Goal: Information Seeking & Learning: Learn about a topic

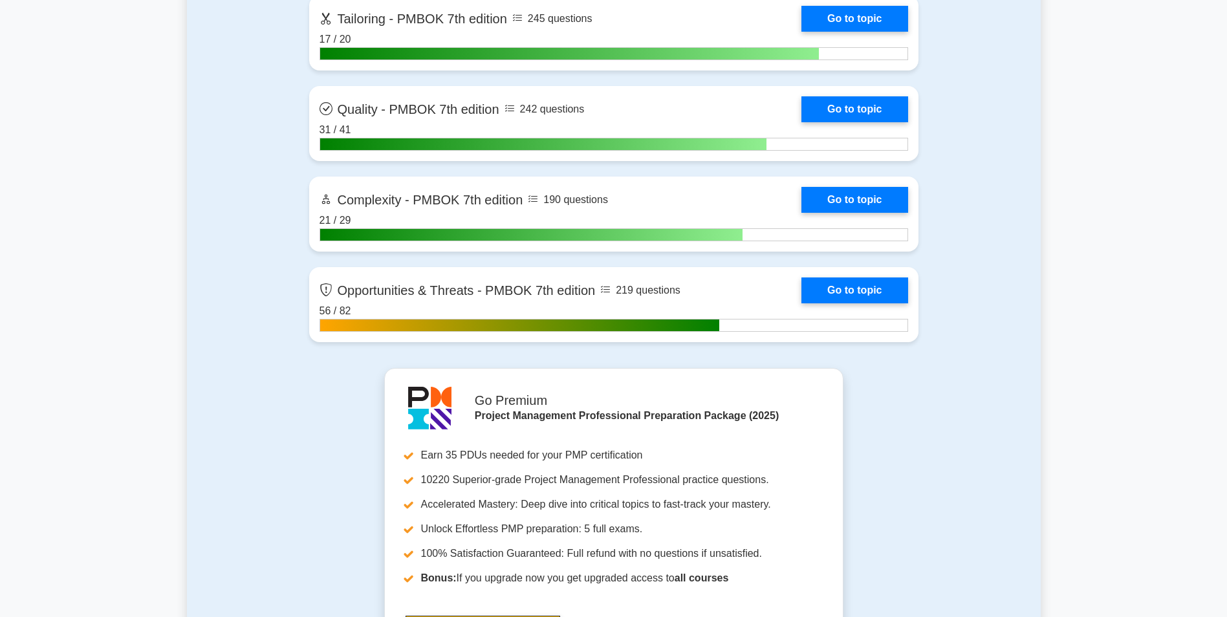
scroll to position [4159, 0]
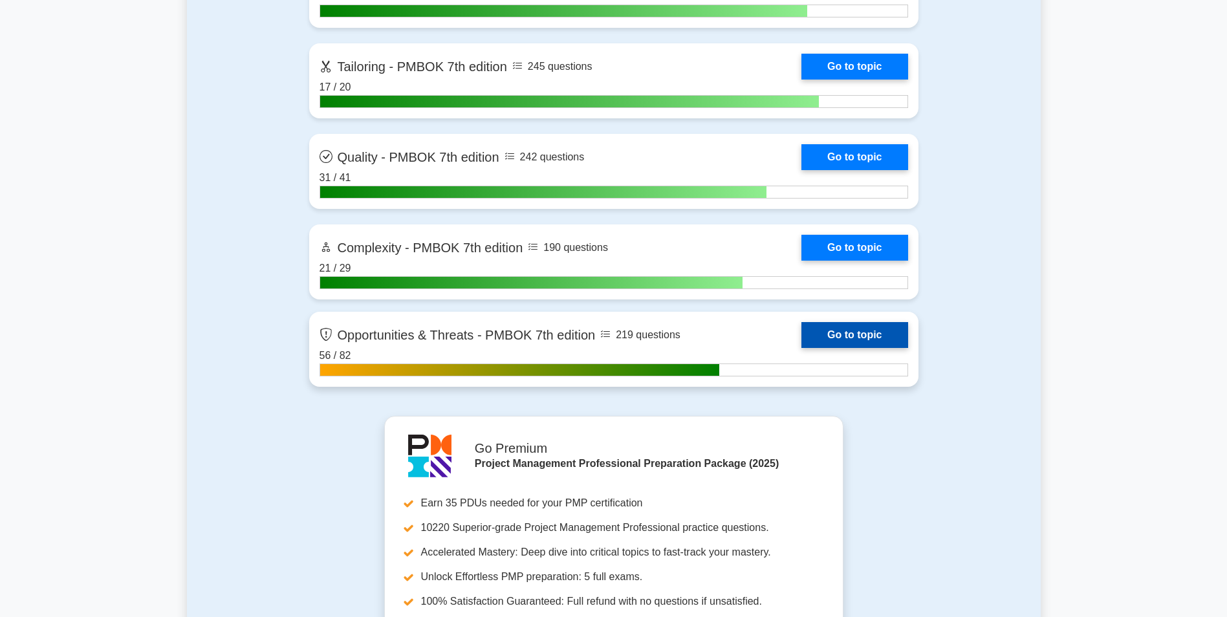
click at [869, 341] on link "Go to topic" at bounding box center [854, 335] width 106 height 26
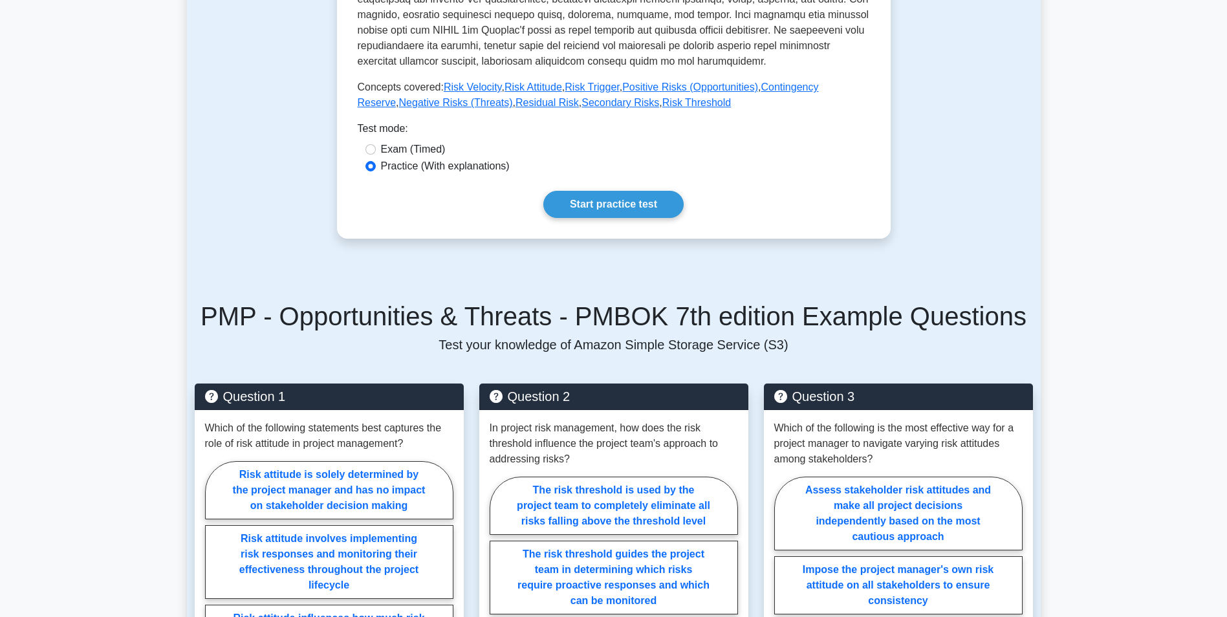
scroll to position [540, 0]
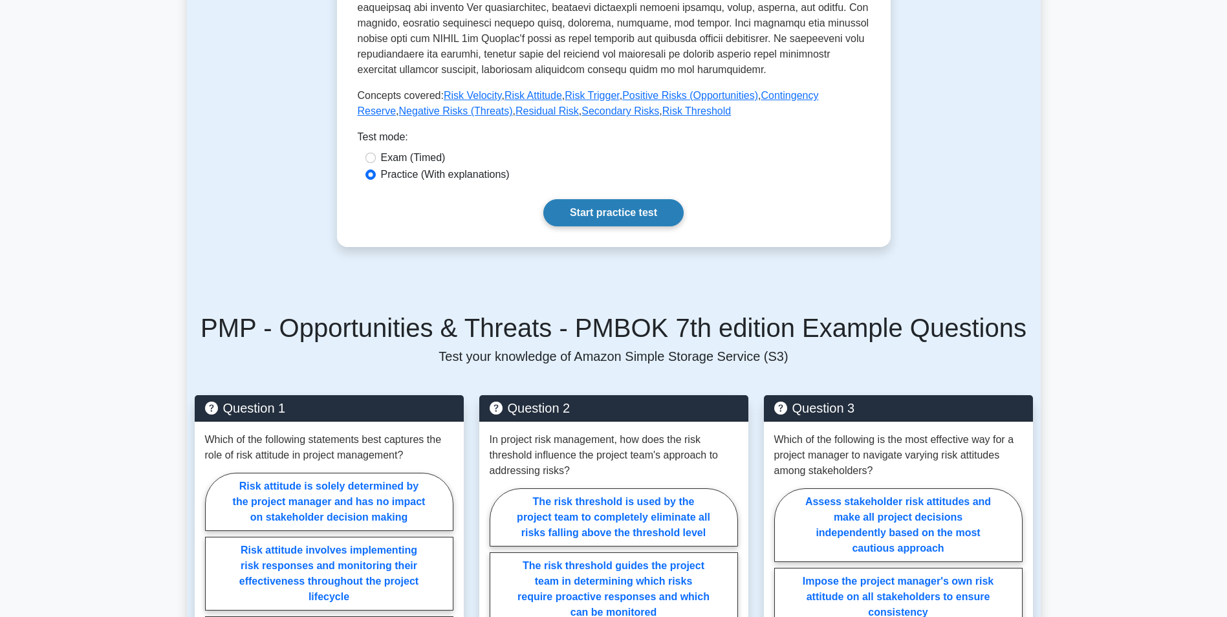
click at [614, 221] on link "Start practice test" at bounding box center [613, 212] width 140 height 27
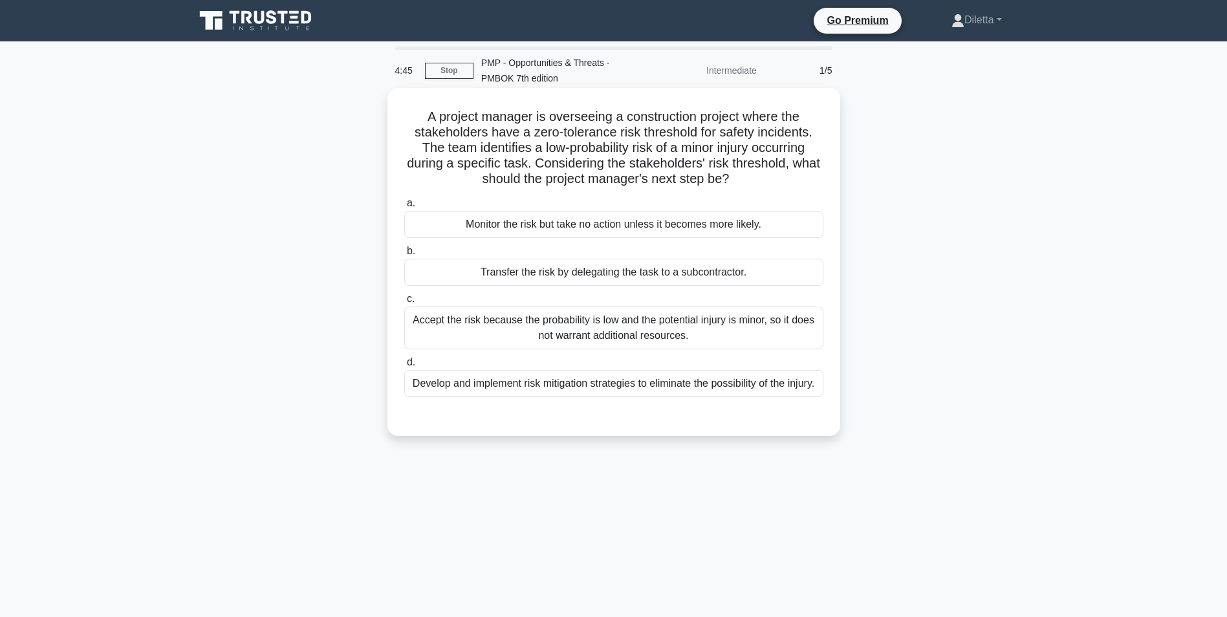
click at [805, 397] on div "Develop and implement risk mitigation strategies to eliminate the possibility o…" at bounding box center [613, 383] width 419 height 27
click at [404, 367] on input "d. Develop and implement risk mitigation strategies to eliminate the possibilit…" at bounding box center [404, 362] width 0 height 8
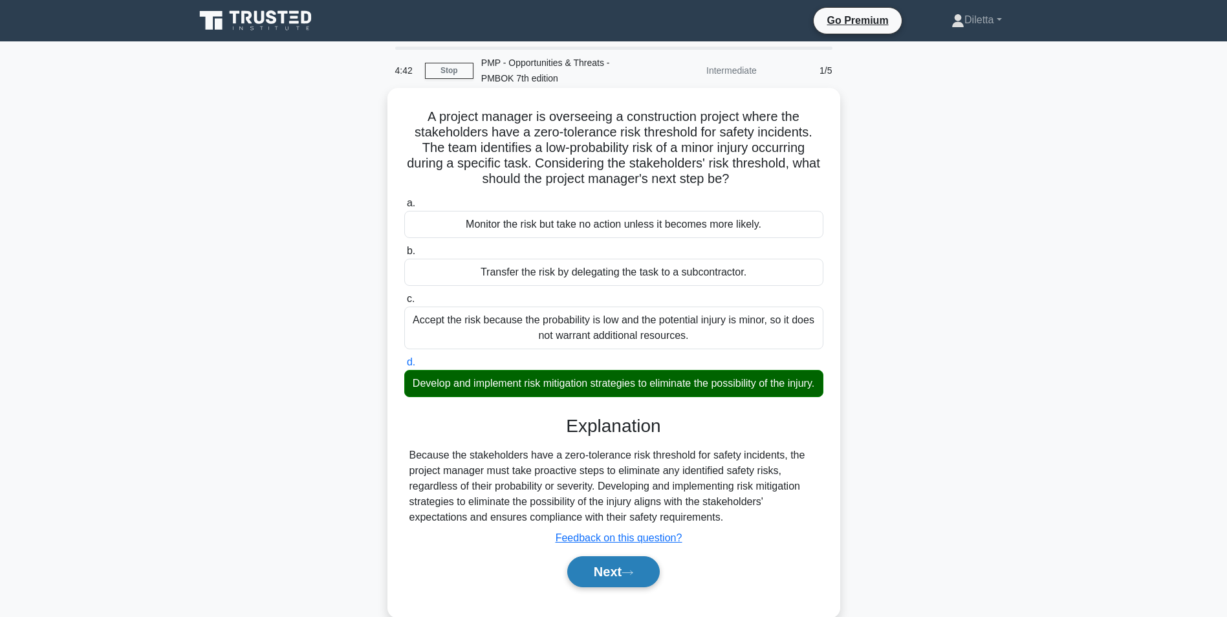
click at [597, 587] on button "Next" at bounding box center [613, 571] width 92 height 31
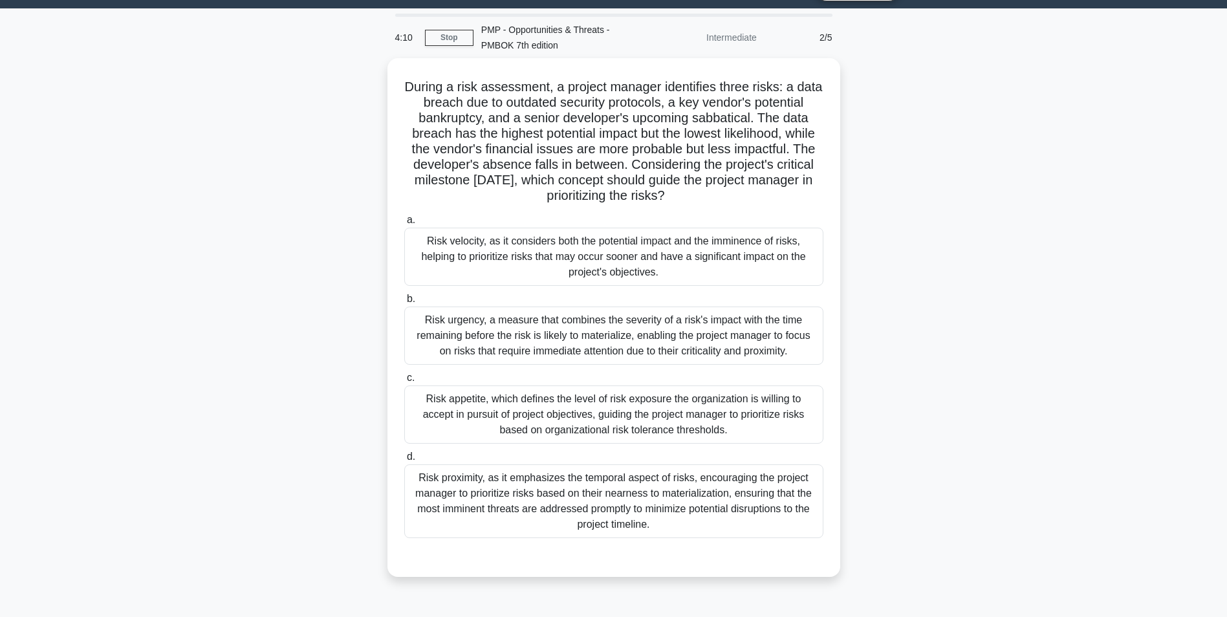
scroll to position [37, 0]
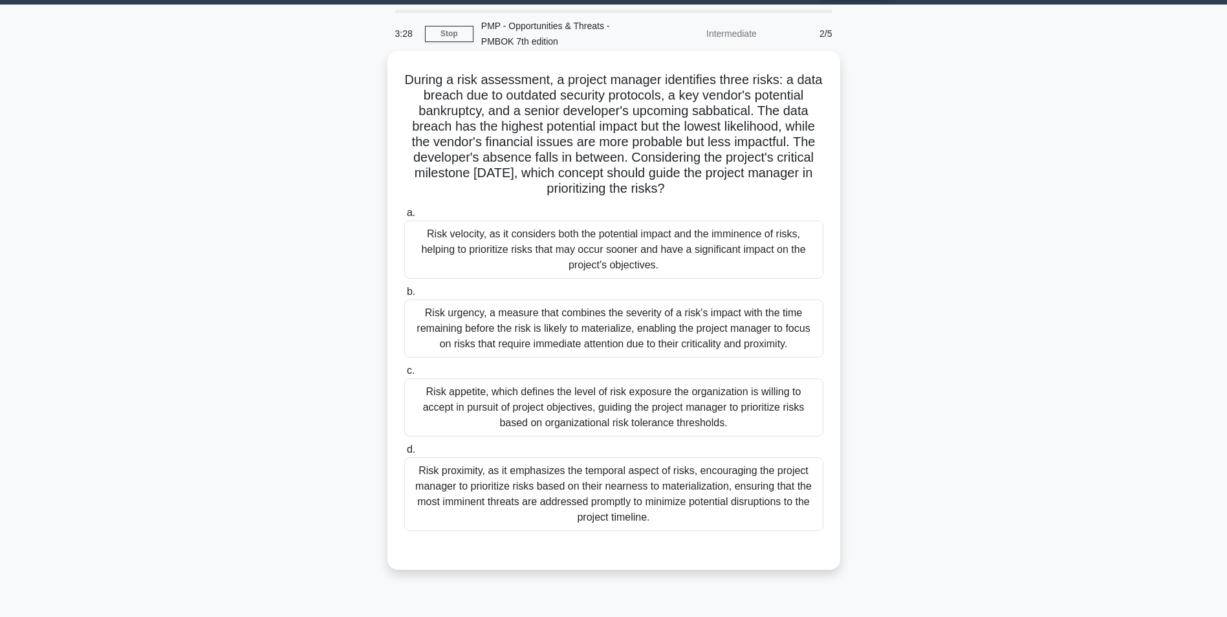
click at [793, 483] on div "Risk proximity, as it emphasizes the temporal aspect of risks, encouraging the …" at bounding box center [613, 494] width 419 height 74
click at [404, 454] on input "d. Risk proximity, as it emphasizes the temporal aspect of risks, encouraging t…" at bounding box center [404, 450] width 0 height 8
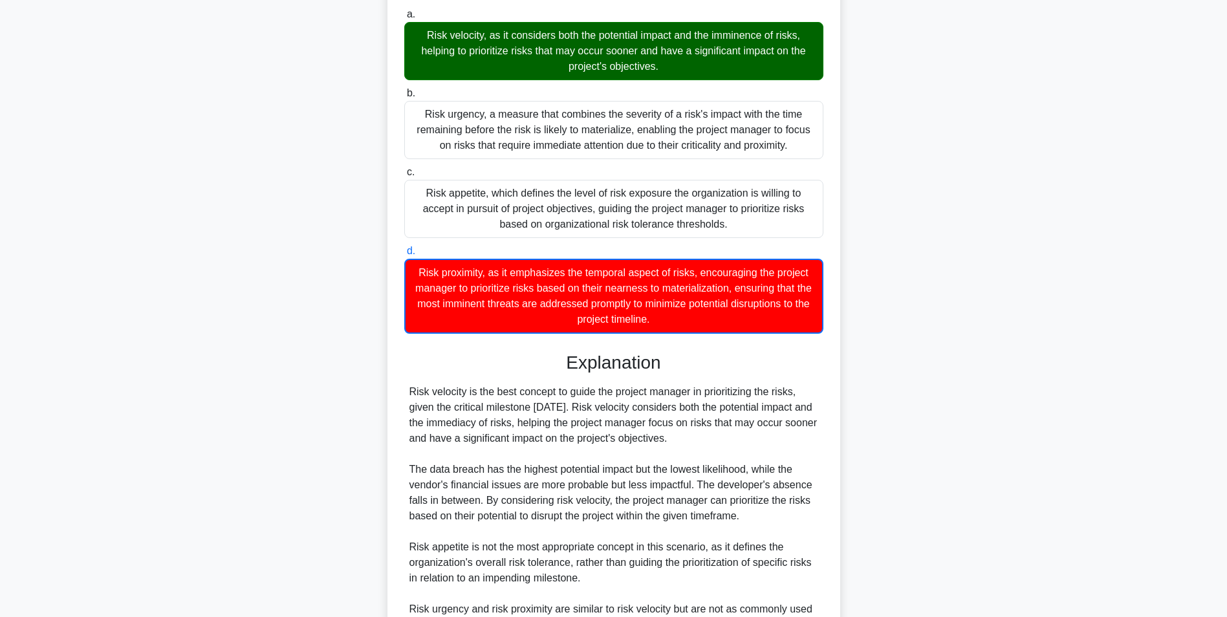
scroll to position [321, 0]
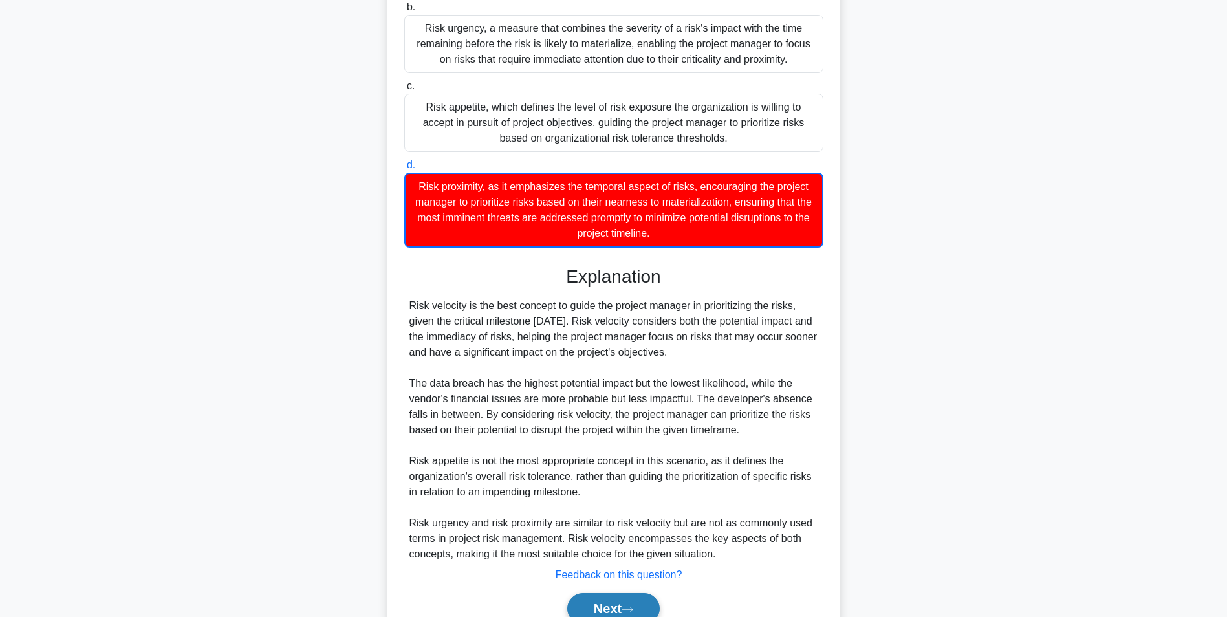
click at [579, 603] on button "Next" at bounding box center [613, 608] width 92 height 31
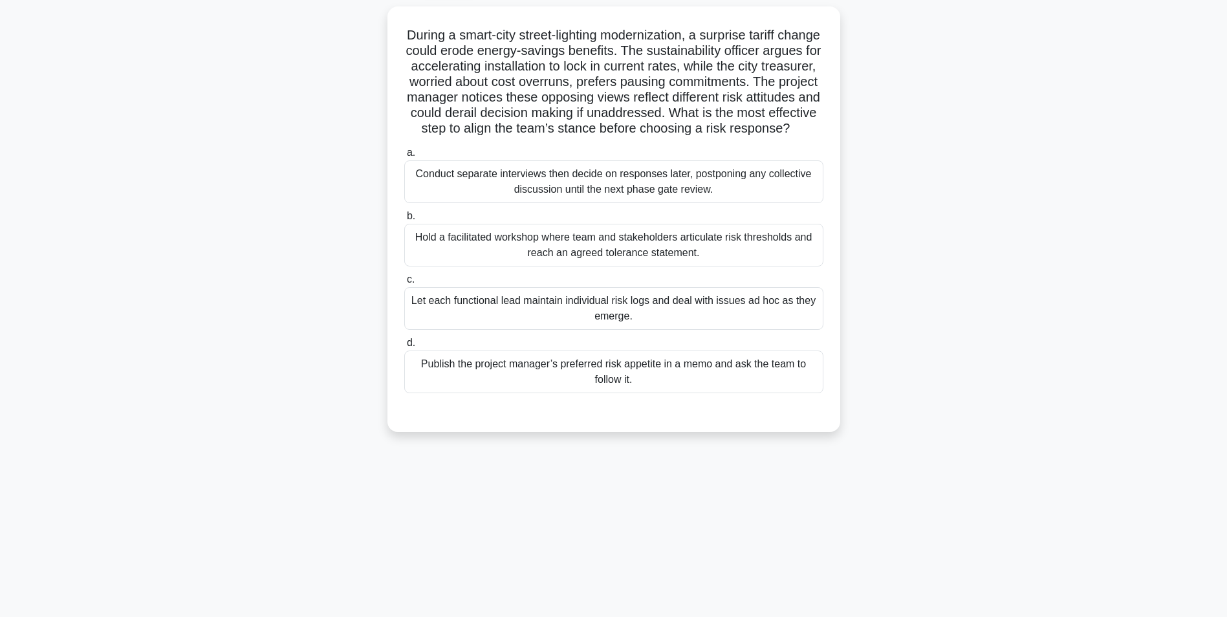
click at [799, 257] on div "Hold a facilitated workshop where team and stakeholders articulate risk thresho…" at bounding box center [613, 245] width 419 height 43
click at [404, 221] on input "b. Hold a facilitated workshop where team and stakeholders articulate risk thre…" at bounding box center [404, 216] width 0 height 8
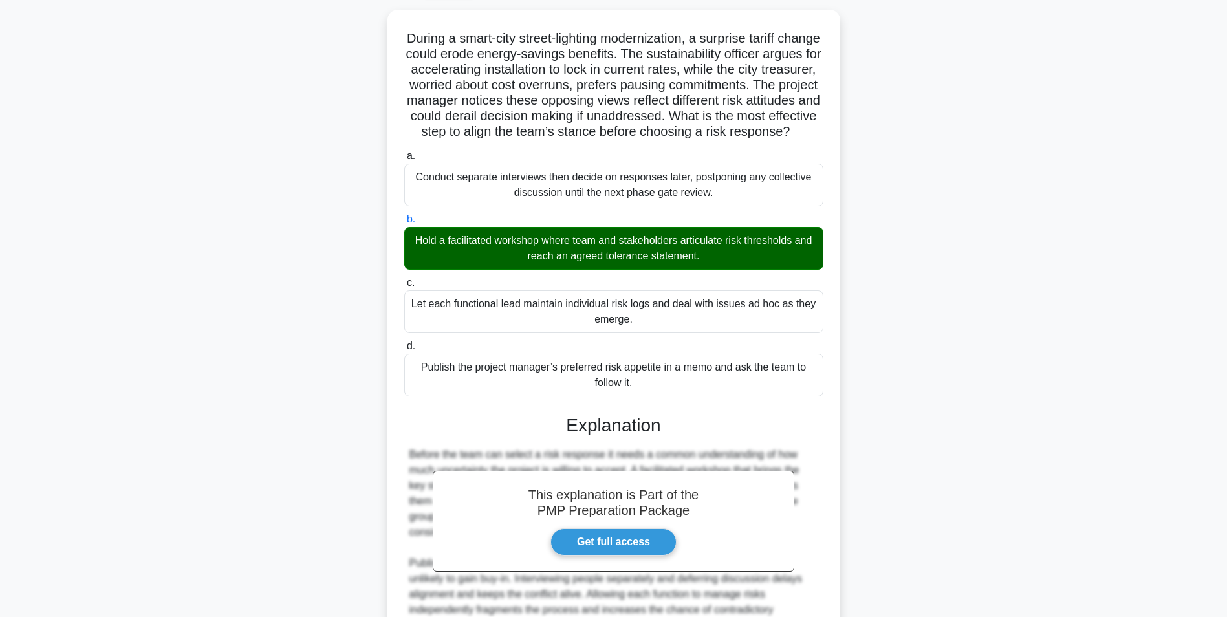
scroll to position [243, 0]
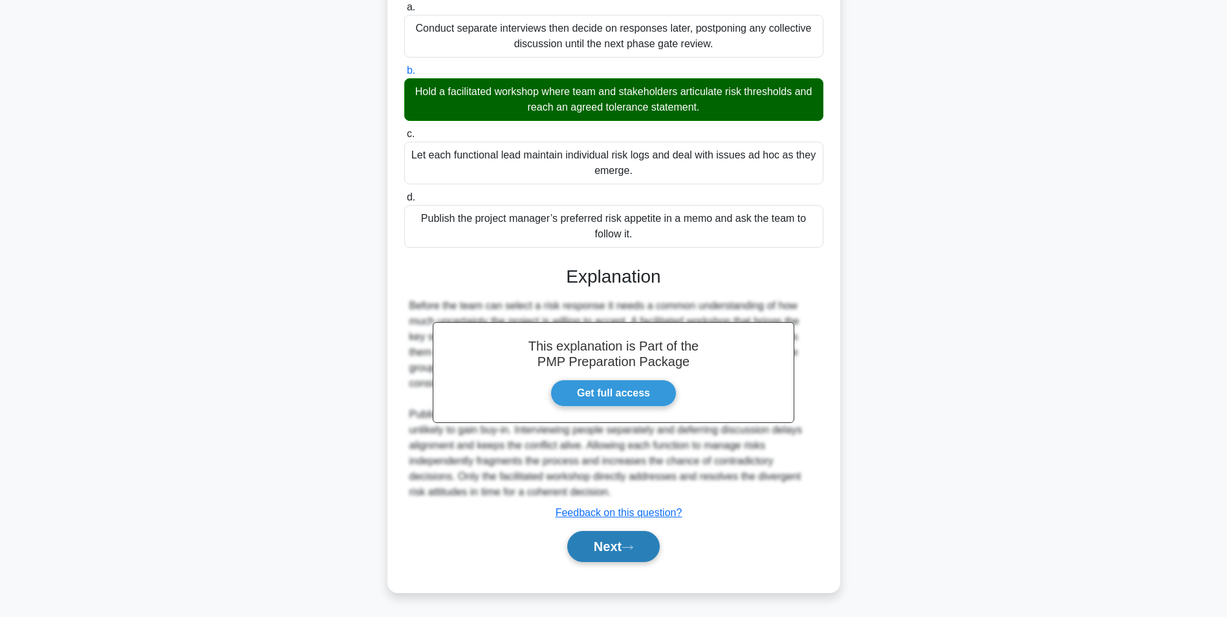
click at [615, 539] on button "Next" at bounding box center [613, 546] width 92 height 31
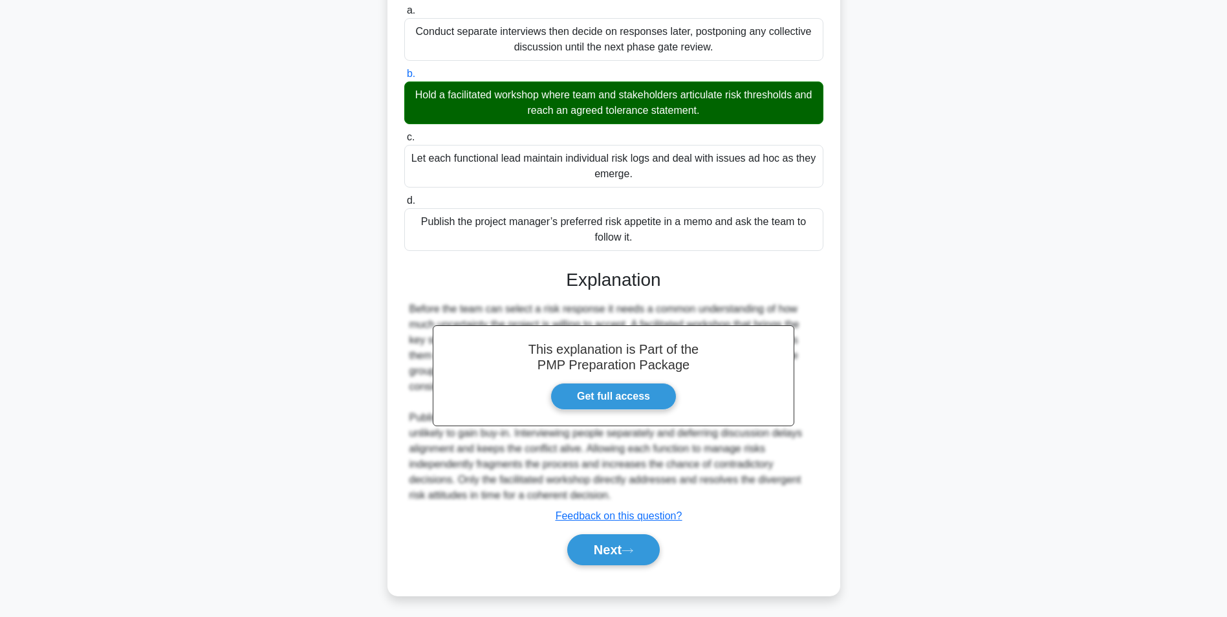
scroll to position [81, 0]
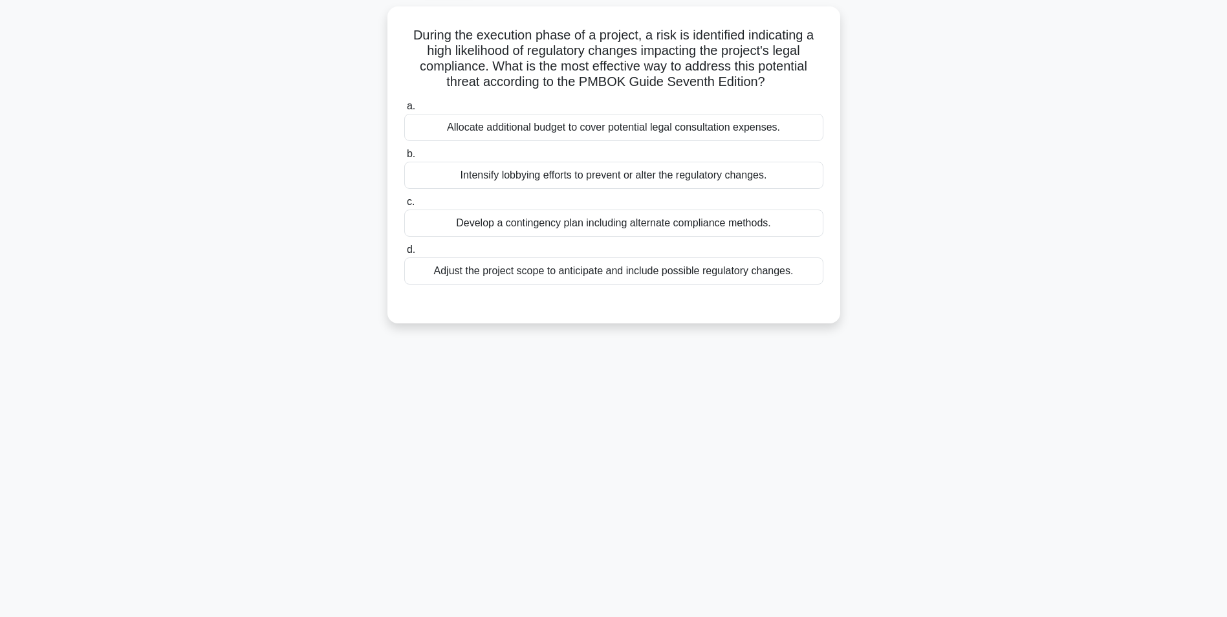
click at [770, 227] on div "Develop a contingency plan including alternate compliance methods." at bounding box center [613, 223] width 419 height 27
click at [404, 206] on input "c. Develop a contingency plan including alternate compliance methods." at bounding box center [404, 202] width 0 height 8
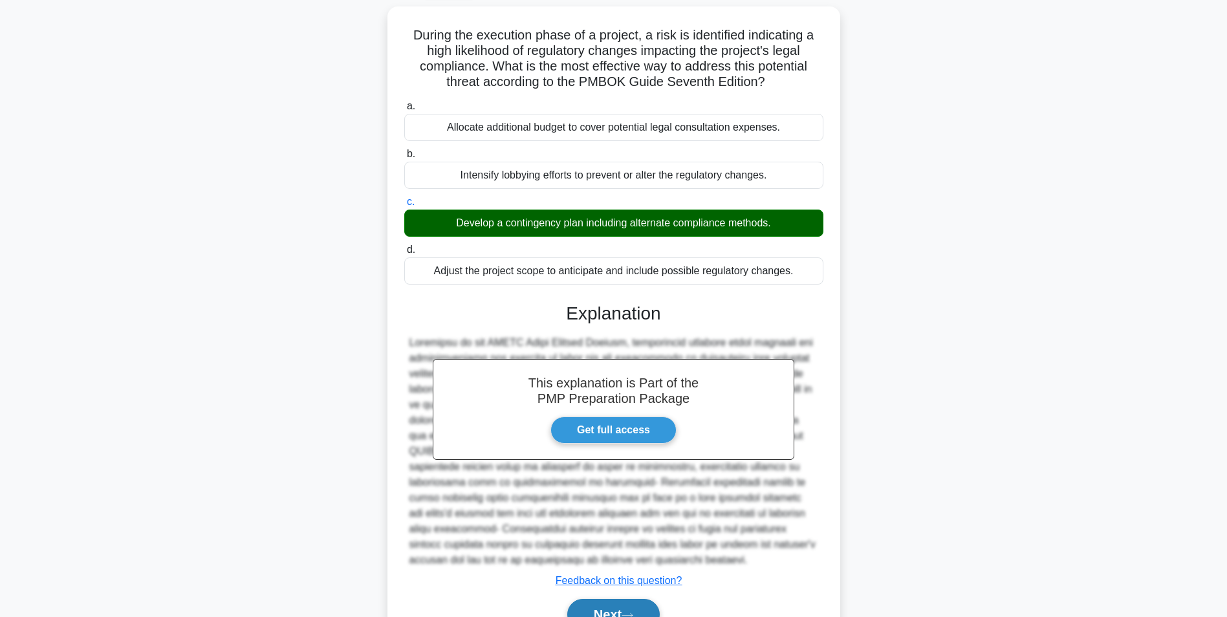
click at [622, 611] on button "Next" at bounding box center [613, 614] width 92 height 31
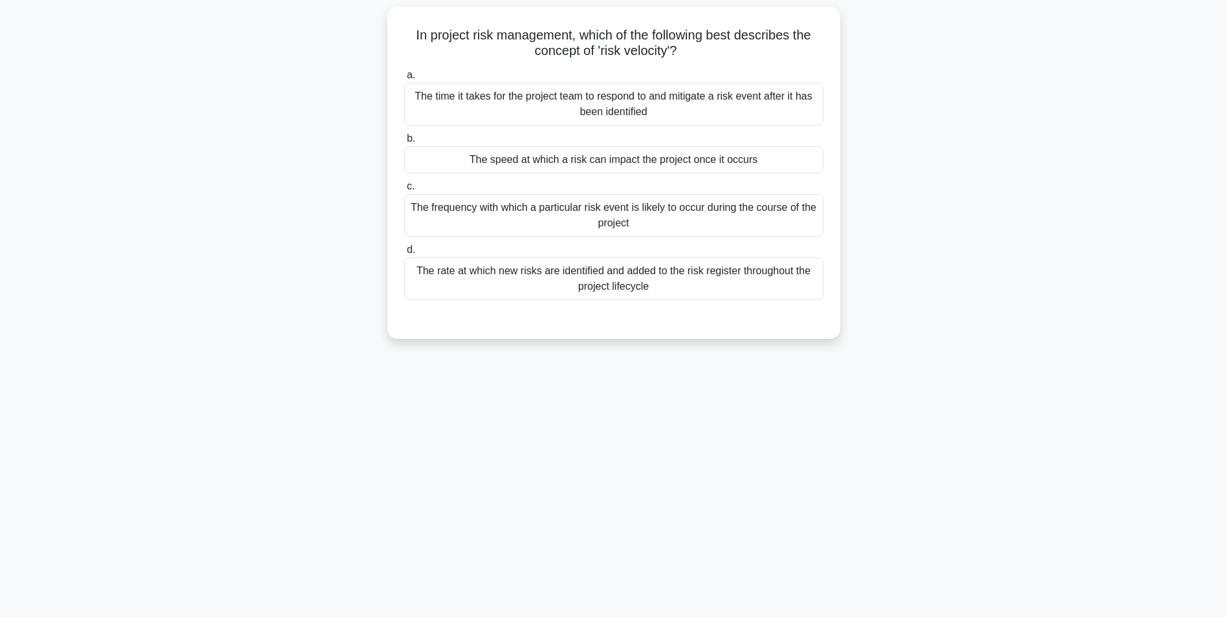
click at [774, 216] on div "The frequency with which a particular risk event is likely to occur during the …" at bounding box center [613, 215] width 419 height 43
click at [404, 191] on input "c. The frequency with which a particular risk event is likely to occur during t…" at bounding box center [404, 186] width 0 height 8
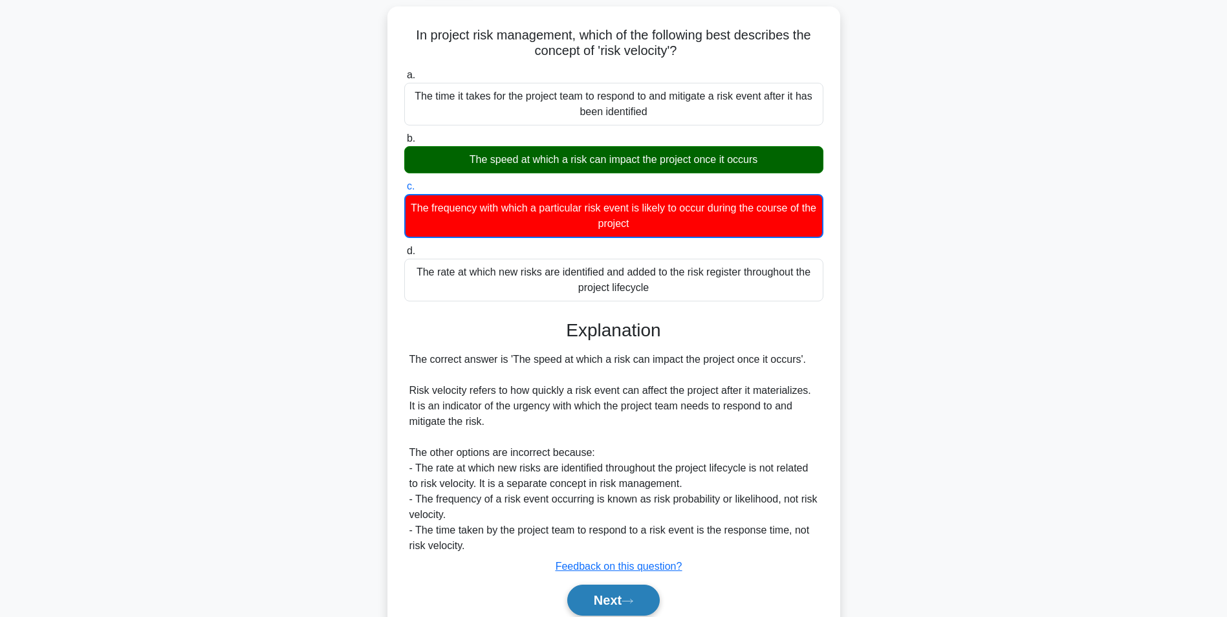
click at [622, 593] on button "Next" at bounding box center [613, 600] width 92 height 31
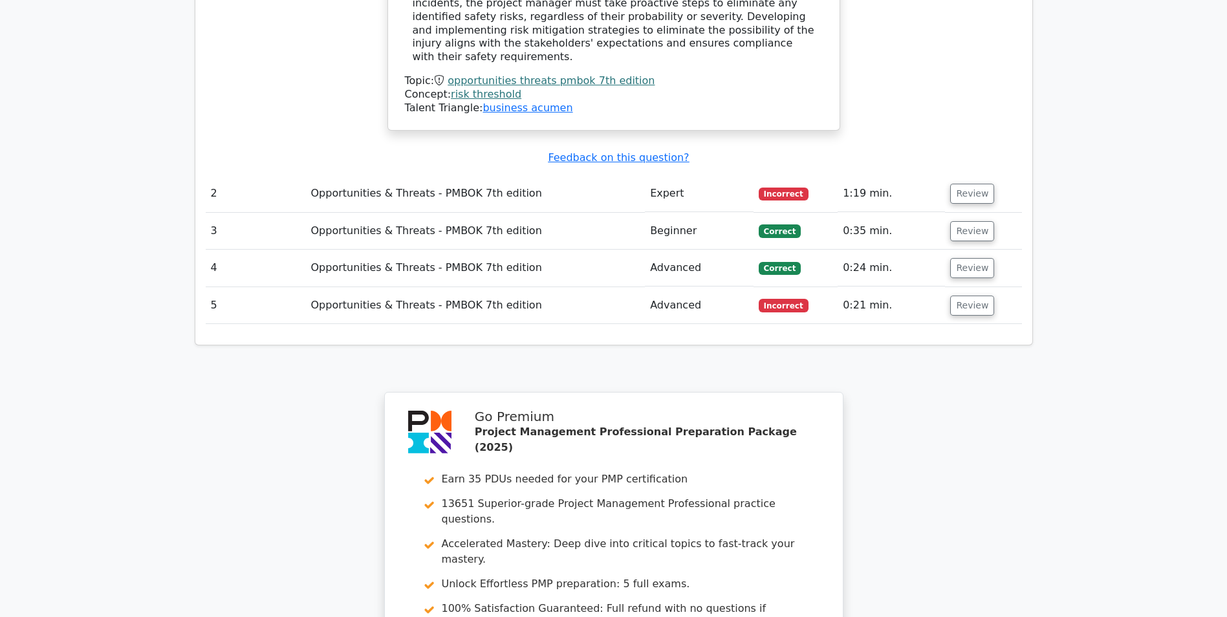
scroll to position [1446, 0]
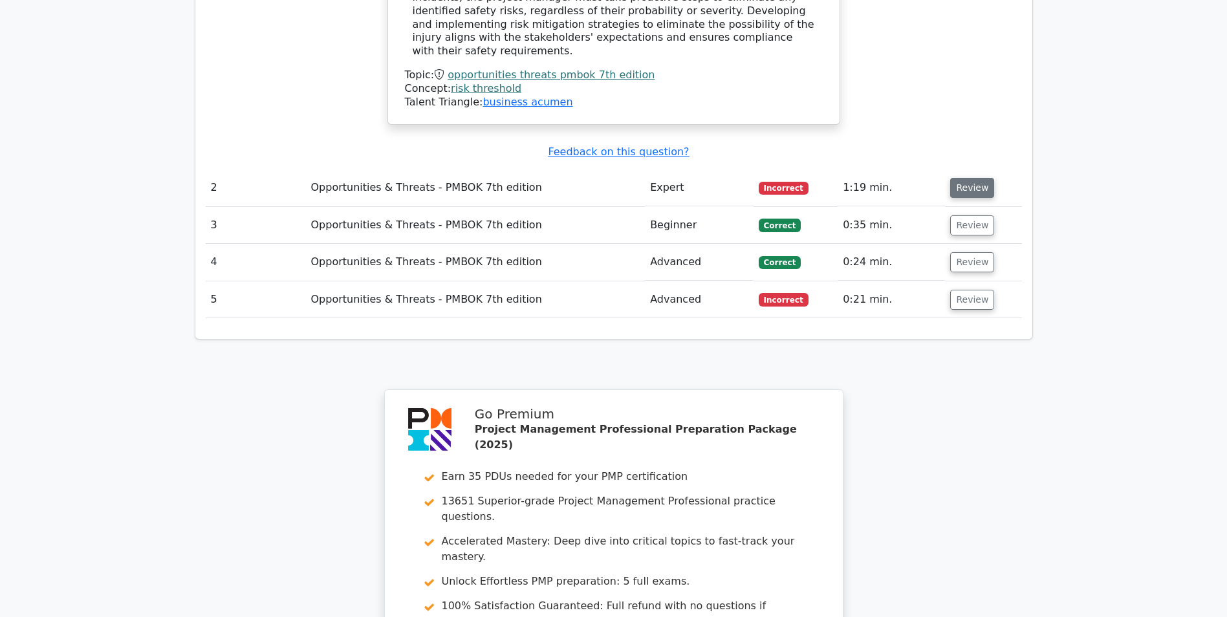
click at [970, 178] on button "Review" at bounding box center [972, 188] width 44 height 20
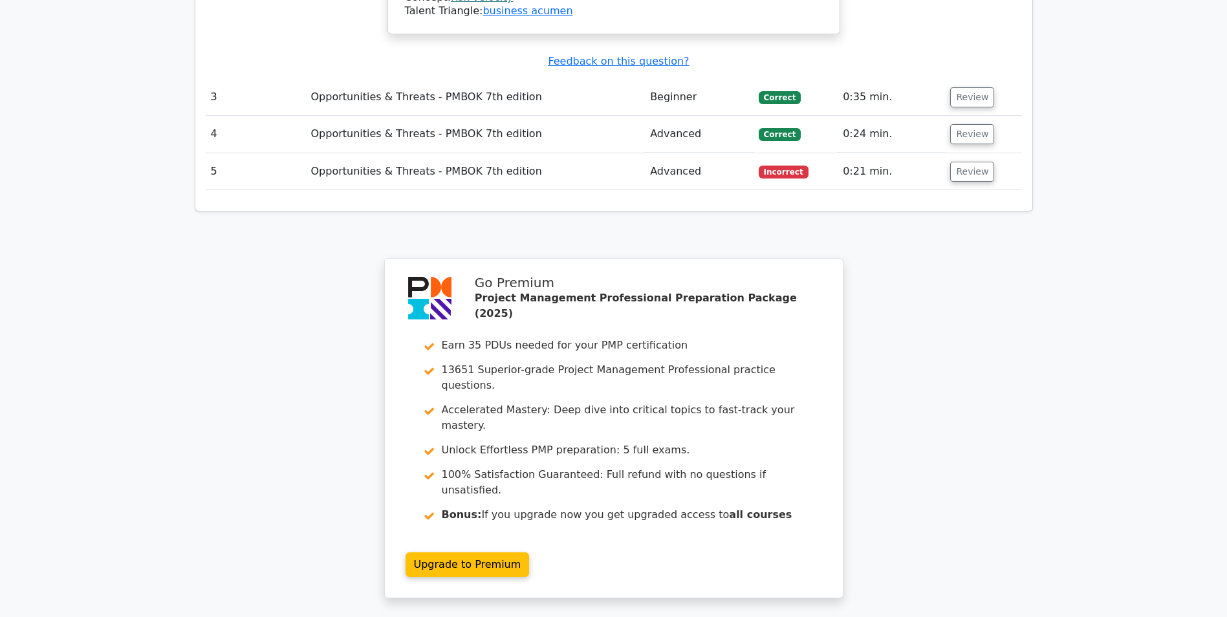
scroll to position [2535, 0]
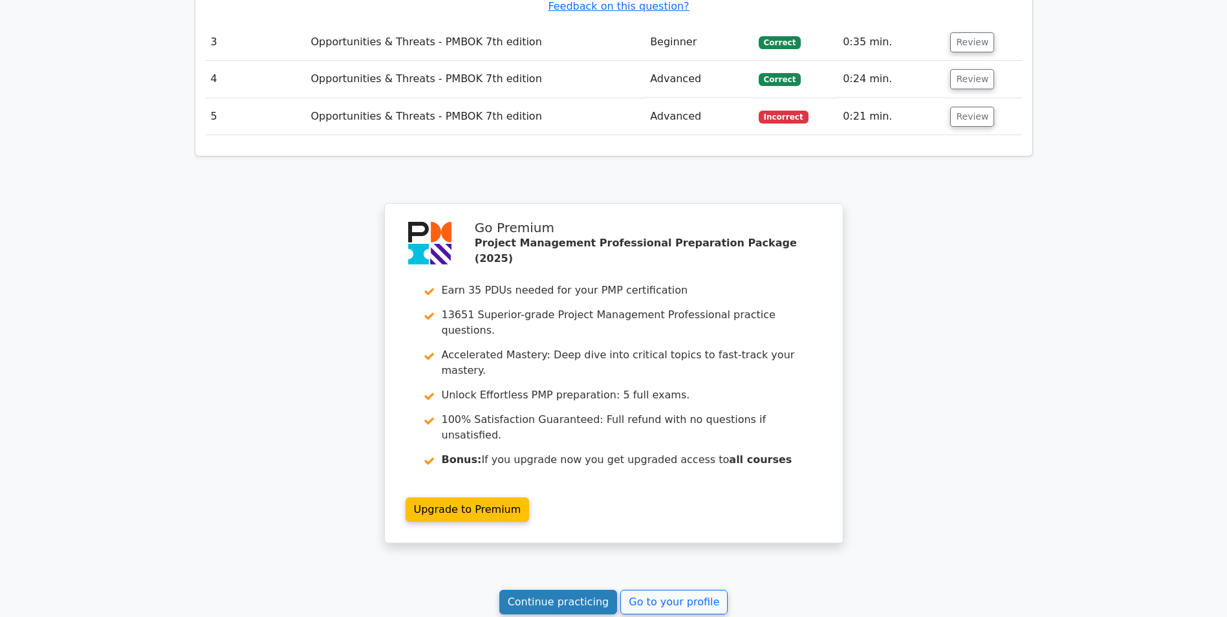
click at [583, 590] on link "Continue practicing" at bounding box center [558, 602] width 118 height 25
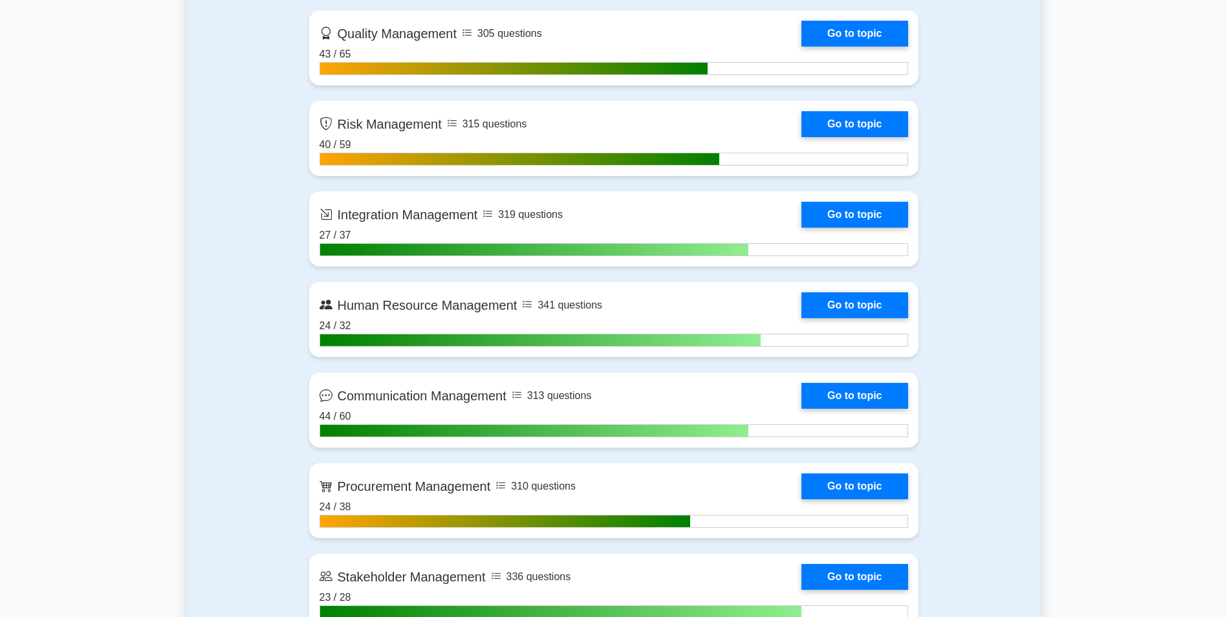
scroll to position [1176, 0]
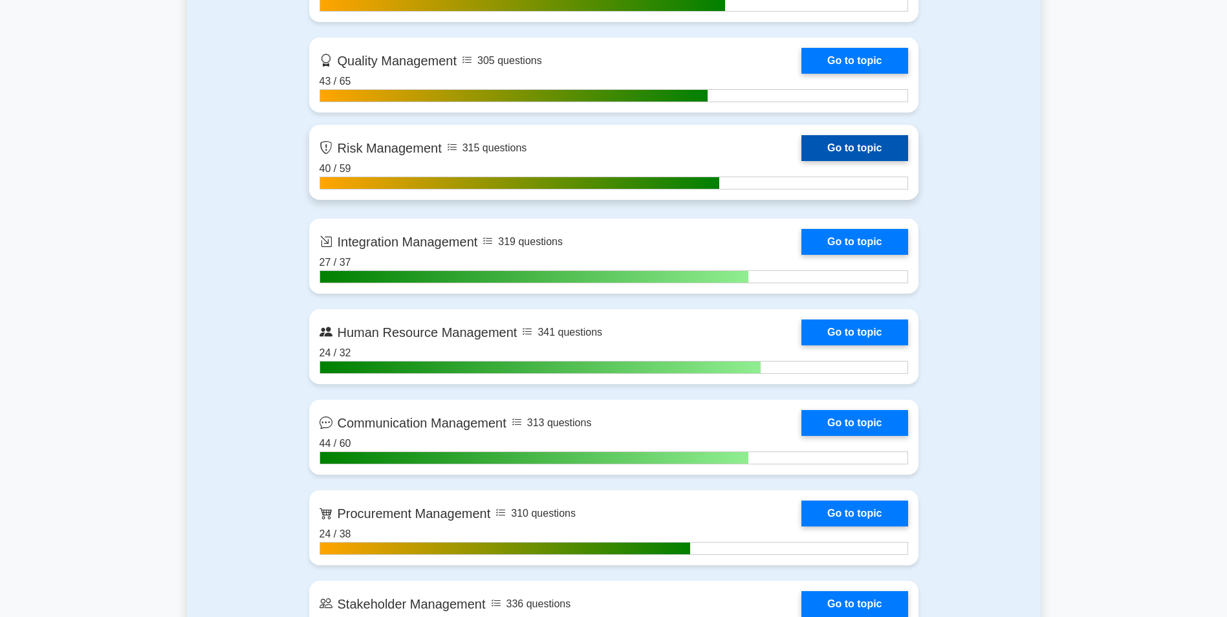
click at [844, 150] on link "Go to topic" at bounding box center [854, 148] width 106 height 26
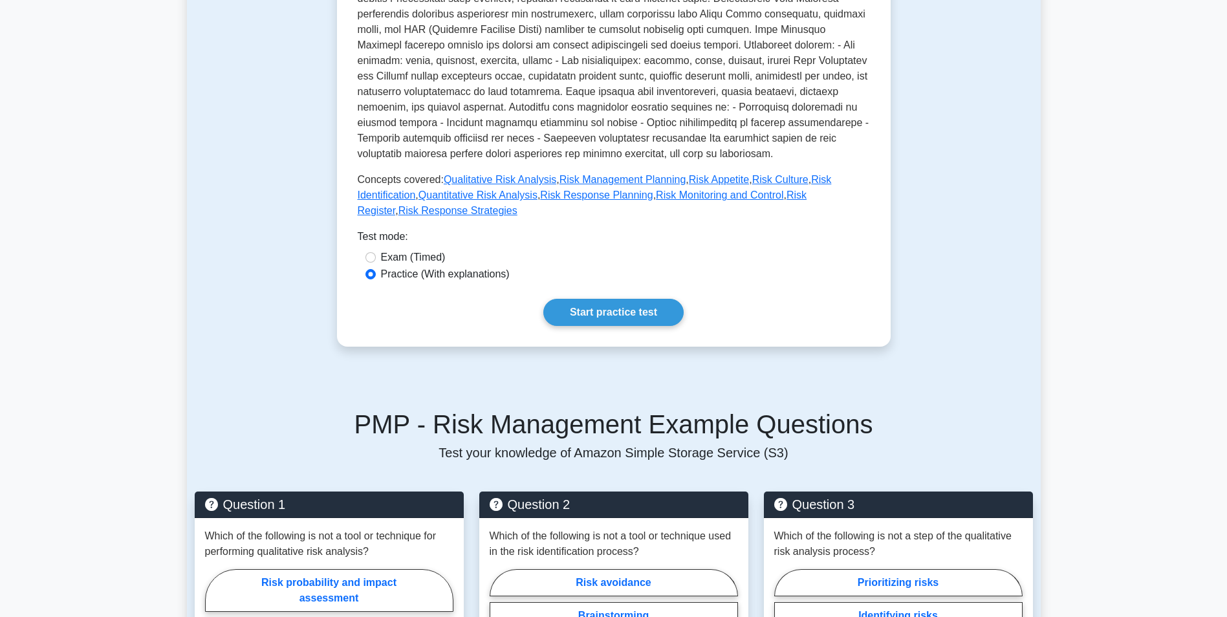
scroll to position [502, 0]
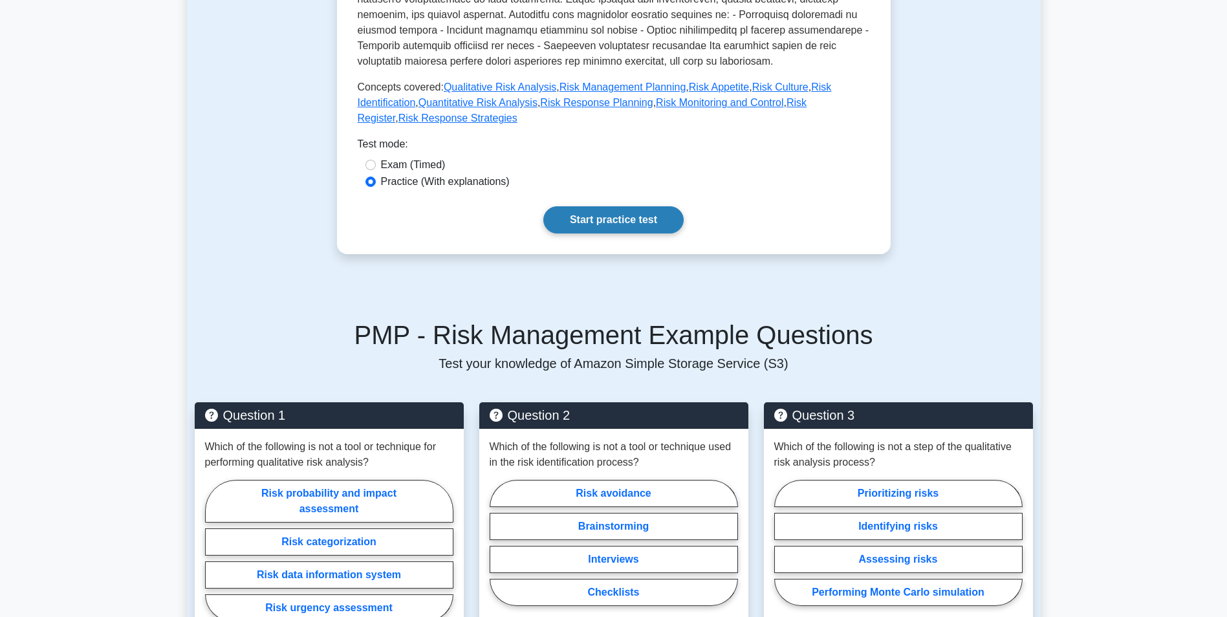
click at [609, 206] on link "Start practice test" at bounding box center [613, 219] width 140 height 27
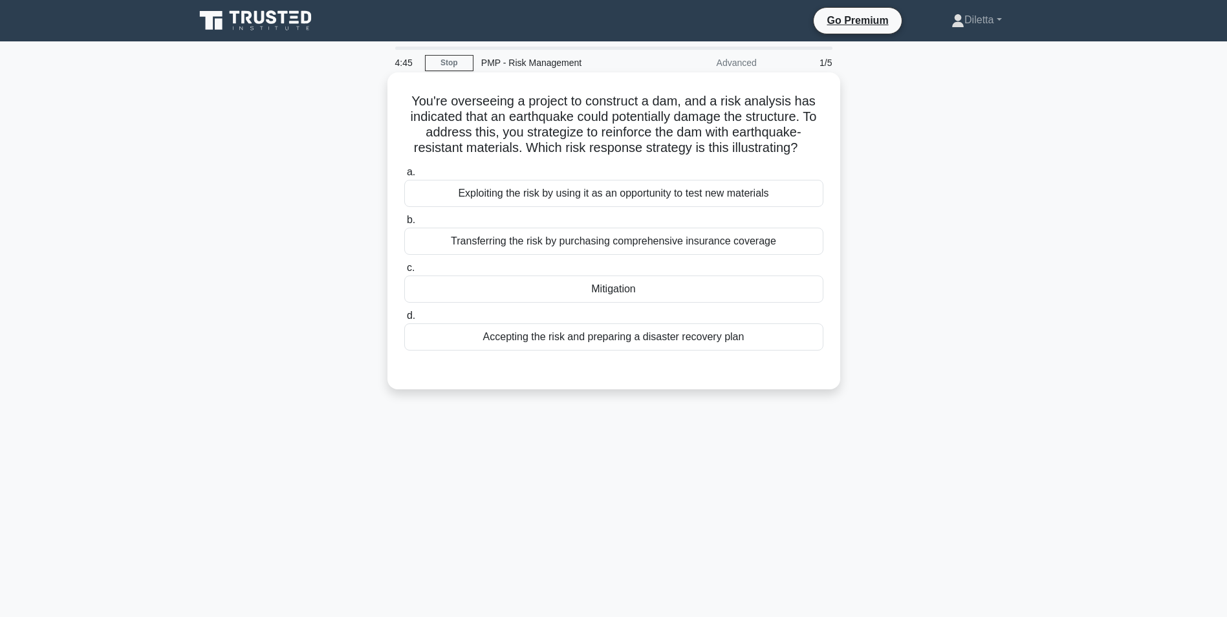
click at [684, 290] on div "Mitigation" at bounding box center [613, 289] width 419 height 27
click at [404, 272] on input "c. Mitigation" at bounding box center [404, 268] width 0 height 8
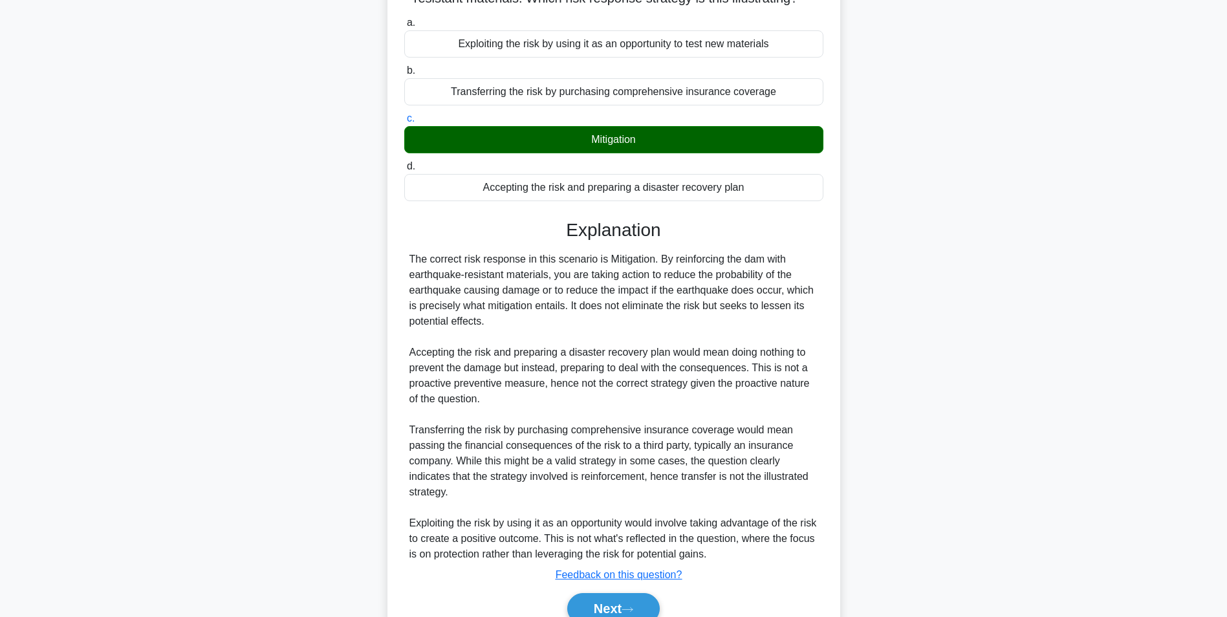
scroll to position [212, 0]
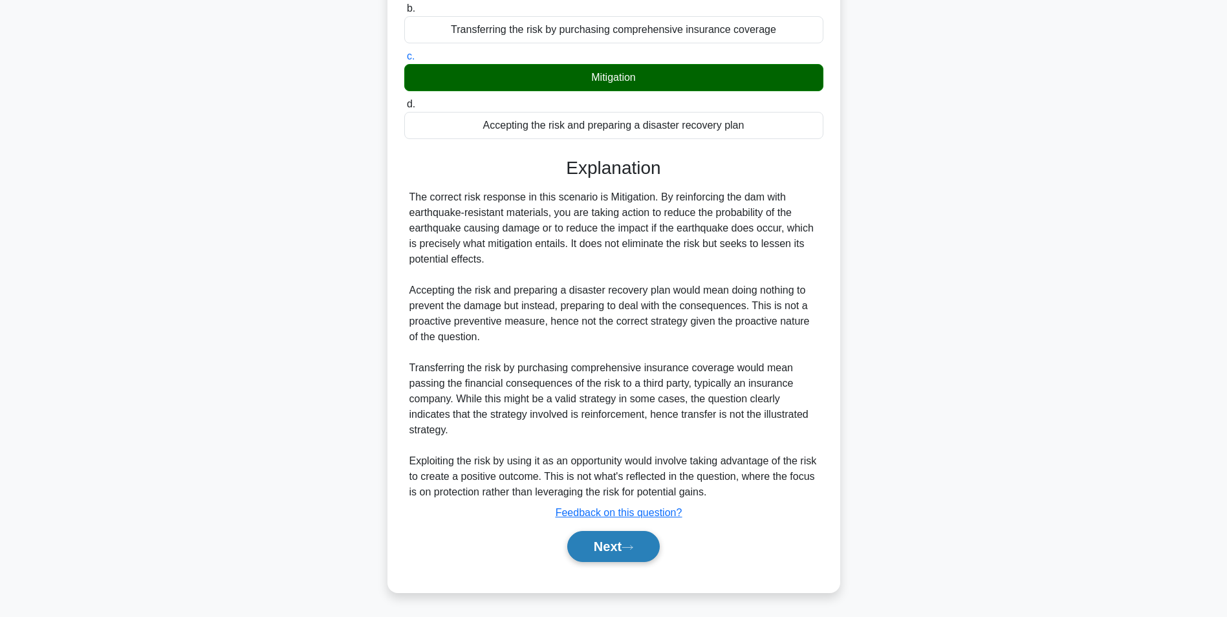
click at [613, 549] on button "Next" at bounding box center [613, 546] width 92 height 31
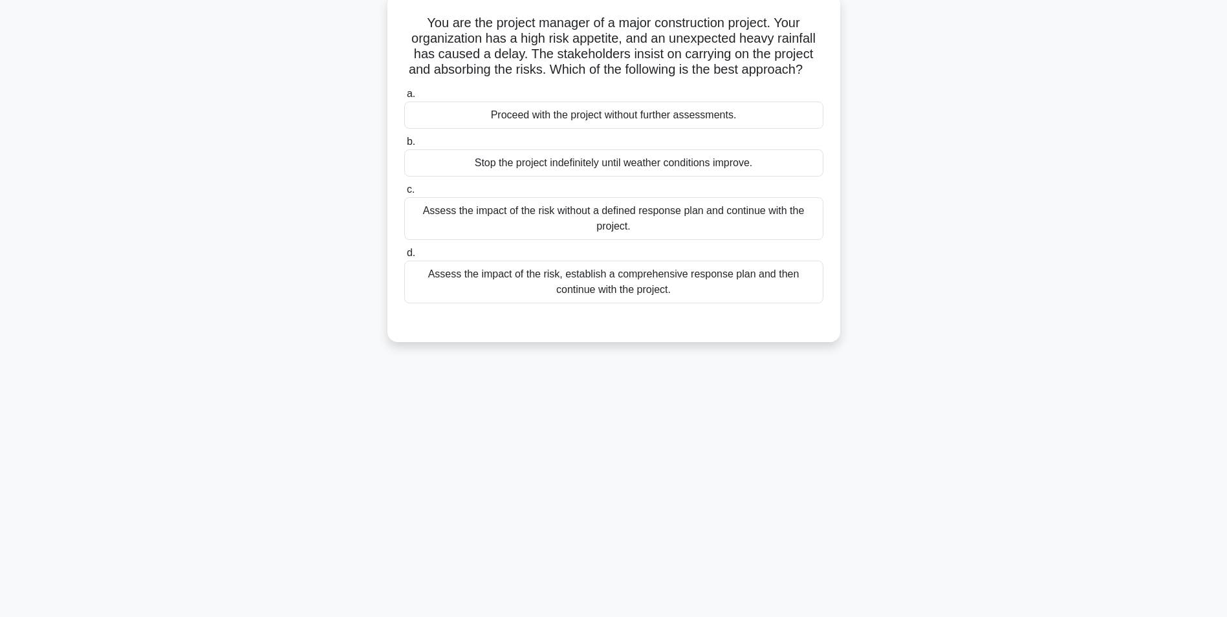
scroll to position [81, 0]
click at [790, 297] on div "Assess the impact of the risk, establish a comprehensive response plan and then…" at bounding box center [613, 278] width 419 height 43
click at [404, 254] on input "d. Assess the impact of the risk, establish a comprehensive response plan and t…" at bounding box center [404, 250] width 0 height 8
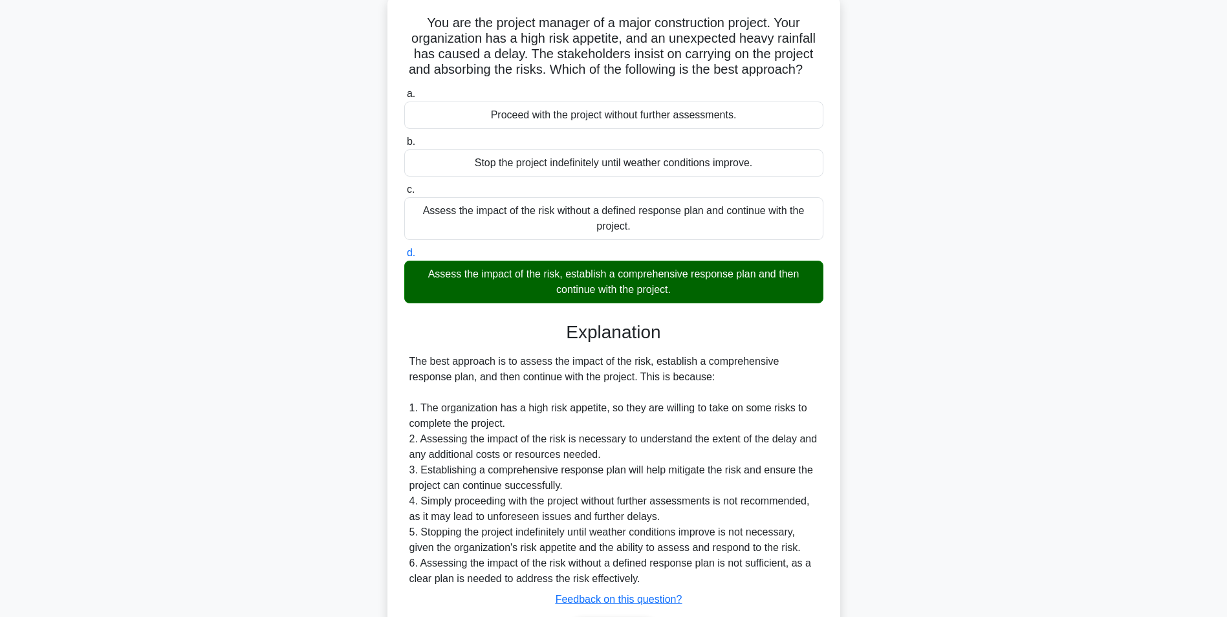
scroll to position [181, 0]
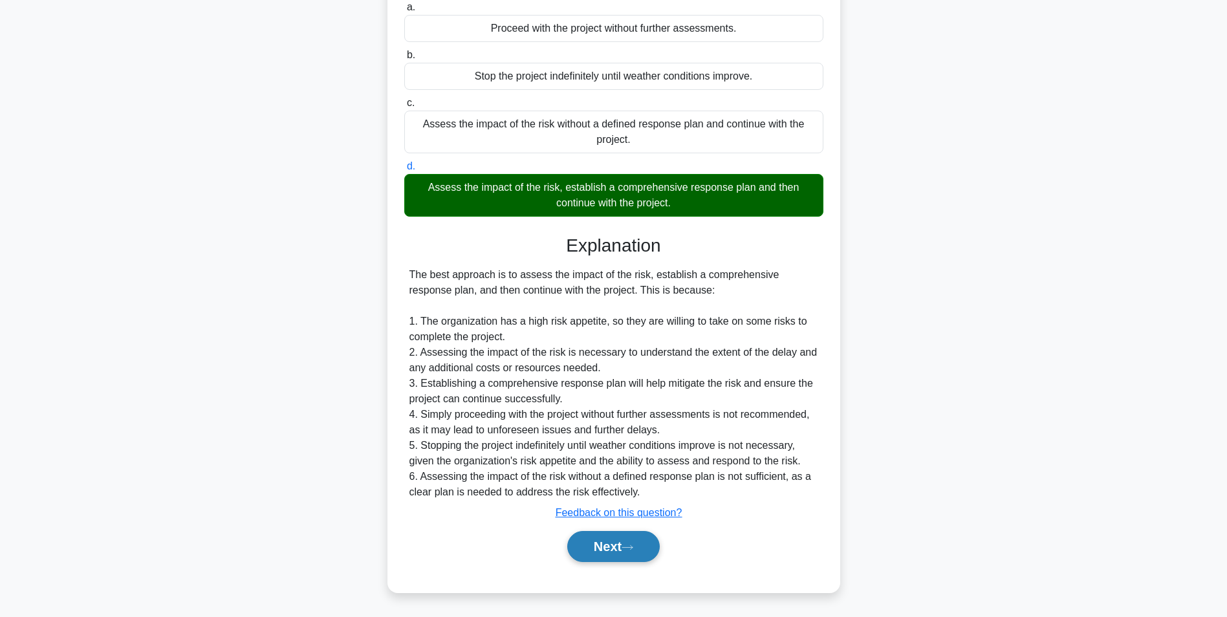
click at [606, 552] on button "Next" at bounding box center [613, 546] width 92 height 31
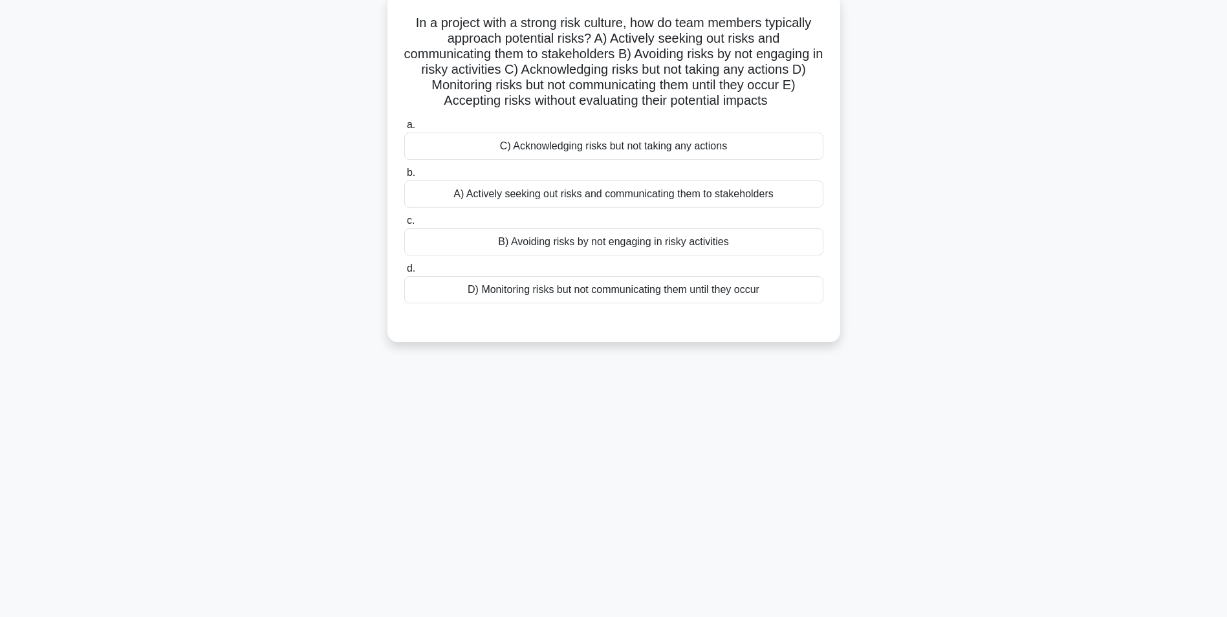
scroll to position [81, 0]
click at [795, 191] on div "A) Actively seeking out risks and communicating them to stakeholders" at bounding box center [613, 190] width 419 height 27
click at [404, 174] on input "b. A) Actively seeking out risks and communicating them to stakeholders" at bounding box center [404, 170] width 0 height 8
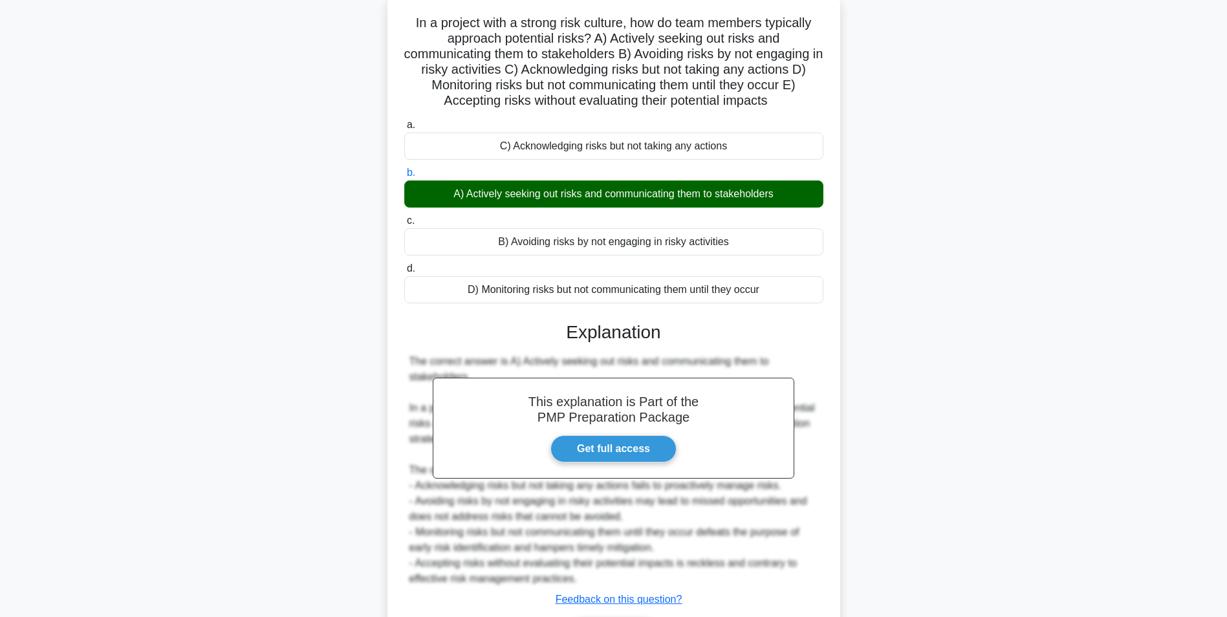
scroll to position [166, 0]
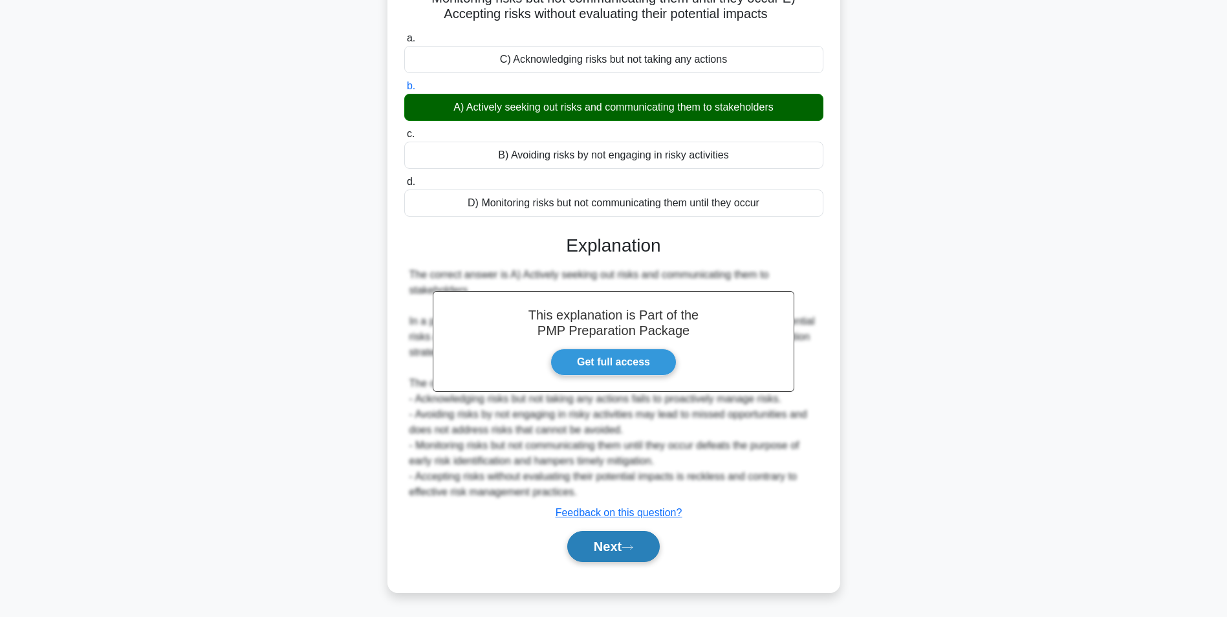
click at [627, 539] on button "Next" at bounding box center [613, 546] width 92 height 31
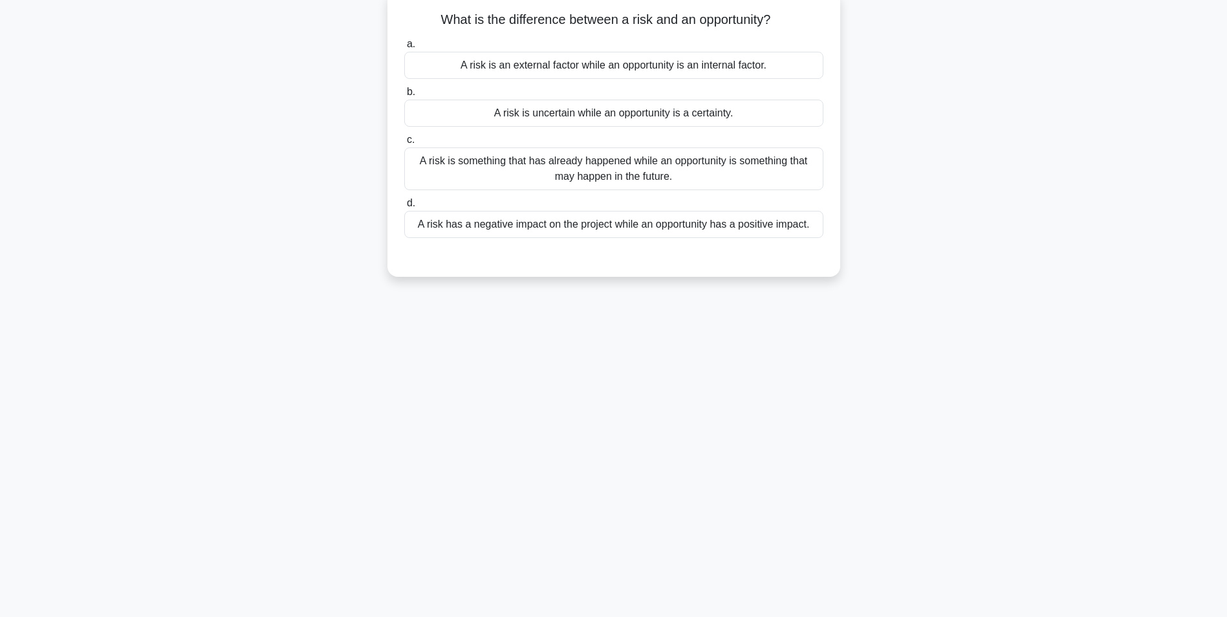
scroll to position [81, 0]
click at [739, 234] on div "A risk has a negative impact on the project while an opportunity has a positive…" at bounding box center [613, 224] width 419 height 27
click at [404, 208] on input "d. A risk has a negative impact on the project while an opportunity has a posit…" at bounding box center [404, 203] width 0 height 8
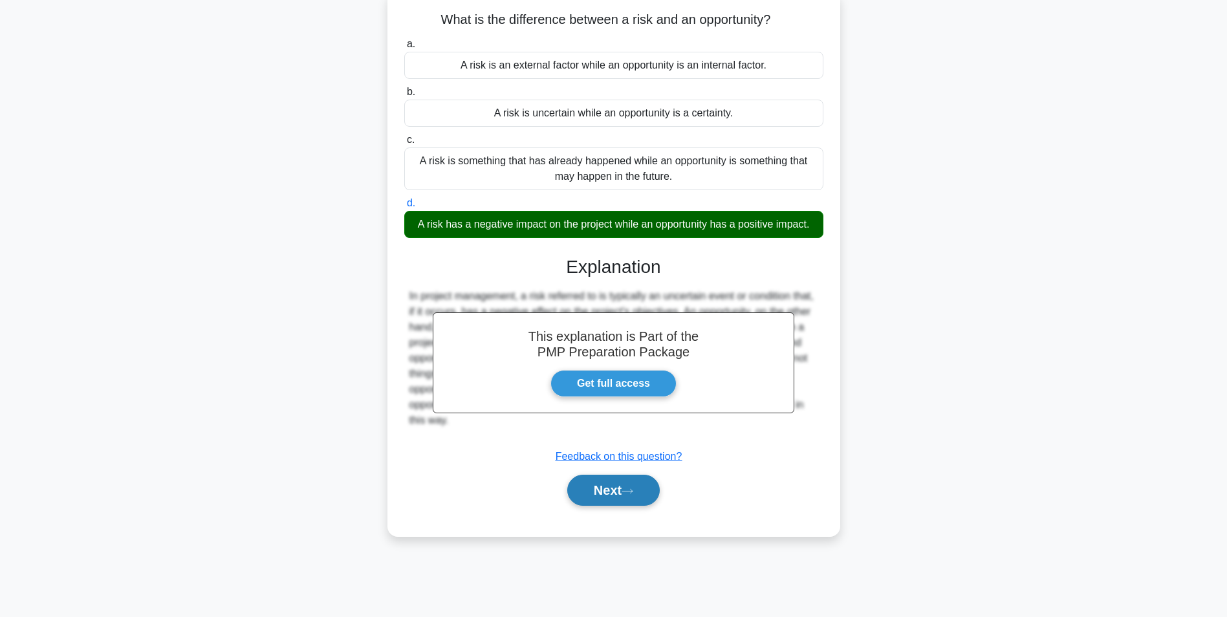
click at [600, 493] on button "Next" at bounding box center [613, 490] width 92 height 31
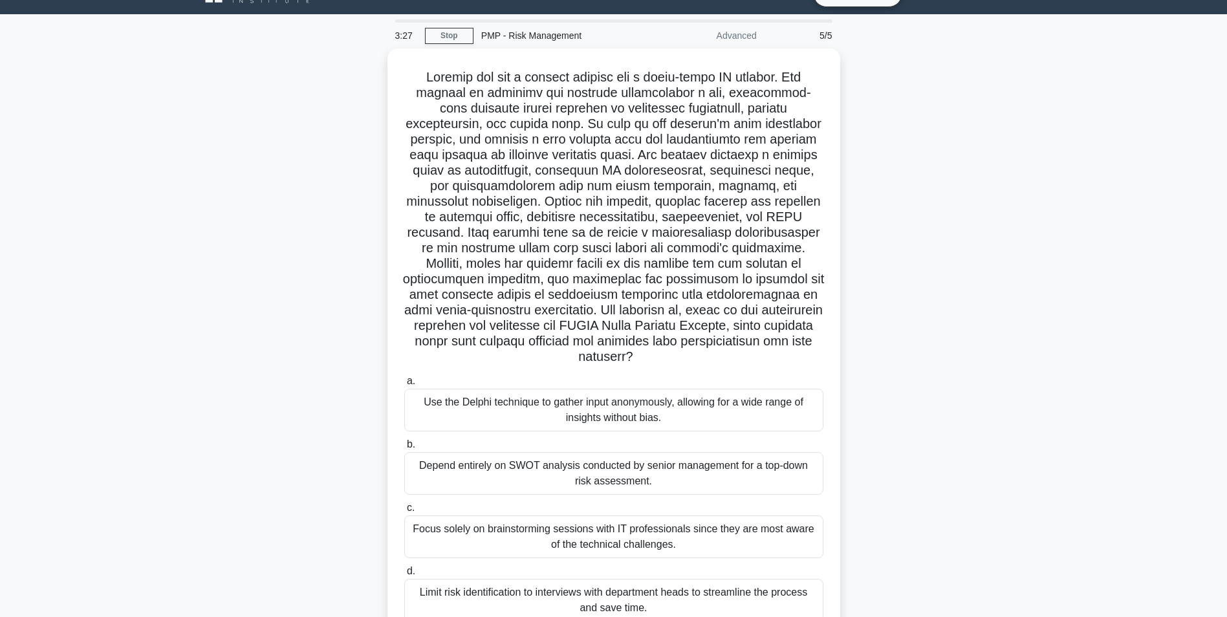
scroll to position [92, 0]
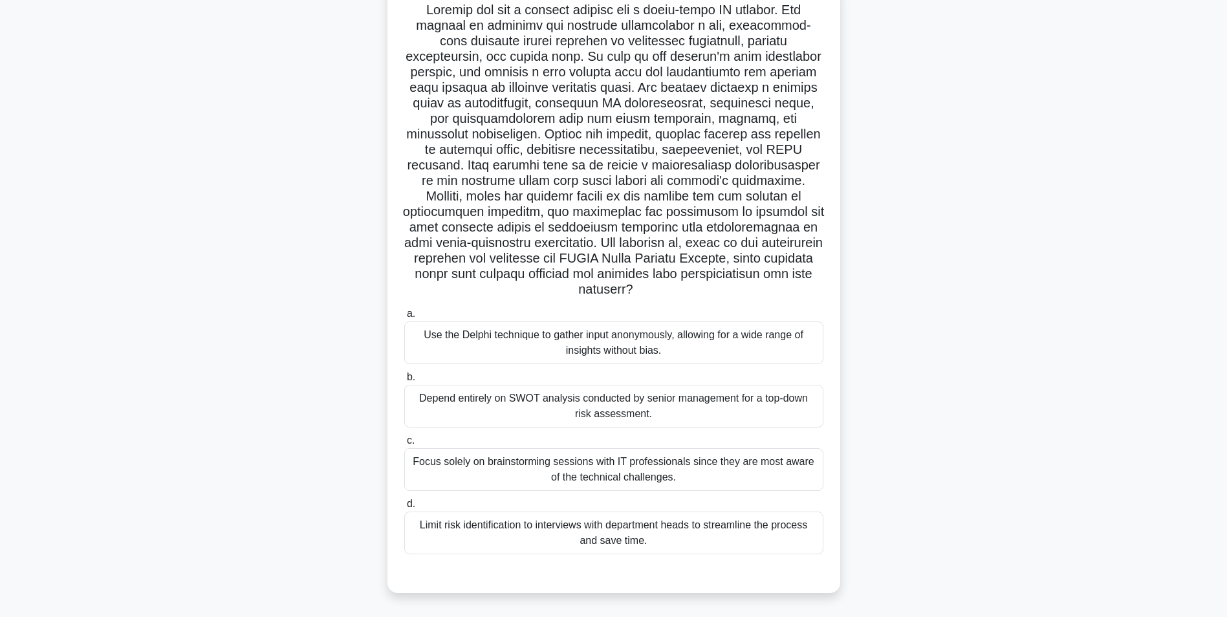
click at [773, 339] on div "Use the Delphi technique to gather input anonymously, allowing for a wide range…" at bounding box center [613, 342] width 419 height 43
click at [404, 318] on input "a. Use the Delphi technique to gather input anonymously, allowing for a wide ra…" at bounding box center [404, 314] width 0 height 8
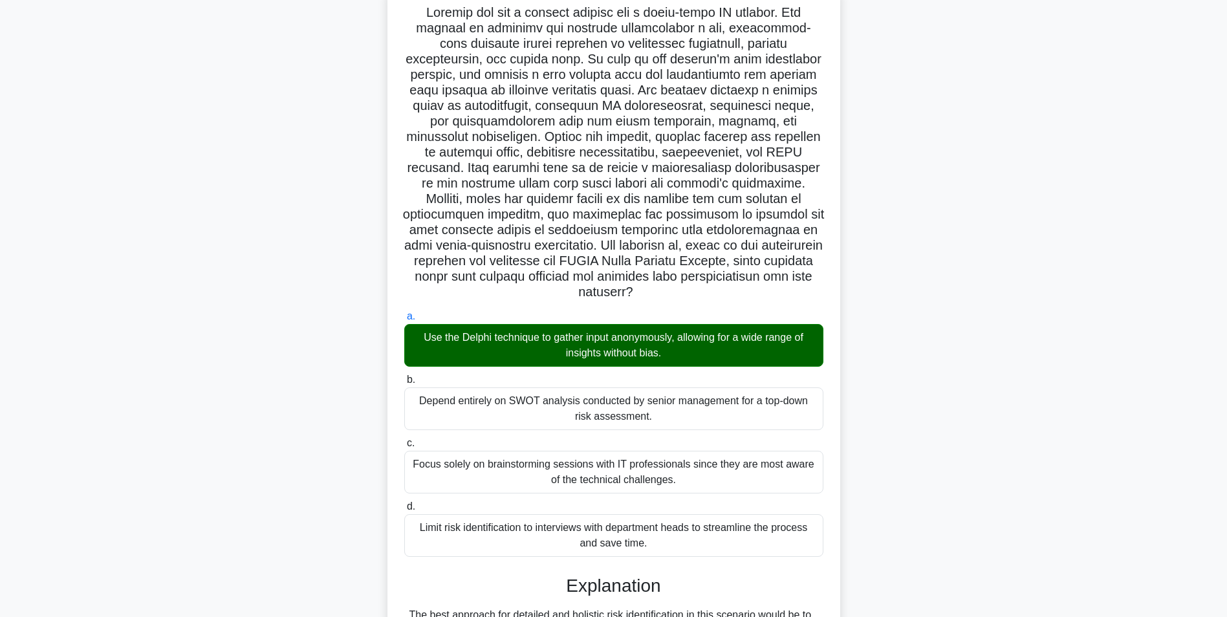
scroll to position [445, 0]
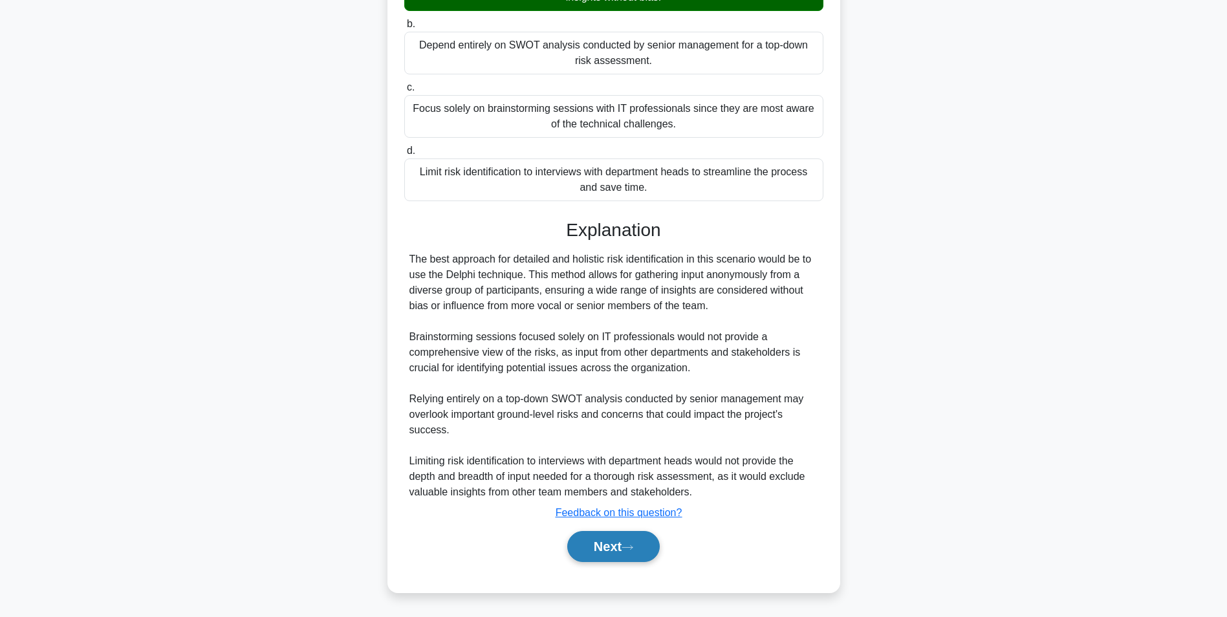
click at [633, 535] on button "Next" at bounding box center [613, 546] width 92 height 31
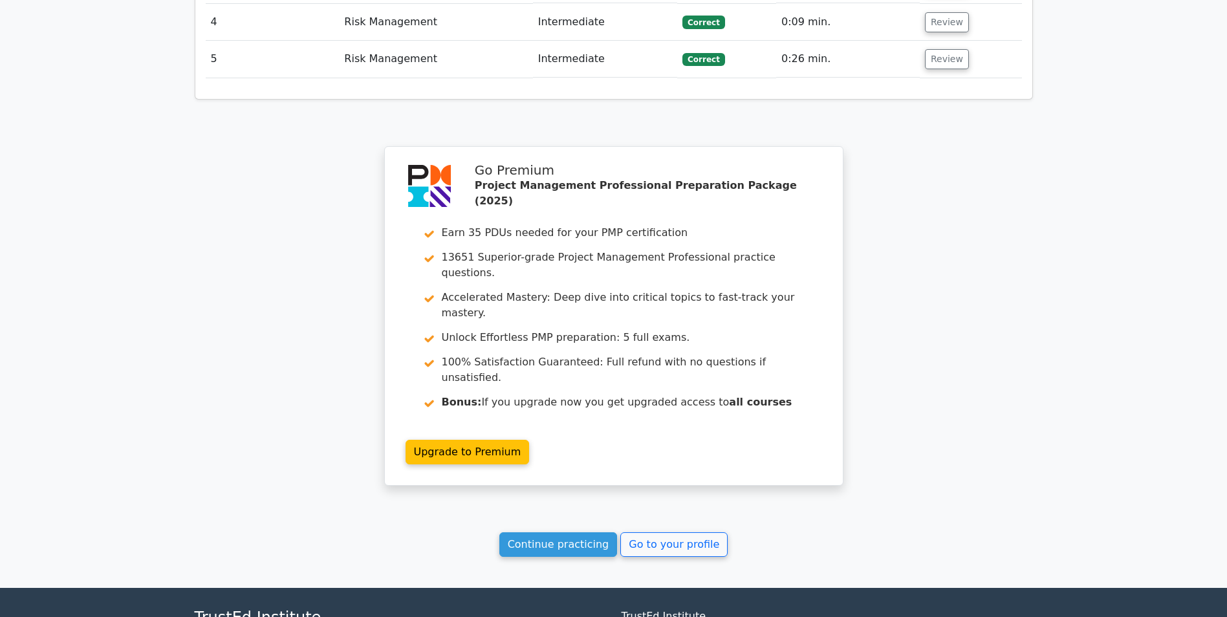
scroll to position [1857, 0]
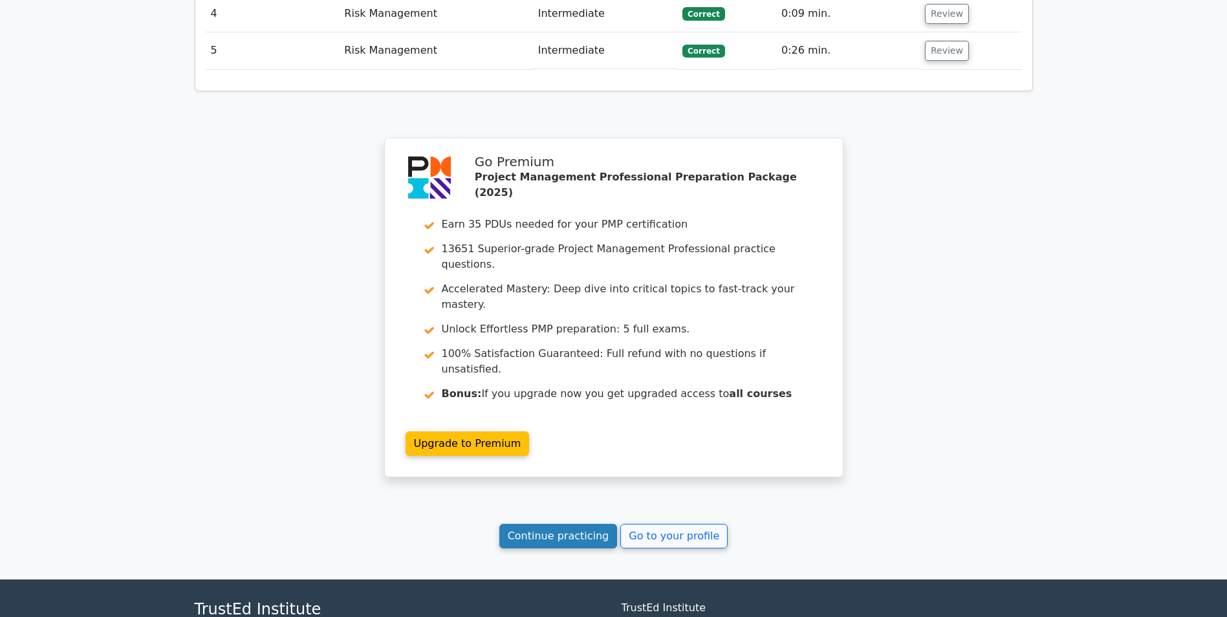
click at [570, 524] on link "Continue practicing" at bounding box center [558, 536] width 118 height 25
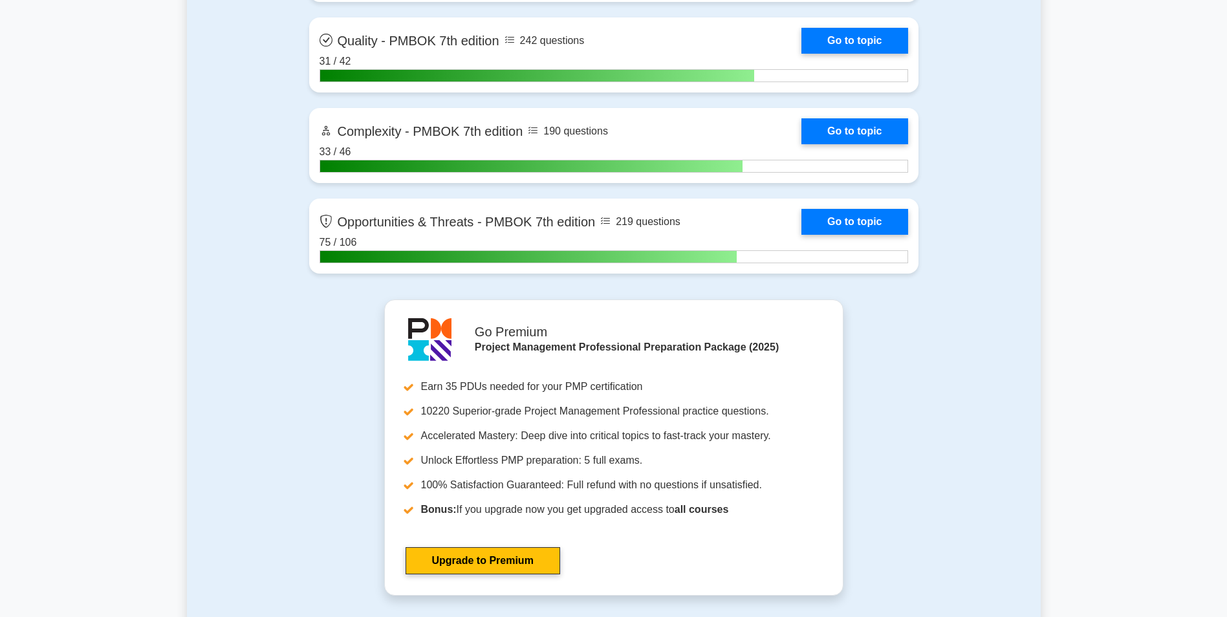
scroll to position [4172, 0]
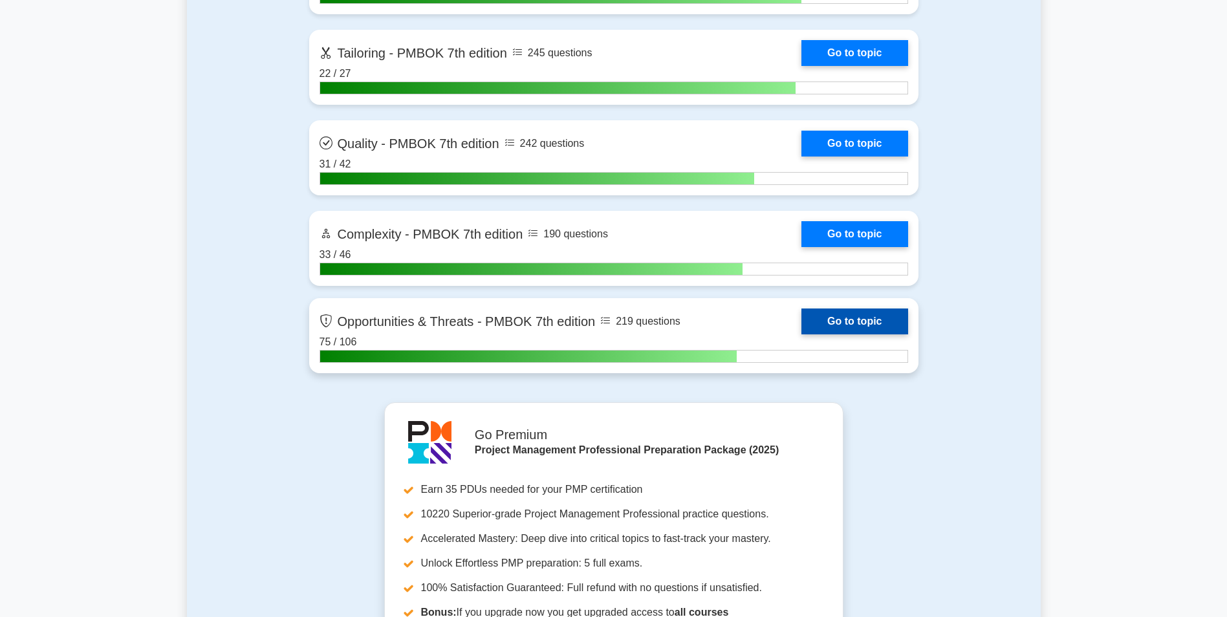
click at [858, 332] on link "Go to topic" at bounding box center [854, 322] width 106 height 26
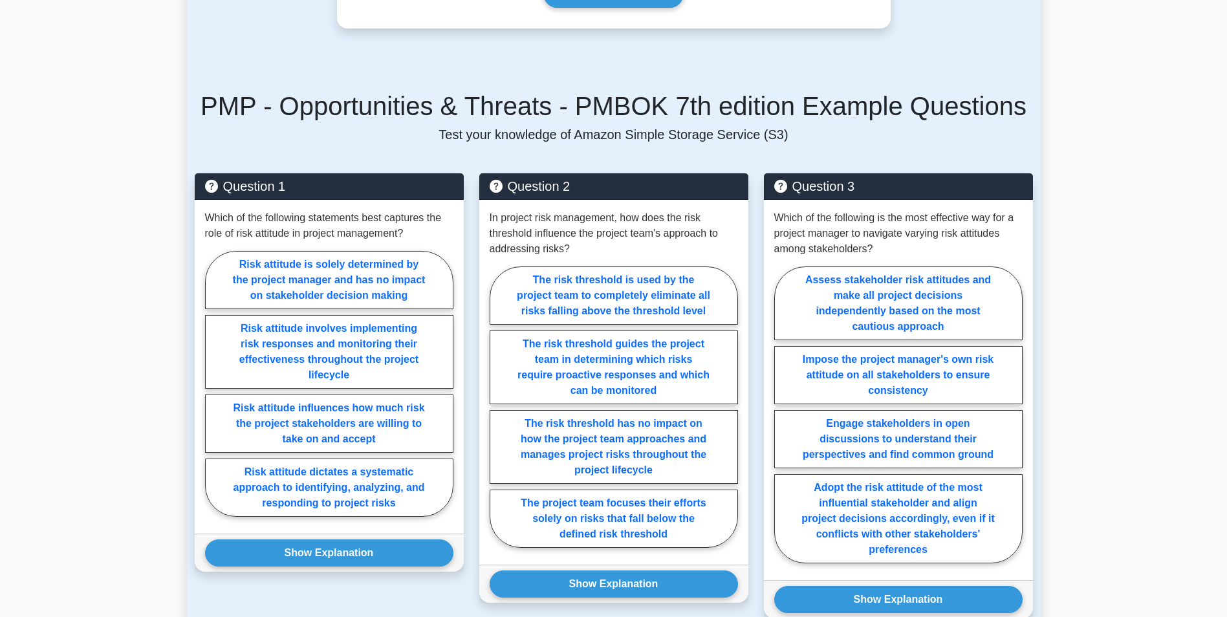
scroll to position [753, 0]
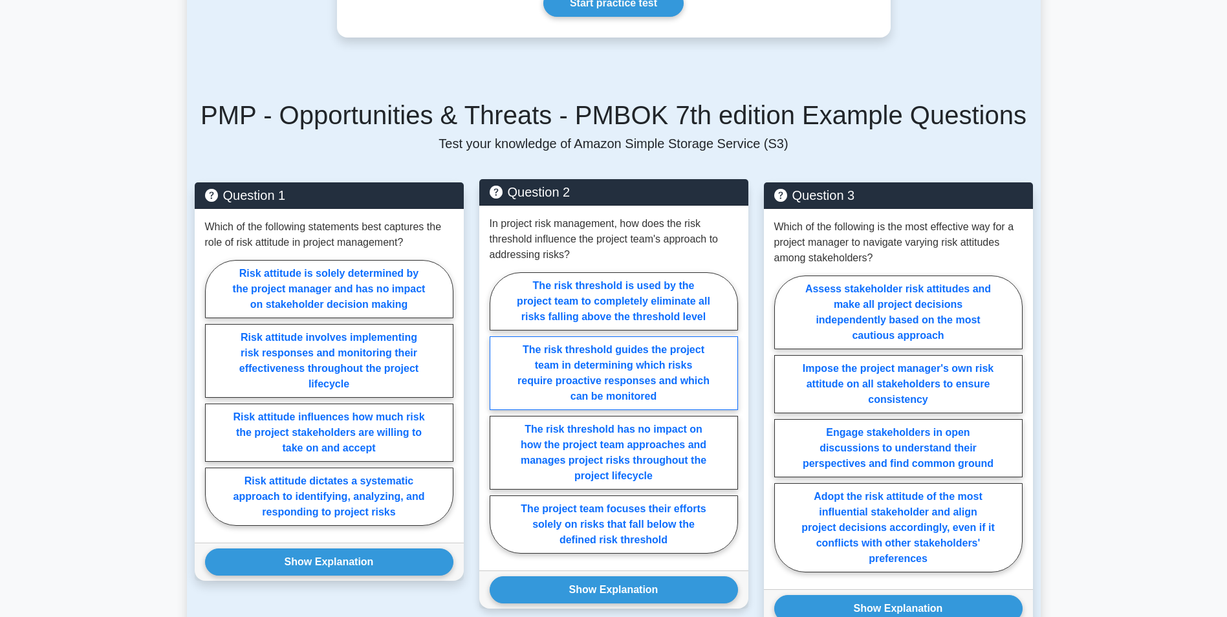
click at [666, 380] on label "The risk threshold guides the project team in determining which risks require p…" at bounding box center [614, 373] width 248 height 74
click at [498, 413] on input "The risk threshold guides the project team in determining which risks require p…" at bounding box center [494, 417] width 8 height 8
radio input "true"
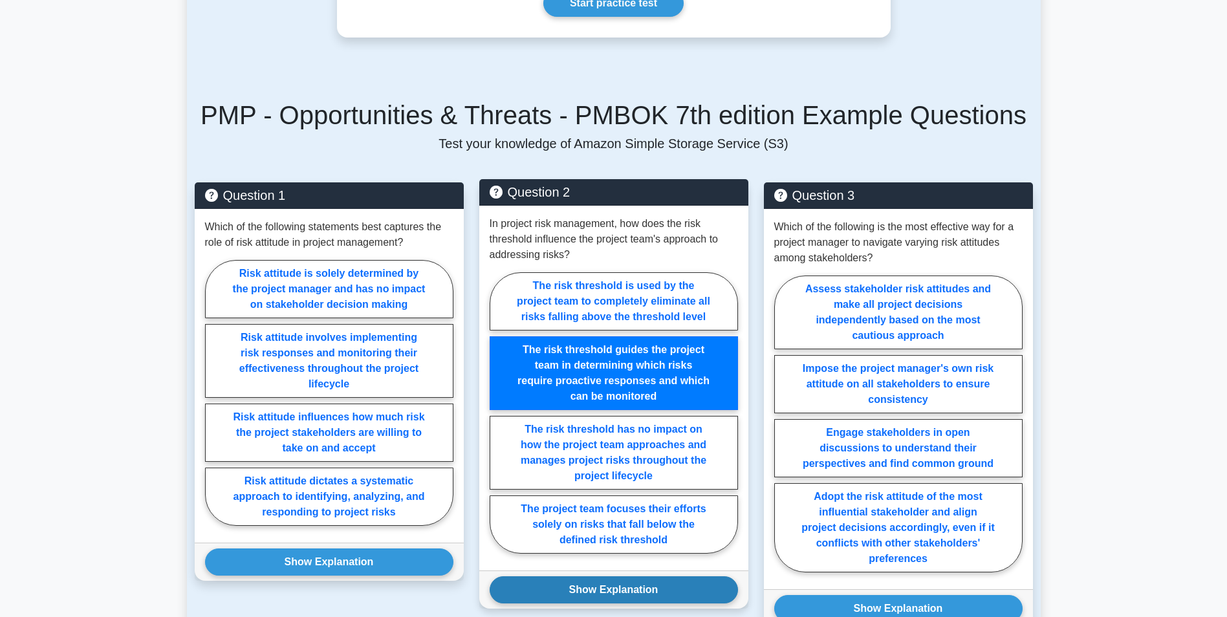
click at [641, 587] on button "Show Explanation" at bounding box center [614, 589] width 248 height 27
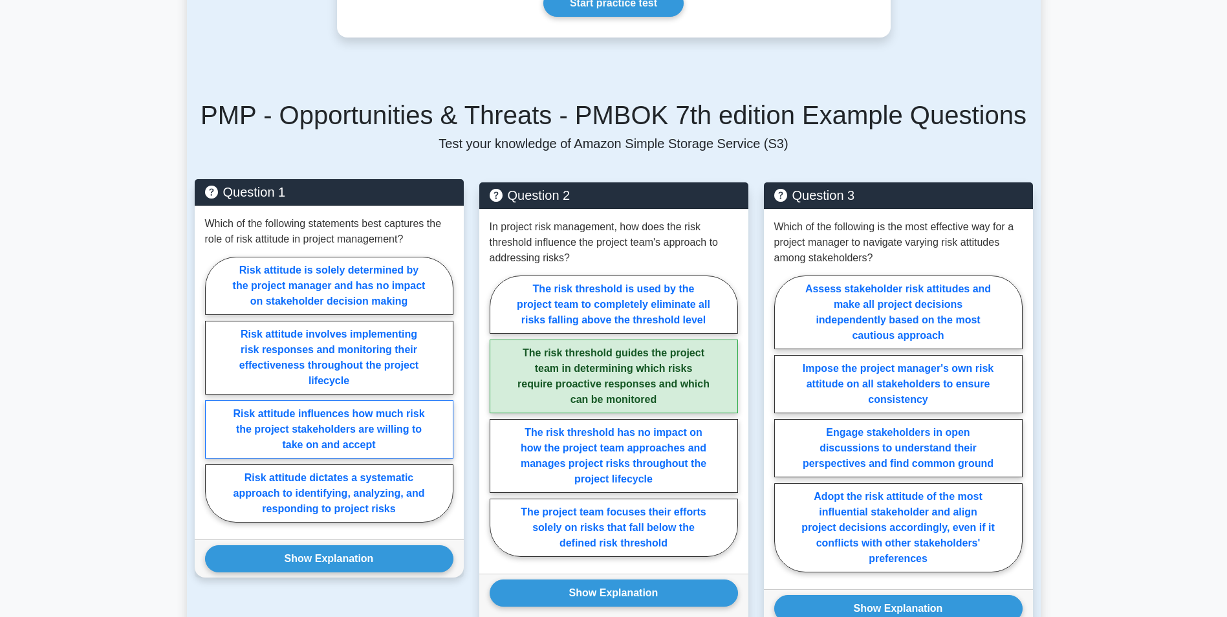
click at [387, 428] on label "Risk attitude influences how much risk the project stakeholders are willing to …" at bounding box center [329, 429] width 248 height 58
click at [213, 398] on input "Risk attitude influences how much risk the project stakeholders are willing to …" at bounding box center [209, 393] width 8 height 8
radio input "true"
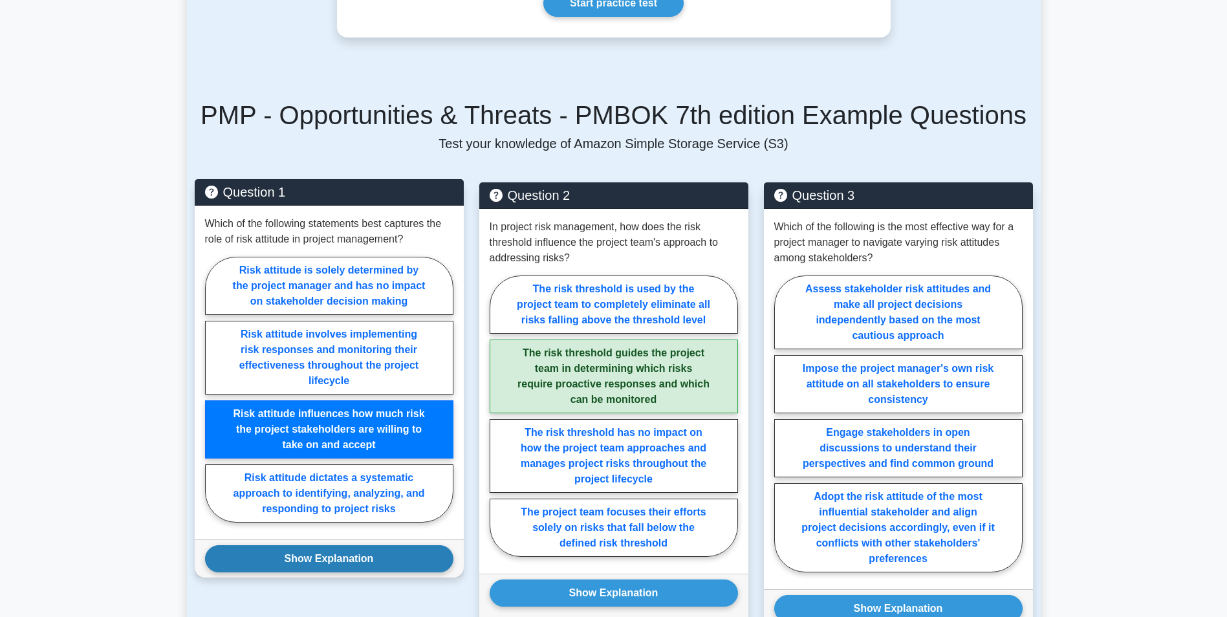
click at [360, 569] on button "Show Explanation" at bounding box center [329, 558] width 248 height 27
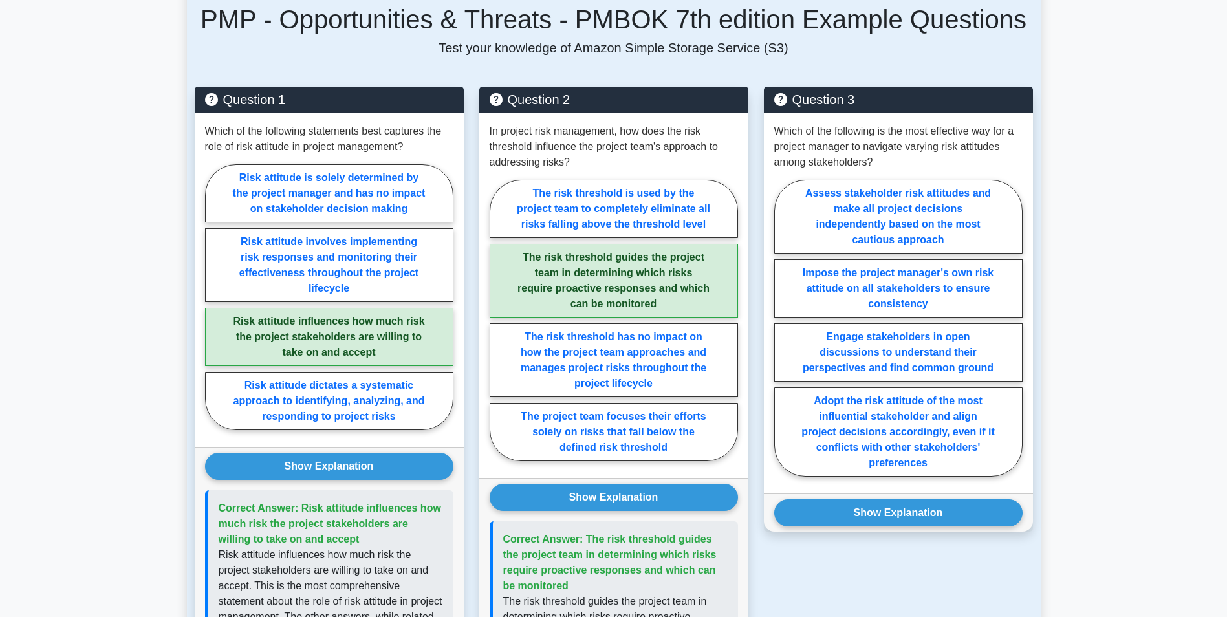
scroll to position [852, 0]
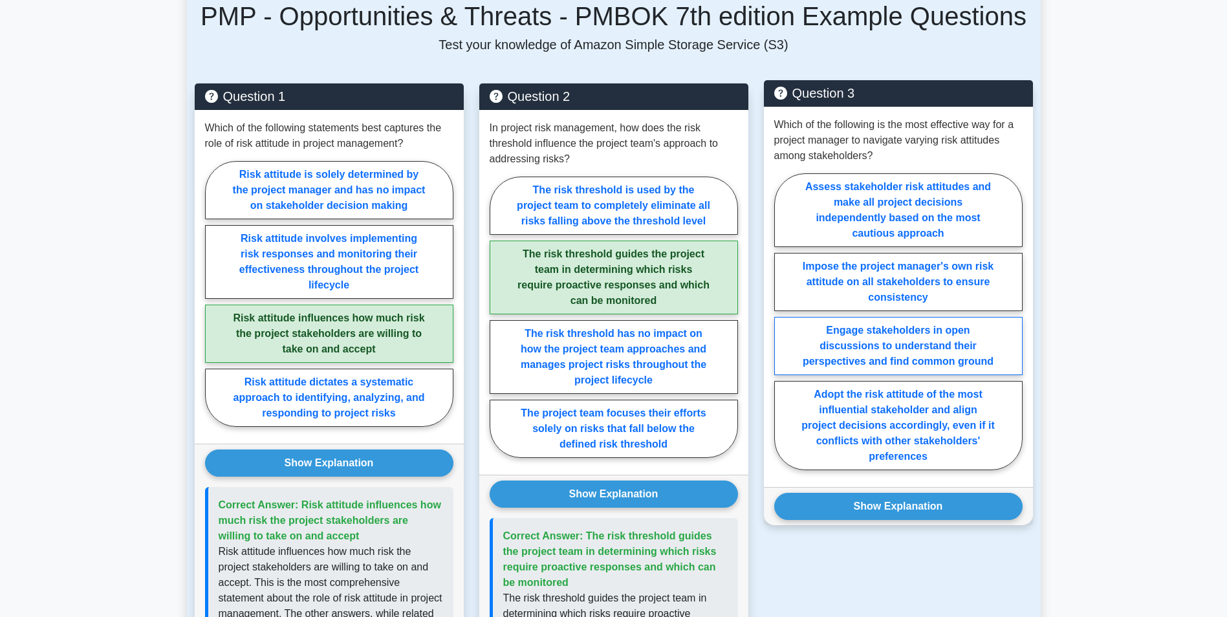
click at [977, 340] on label "Engage stakeholders in open discussions to understand their perspectives and fi…" at bounding box center [898, 346] width 248 height 58
click at [783, 330] on input "Engage stakeholders in open discussions to understand their perspectives and fi…" at bounding box center [778, 325] width 8 height 8
radio input "true"
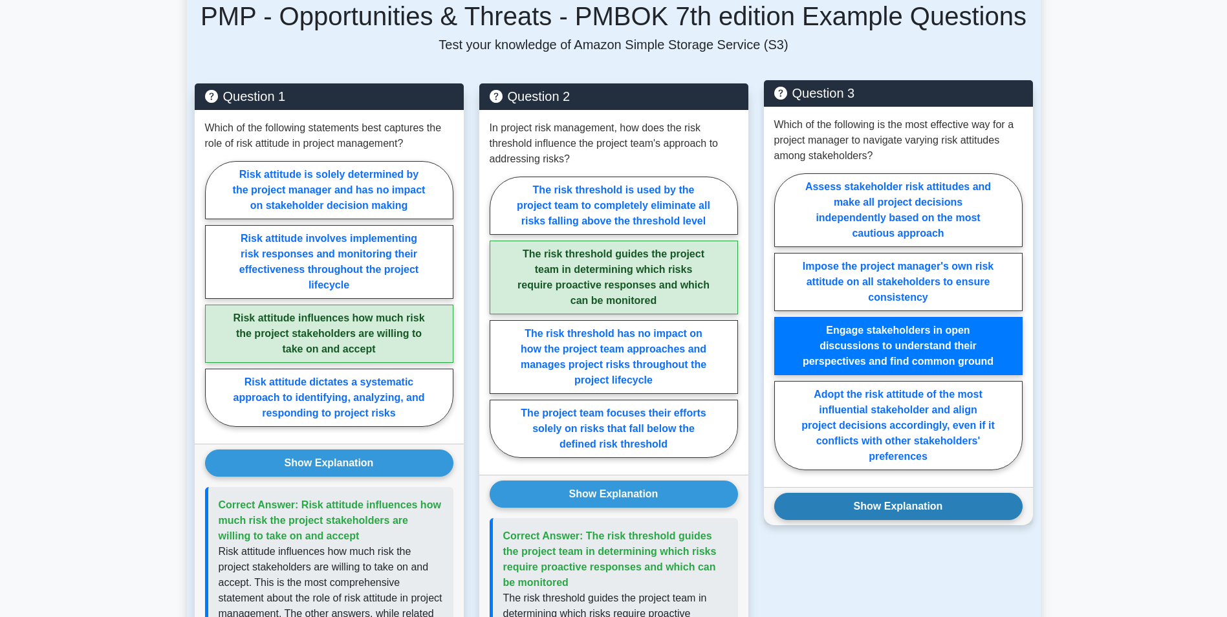
click at [937, 495] on button "Show Explanation" at bounding box center [898, 506] width 248 height 27
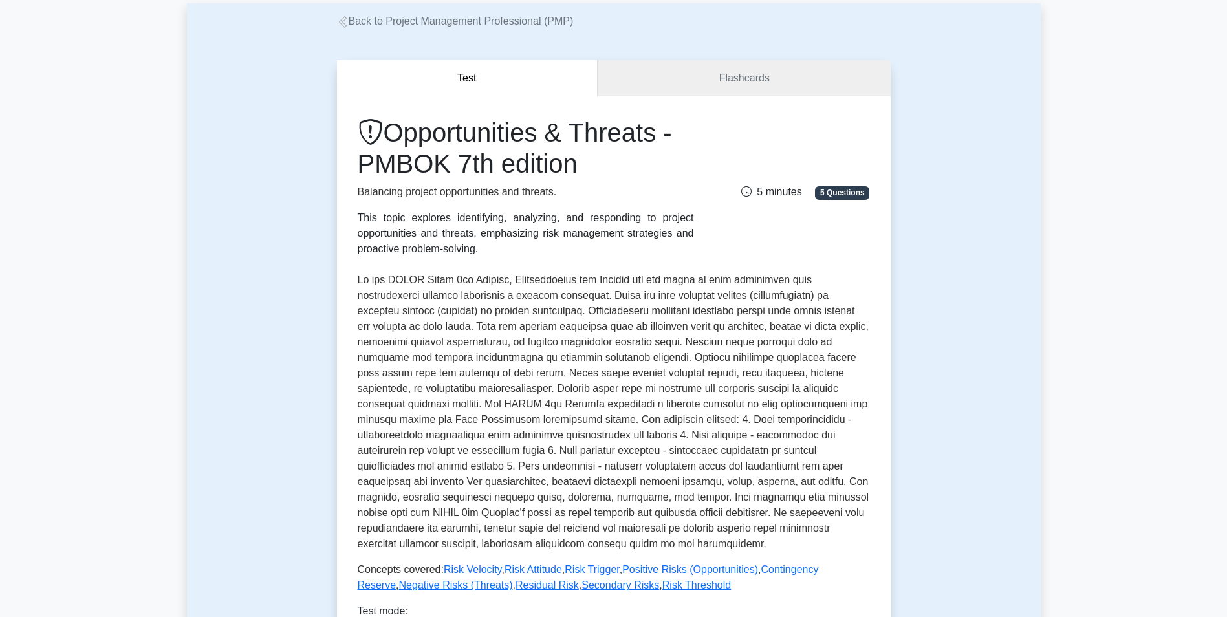
scroll to position [384, 0]
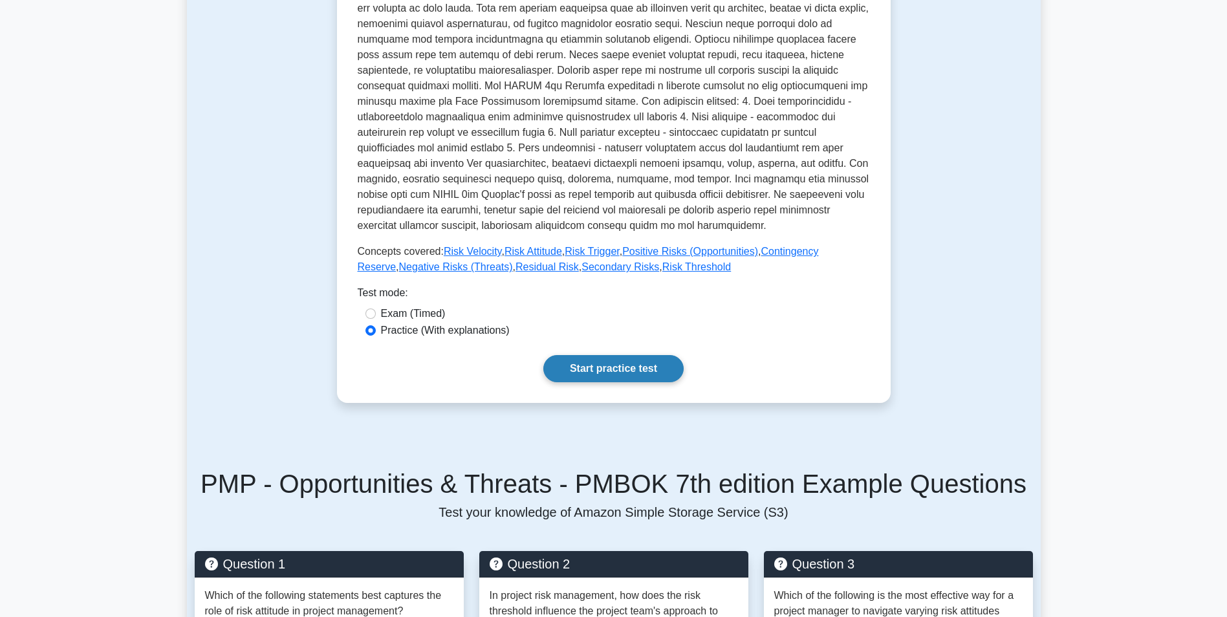
click at [608, 382] on link "Start practice test" at bounding box center [613, 368] width 140 height 27
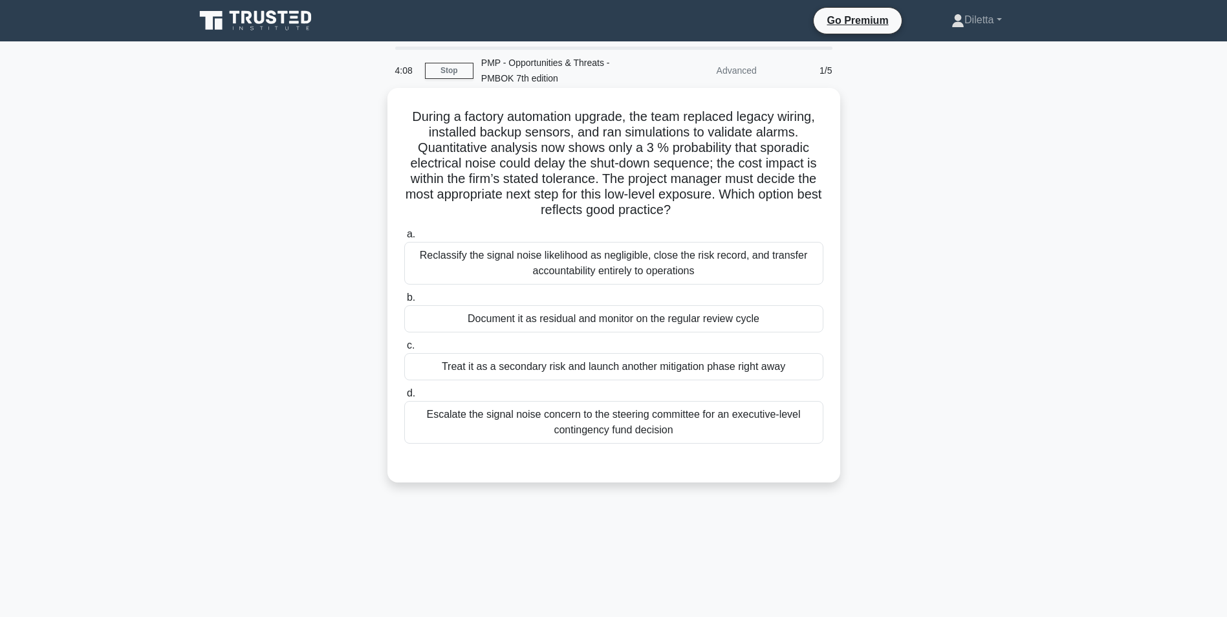
click at [797, 320] on div "Document it as residual and monitor on the regular review cycle" at bounding box center [613, 318] width 419 height 27
click at [404, 302] on input "b. Document it as residual and monitor on the regular review cycle" at bounding box center [404, 298] width 0 height 8
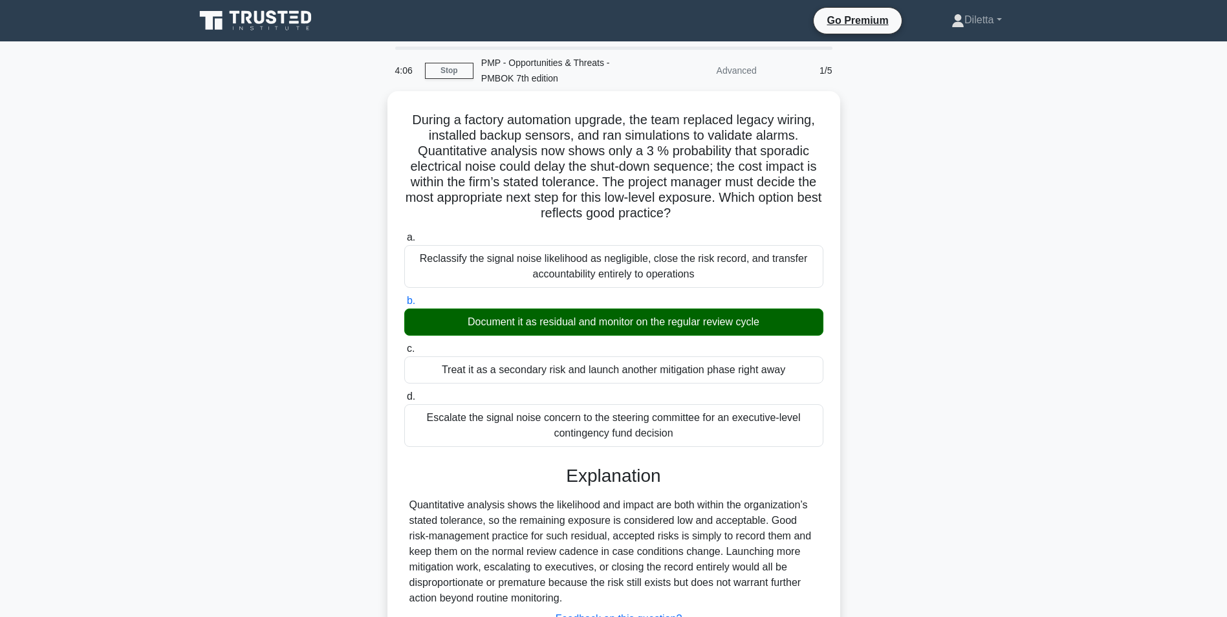
scroll to position [103, 0]
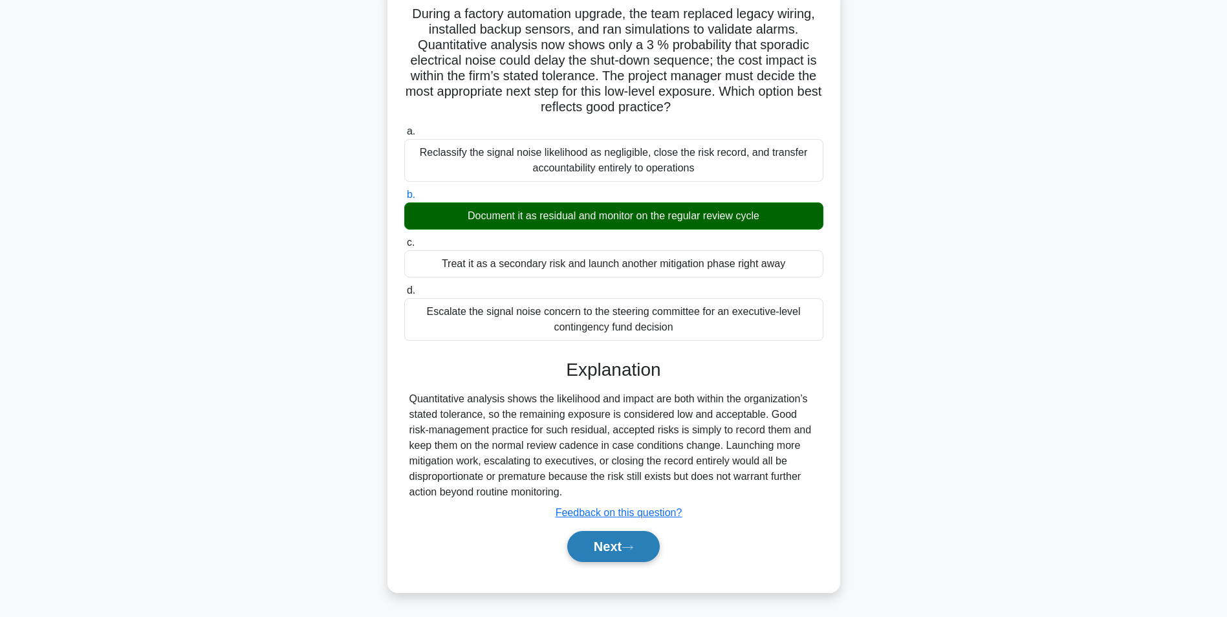
click at [579, 552] on button "Next" at bounding box center [613, 546] width 92 height 31
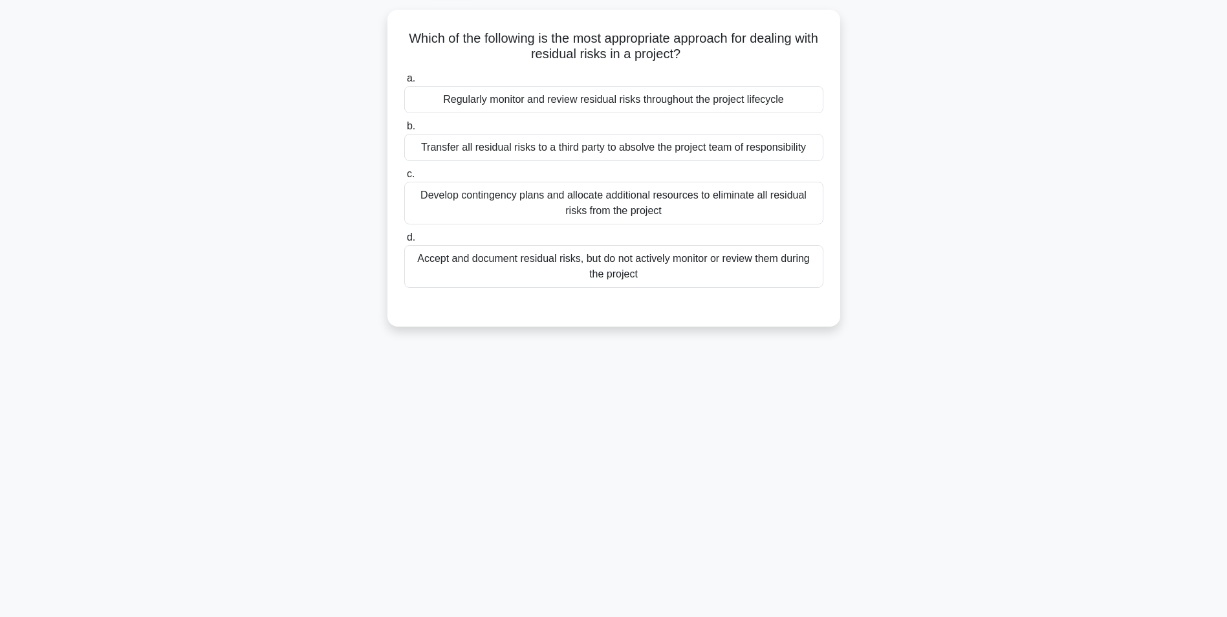
scroll to position [81, 0]
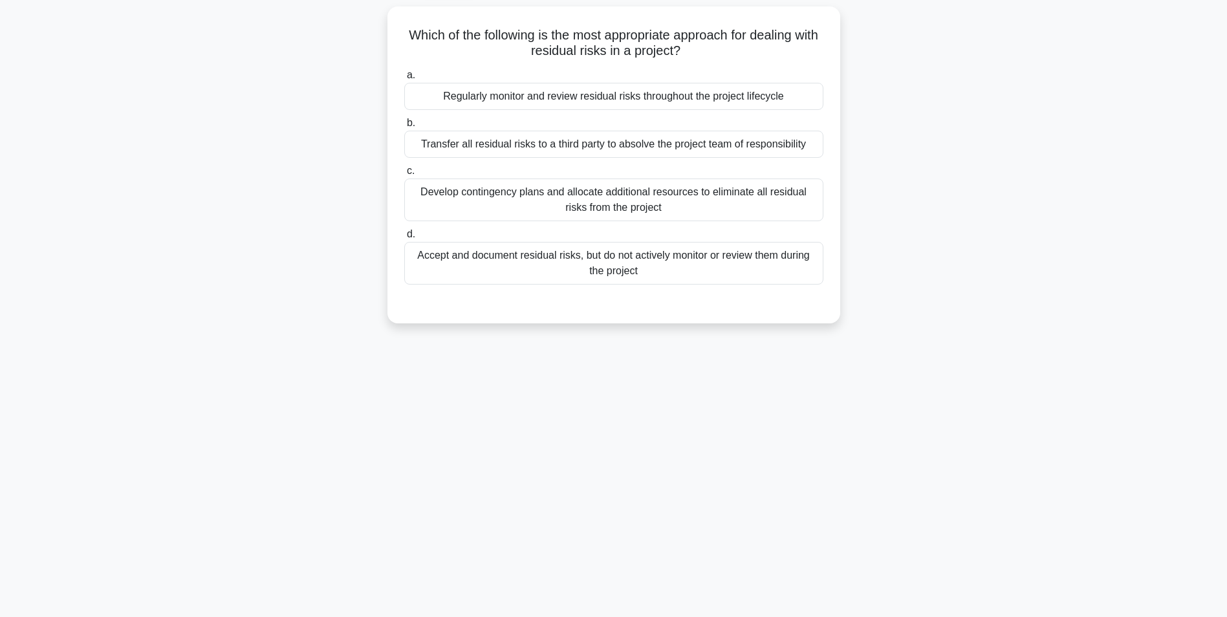
click at [796, 91] on div "Regularly monitor and review residual risks throughout the project lifecycle" at bounding box center [613, 96] width 419 height 27
click at [404, 80] on input "a. Regularly monitor and review residual risks throughout the project lifecycle" at bounding box center [404, 75] width 0 height 8
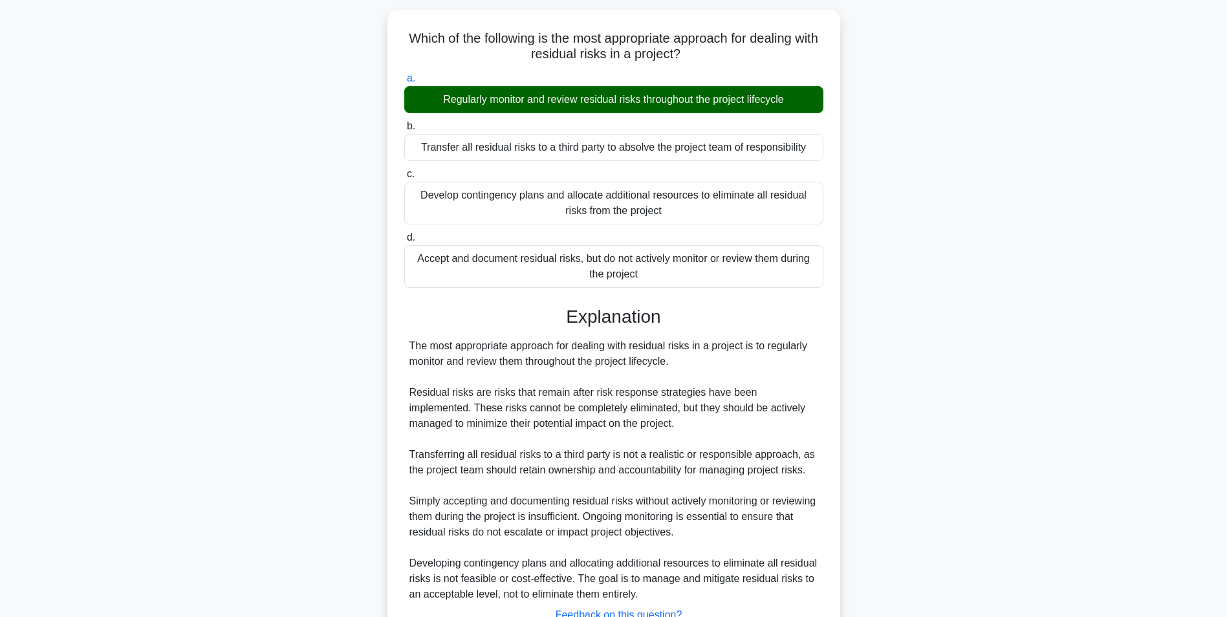
scroll to position [181, 0]
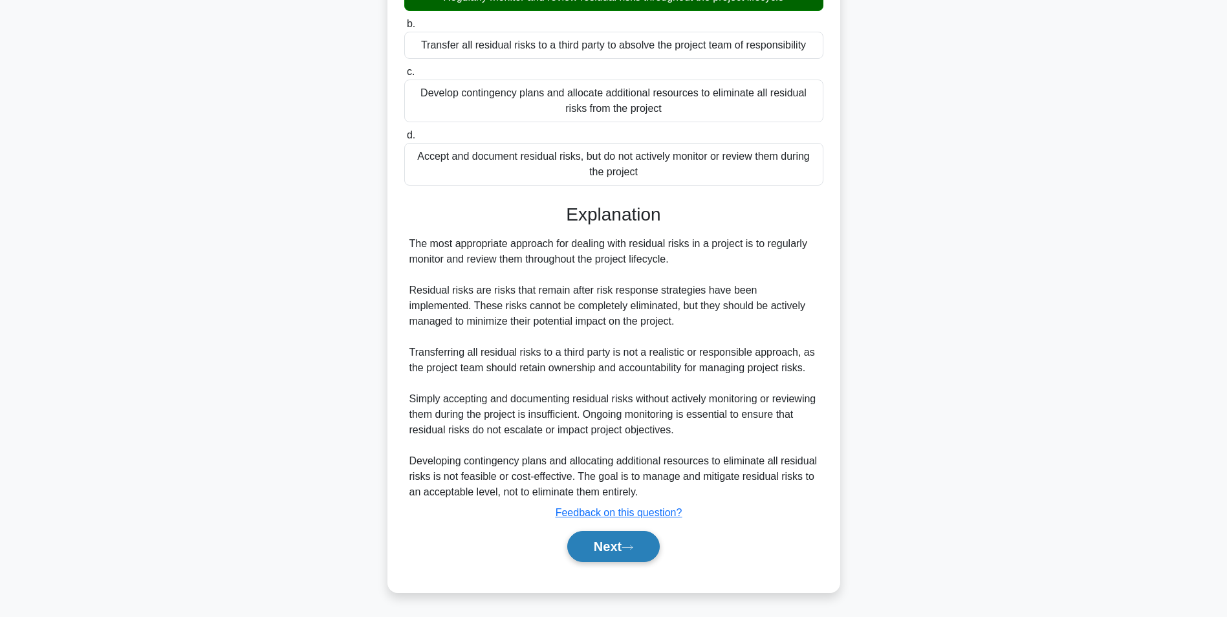
click at [634, 539] on button "Next" at bounding box center [613, 546] width 92 height 31
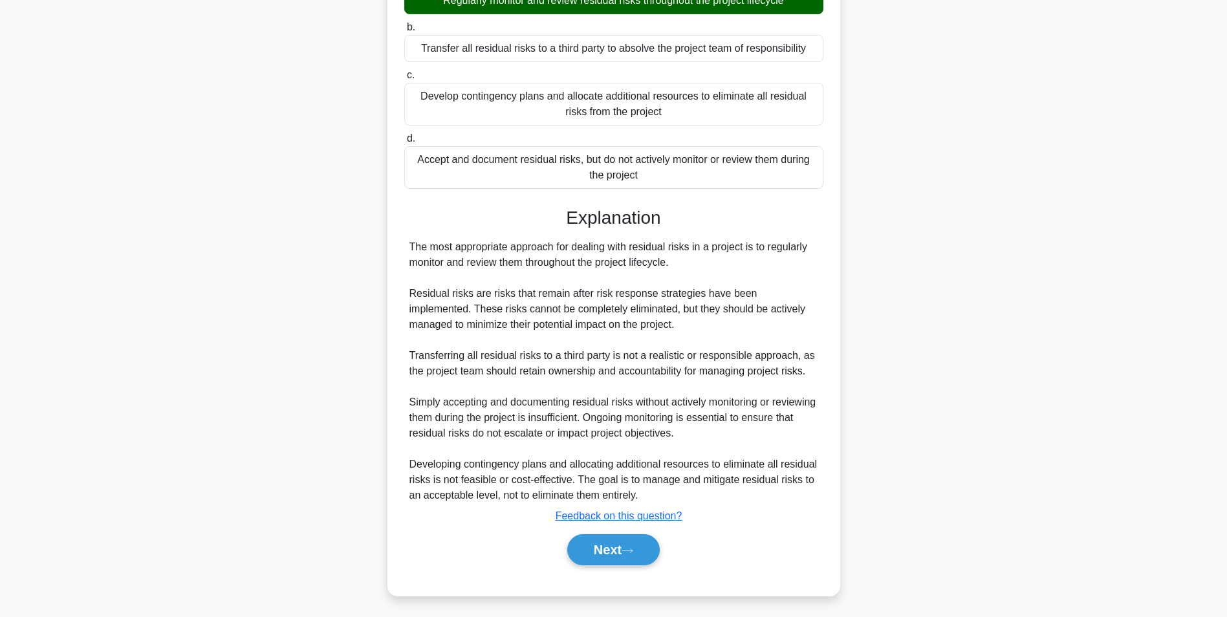
scroll to position [81, 0]
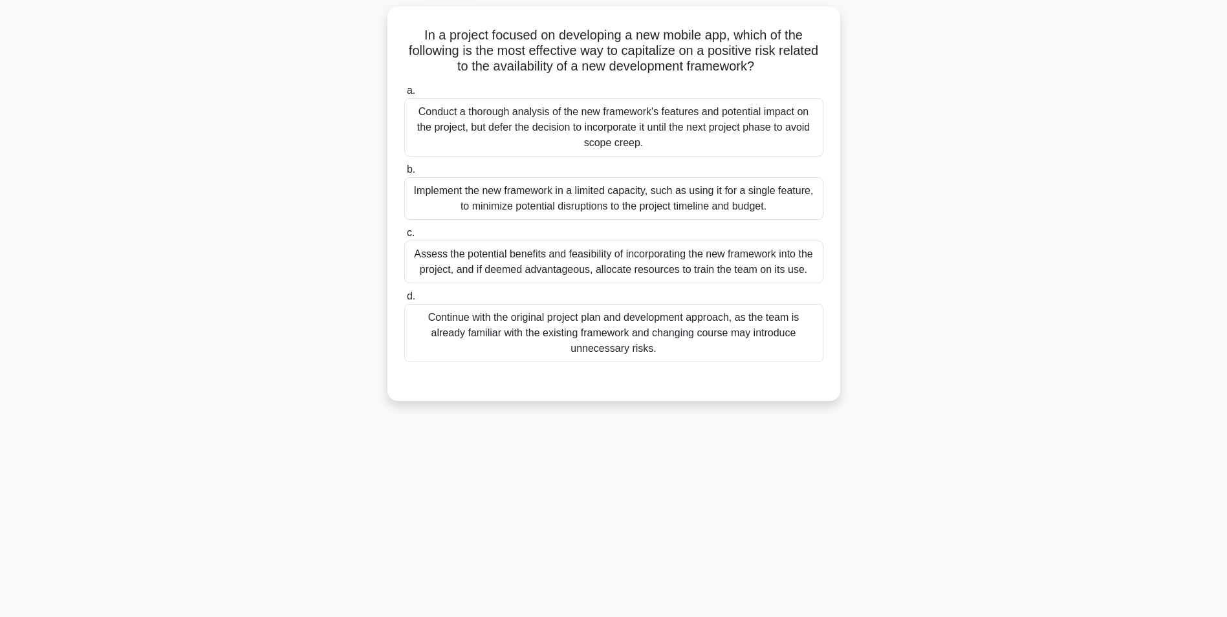
click at [777, 131] on div "Conduct a thorough analysis of the new framework's features and potential impac…" at bounding box center [613, 127] width 419 height 58
click at [404, 95] on input "a. Conduct a thorough analysis of the new framework's features and potential im…" at bounding box center [404, 91] width 0 height 8
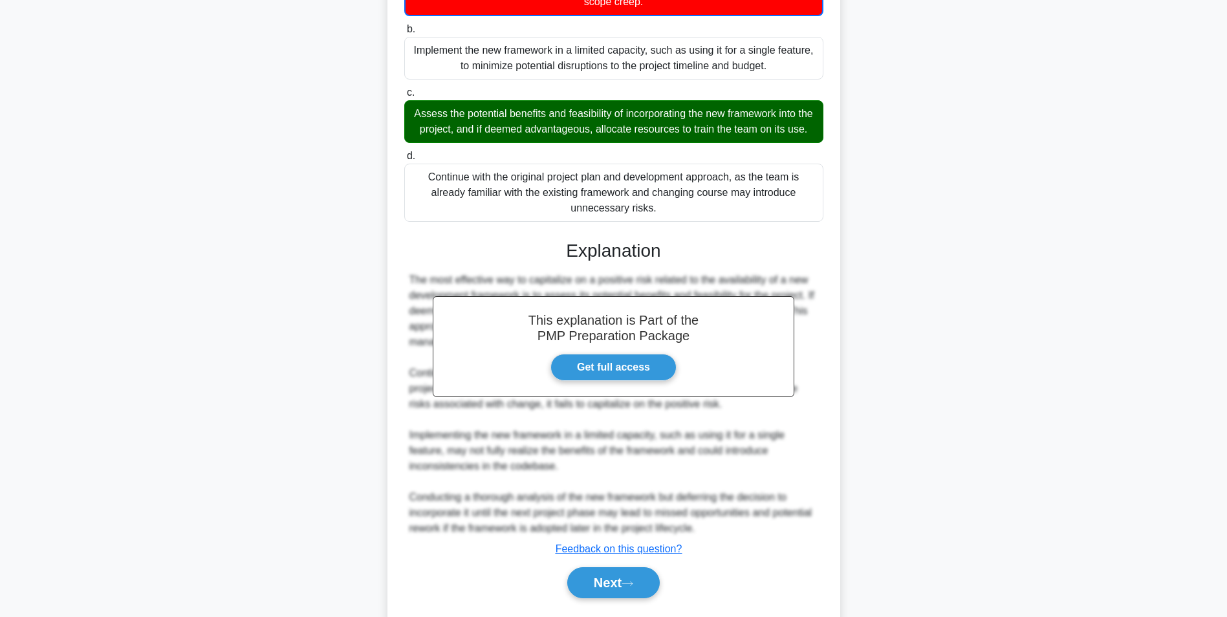
scroll to position [276, 0]
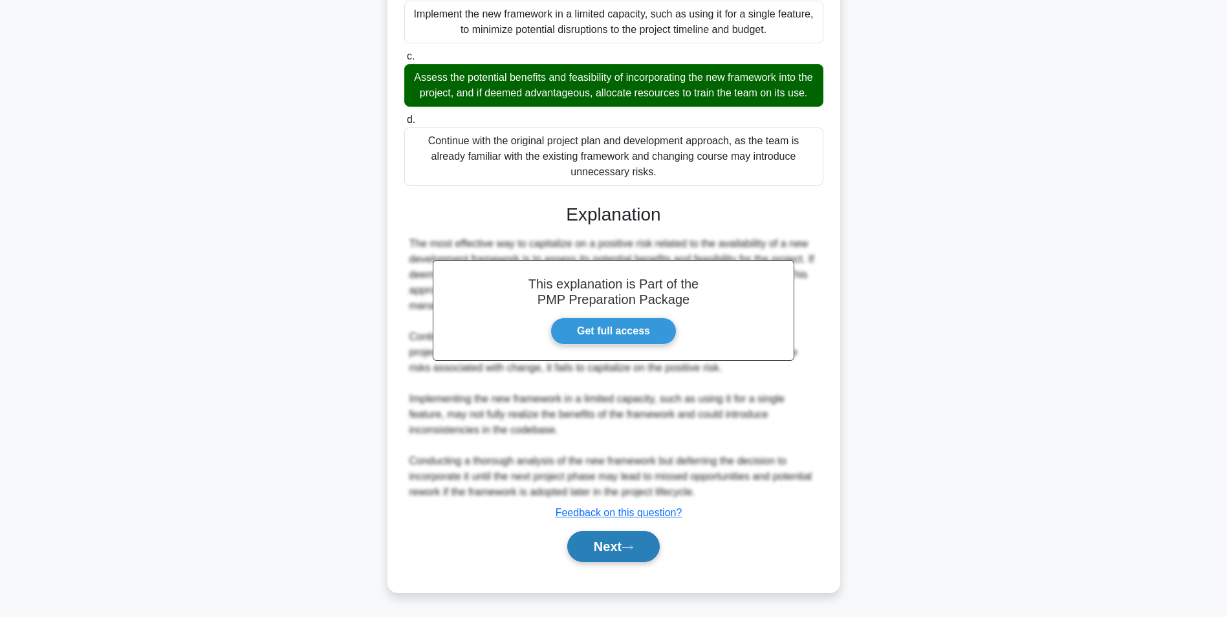
click at [647, 550] on button "Next" at bounding box center [613, 546] width 92 height 31
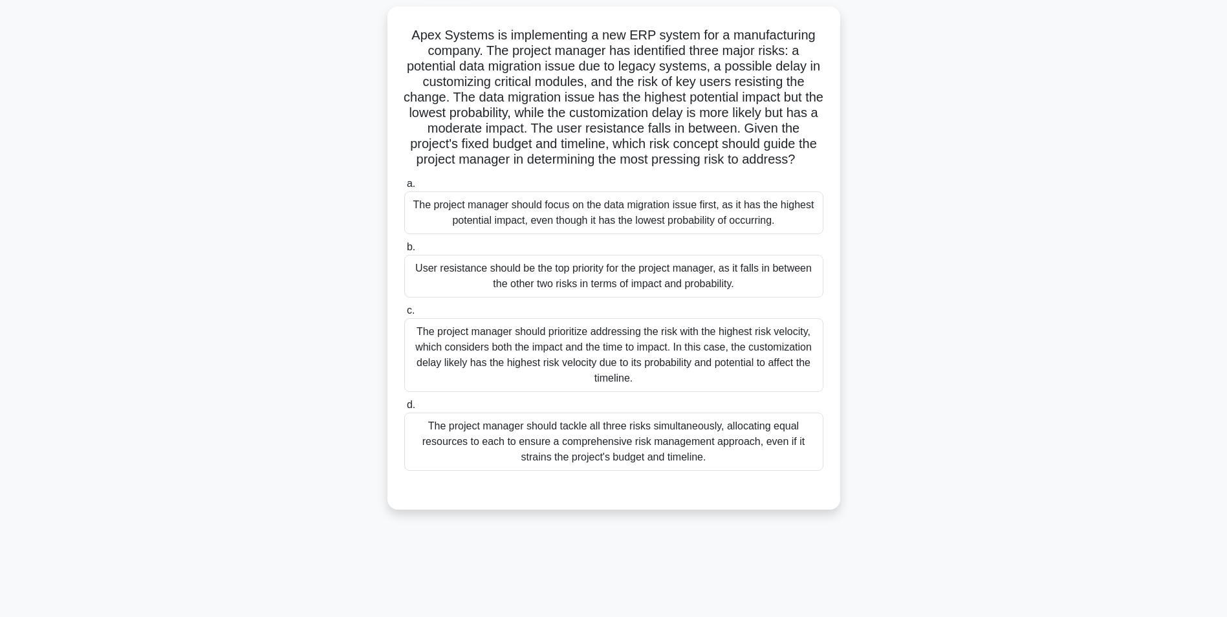
click at [792, 356] on div "The project manager should prioritize addressing the risk with the highest risk…" at bounding box center [613, 355] width 419 height 74
click at [404, 315] on input "c. The project manager should prioritize addressing the risk with the highest r…" at bounding box center [404, 311] width 0 height 8
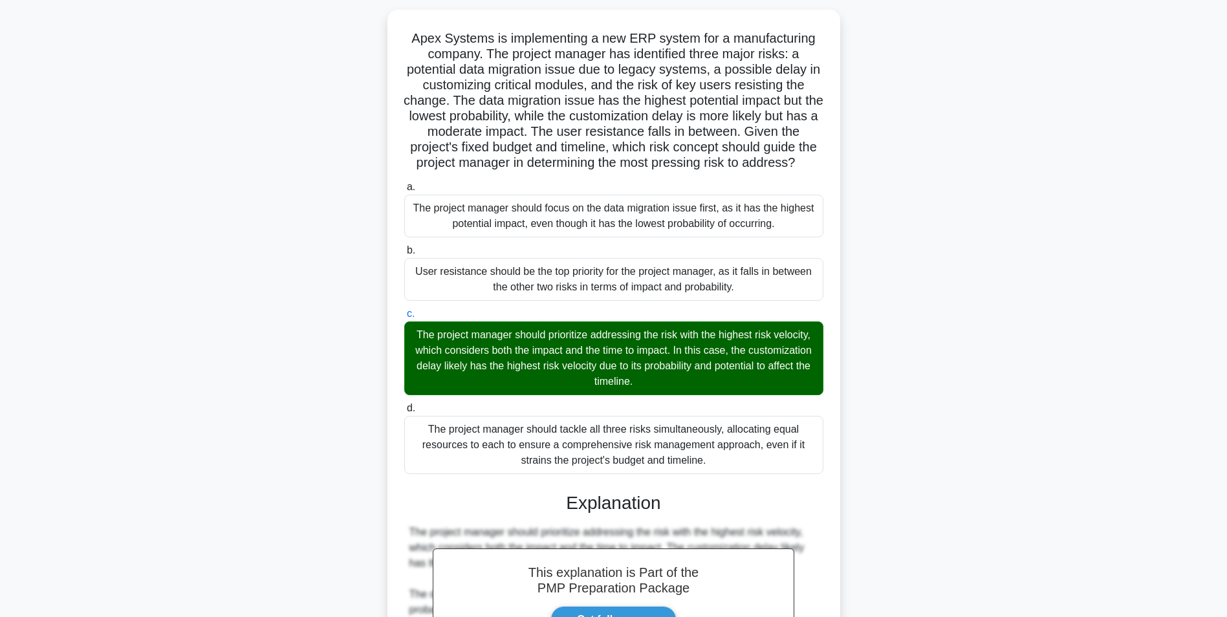
scroll to position [321, 0]
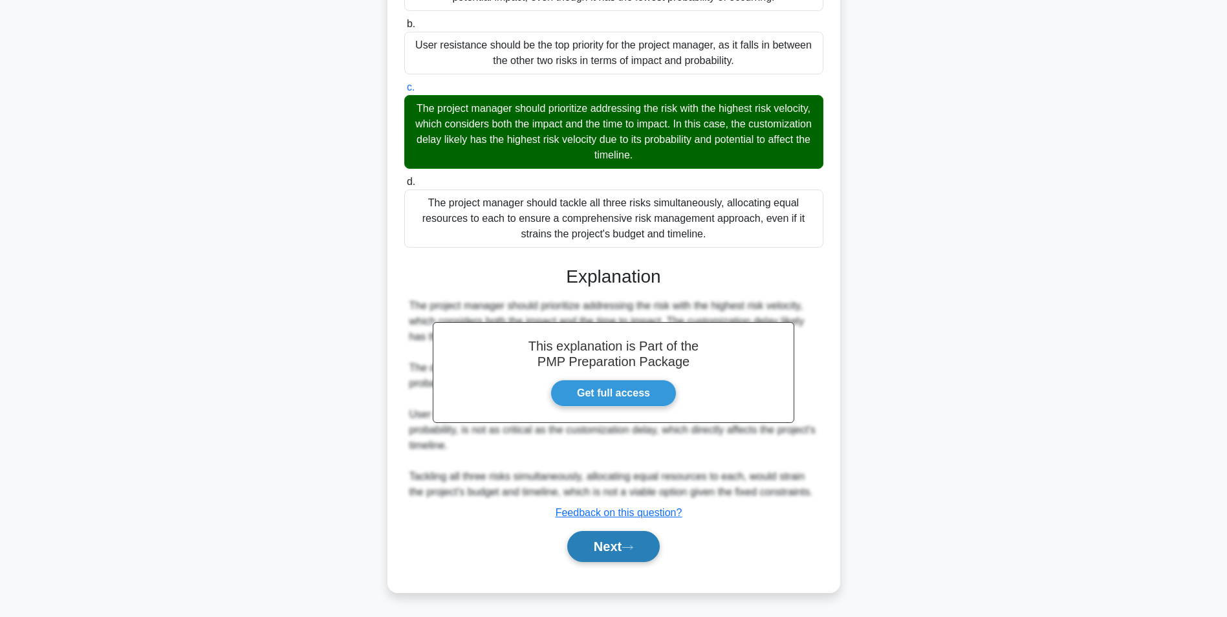
click at [588, 558] on button "Next" at bounding box center [613, 546] width 92 height 31
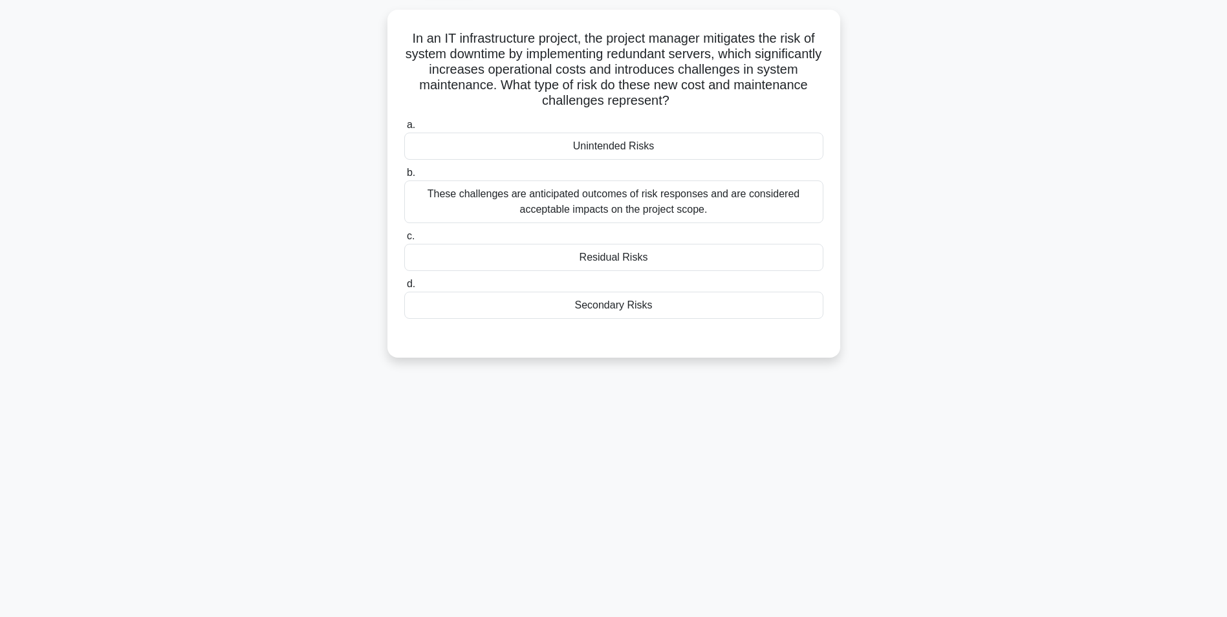
scroll to position [28, 0]
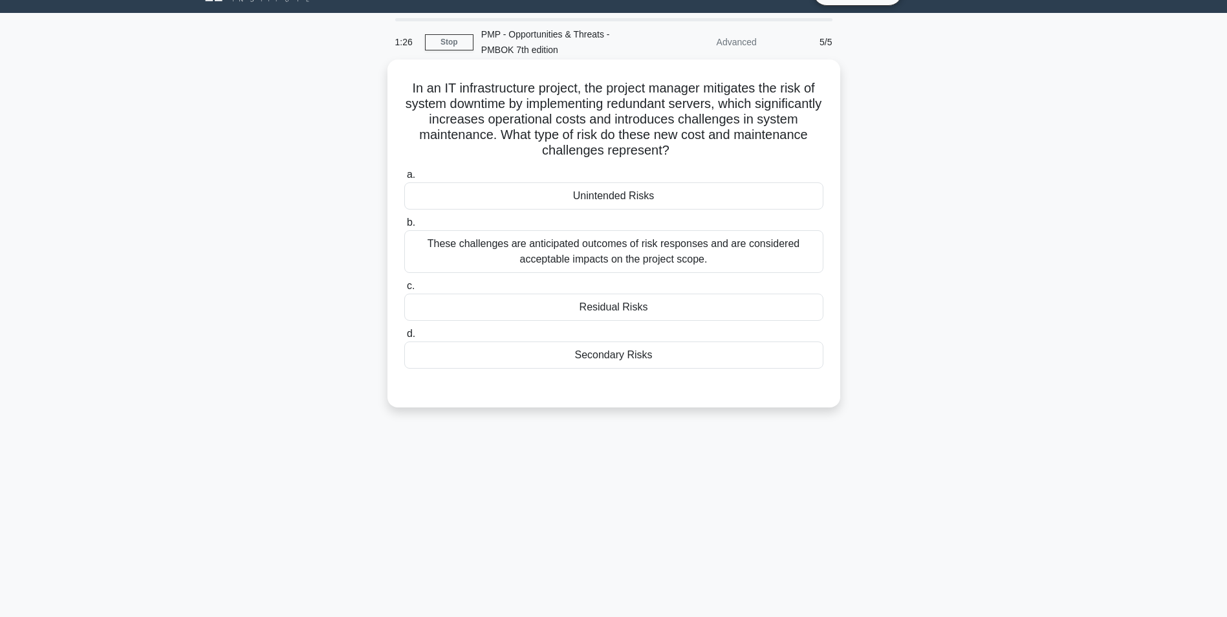
click at [704, 360] on div "Secondary Risks" at bounding box center [613, 354] width 419 height 27
click at [404, 338] on input "d. Secondary Risks" at bounding box center [404, 334] width 0 height 8
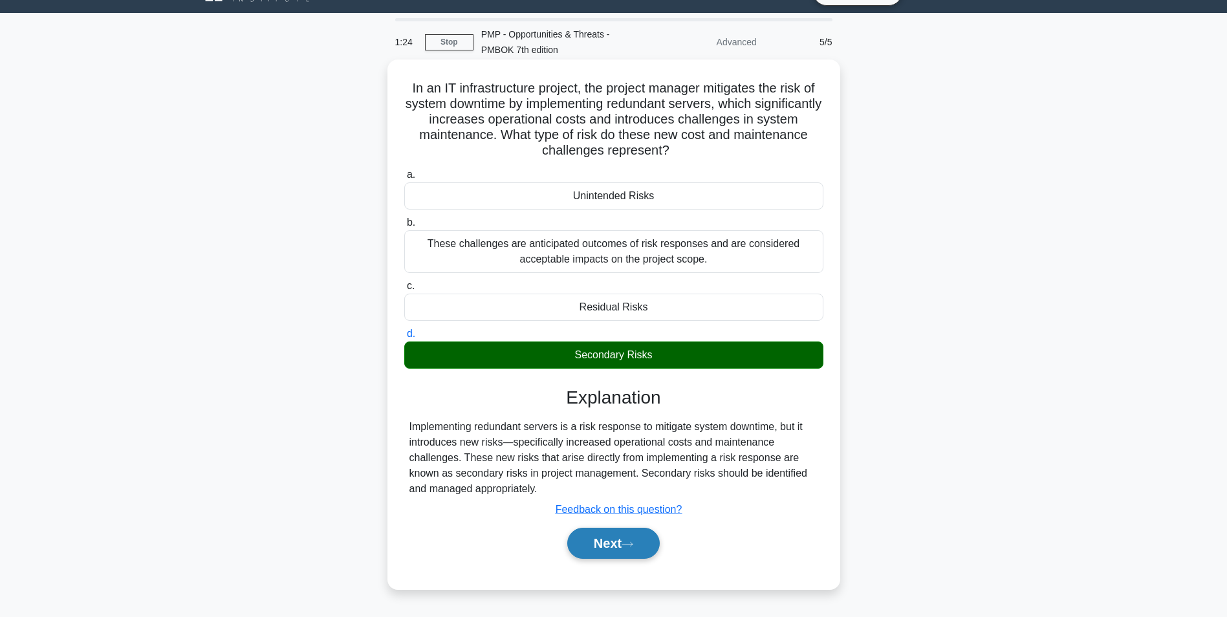
click at [614, 548] on button "Next" at bounding box center [613, 543] width 92 height 31
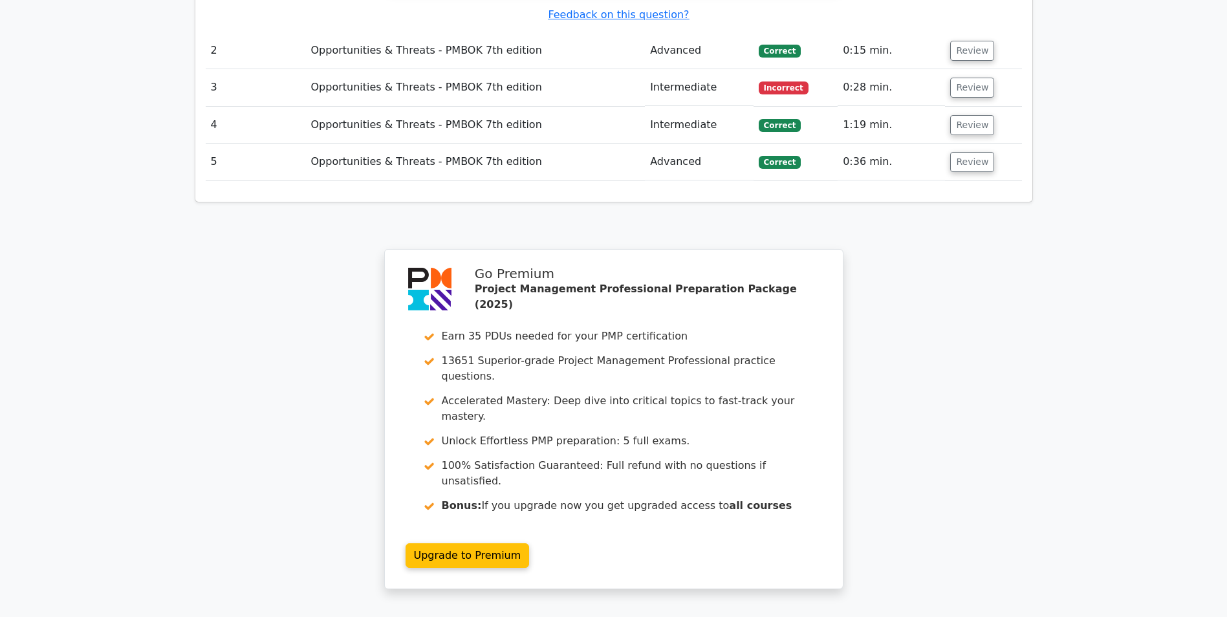
scroll to position [1667, 0]
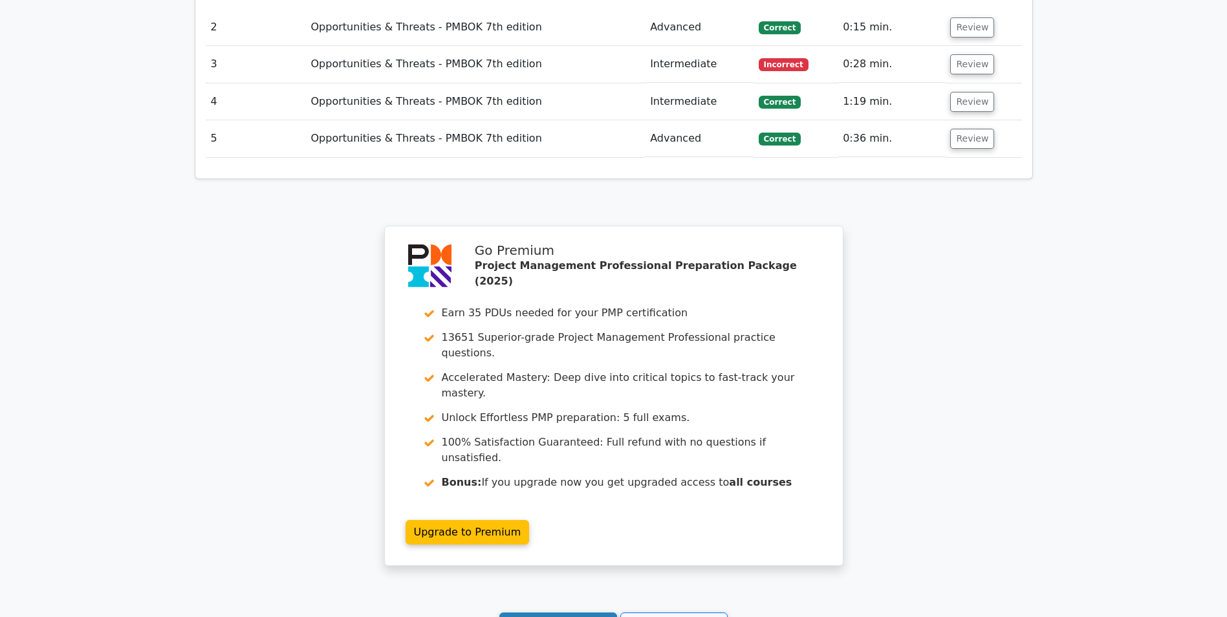
click at [573, 613] on link "Continue practicing" at bounding box center [558, 625] width 118 height 25
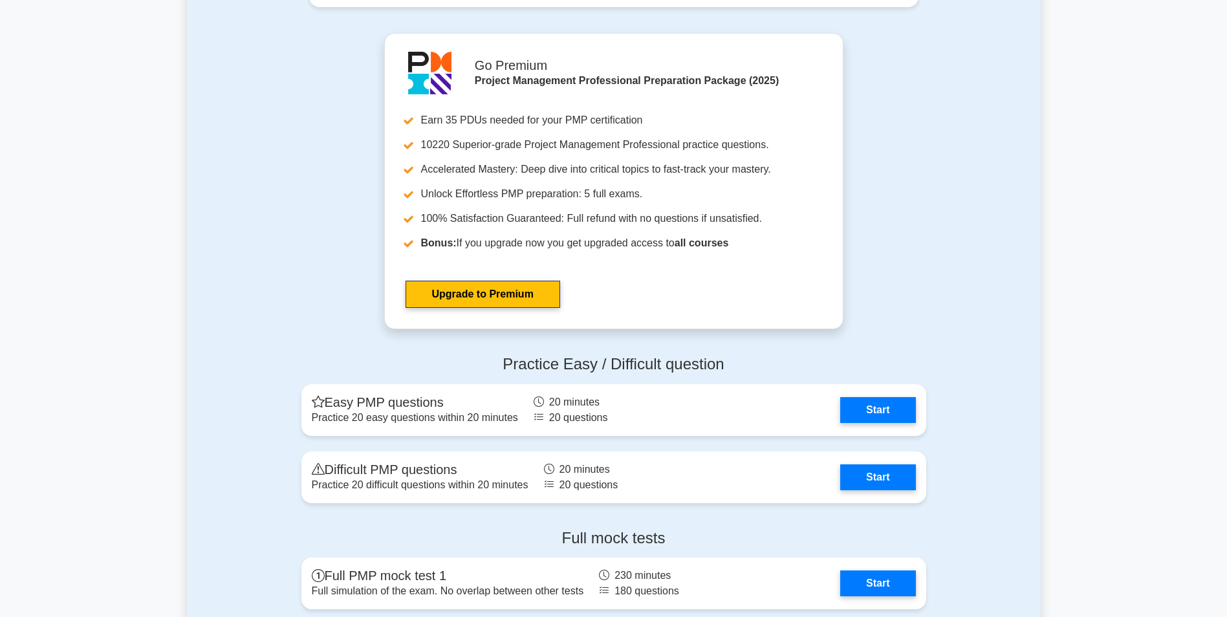
scroll to position [4296, 0]
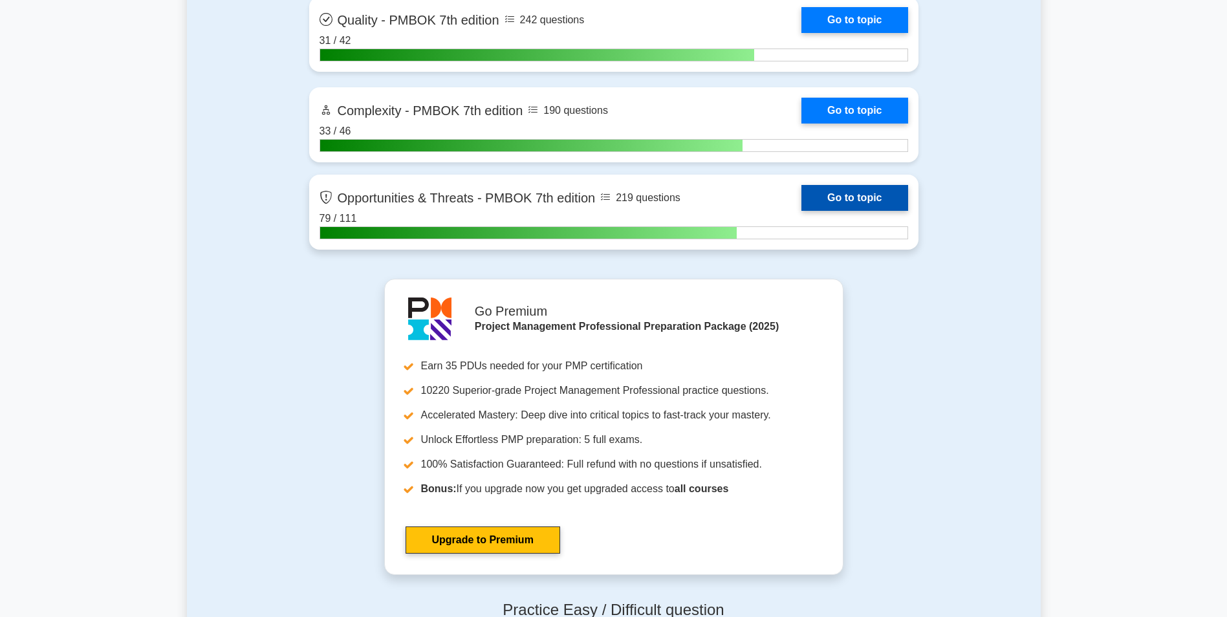
click at [838, 191] on link "Go to topic" at bounding box center [854, 198] width 106 height 26
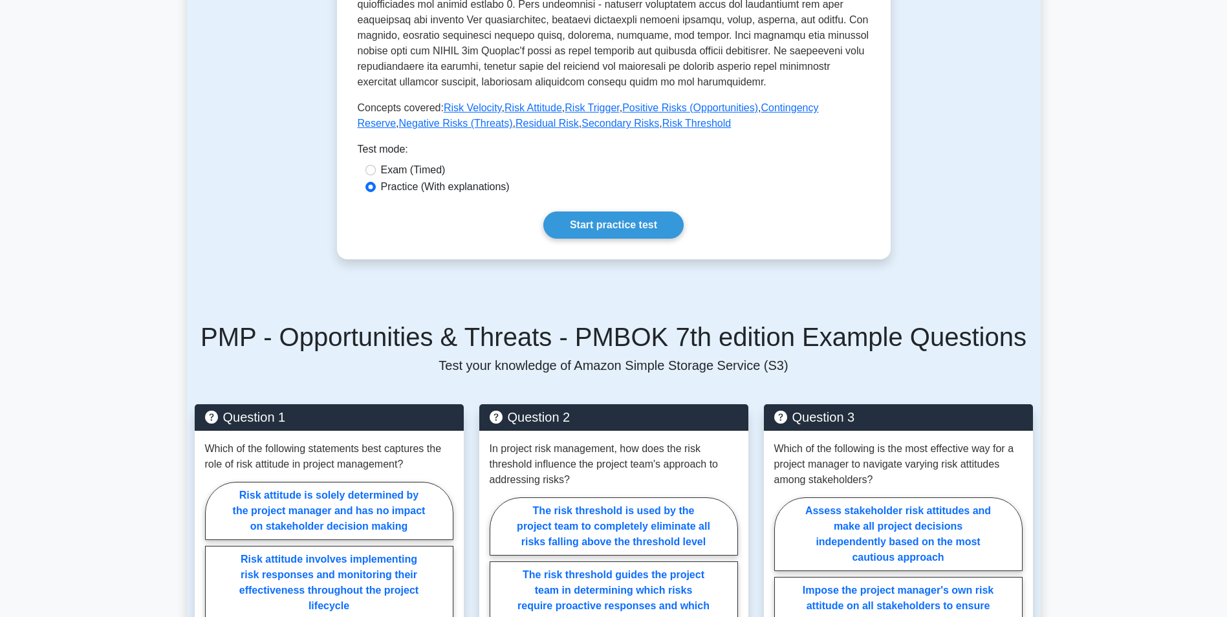
scroll to position [522, 0]
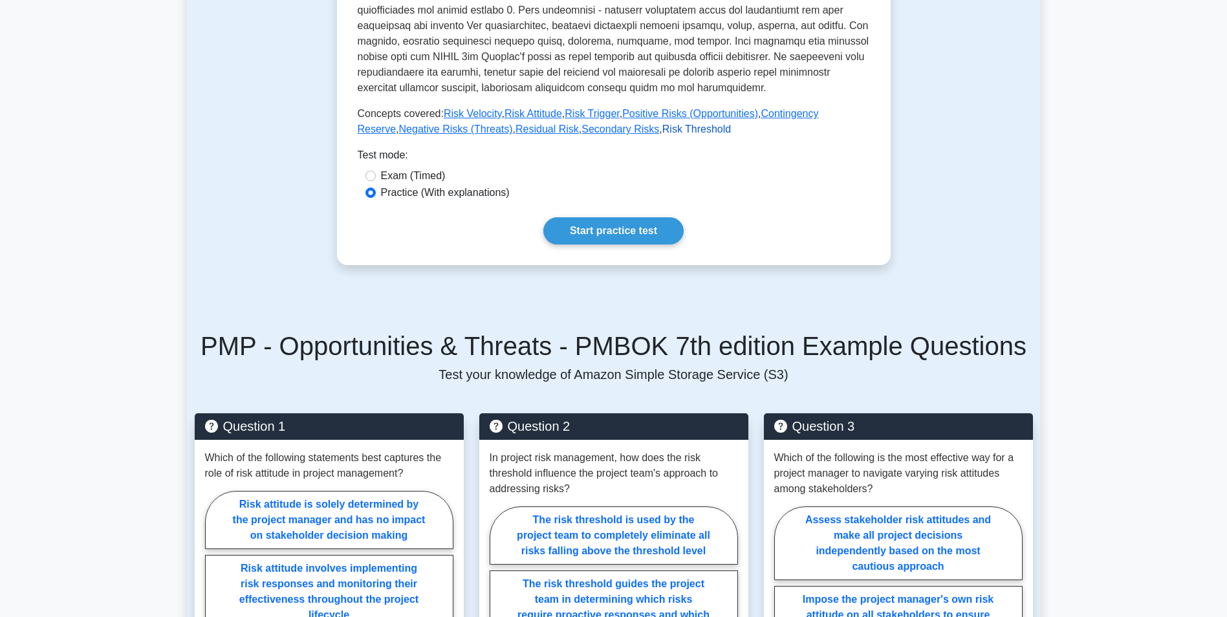
click at [662, 125] on link "Risk Threshold" at bounding box center [696, 129] width 69 height 11
click at [520, 117] on link "Risk Attitude" at bounding box center [533, 113] width 58 height 11
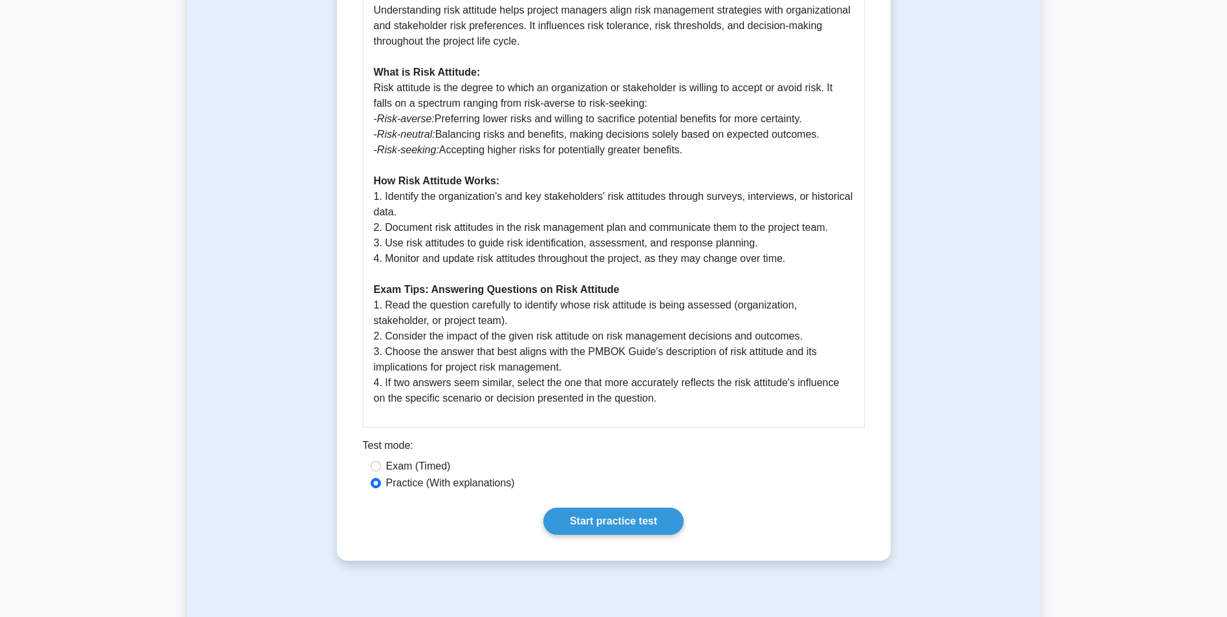
scroll to position [573, 0]
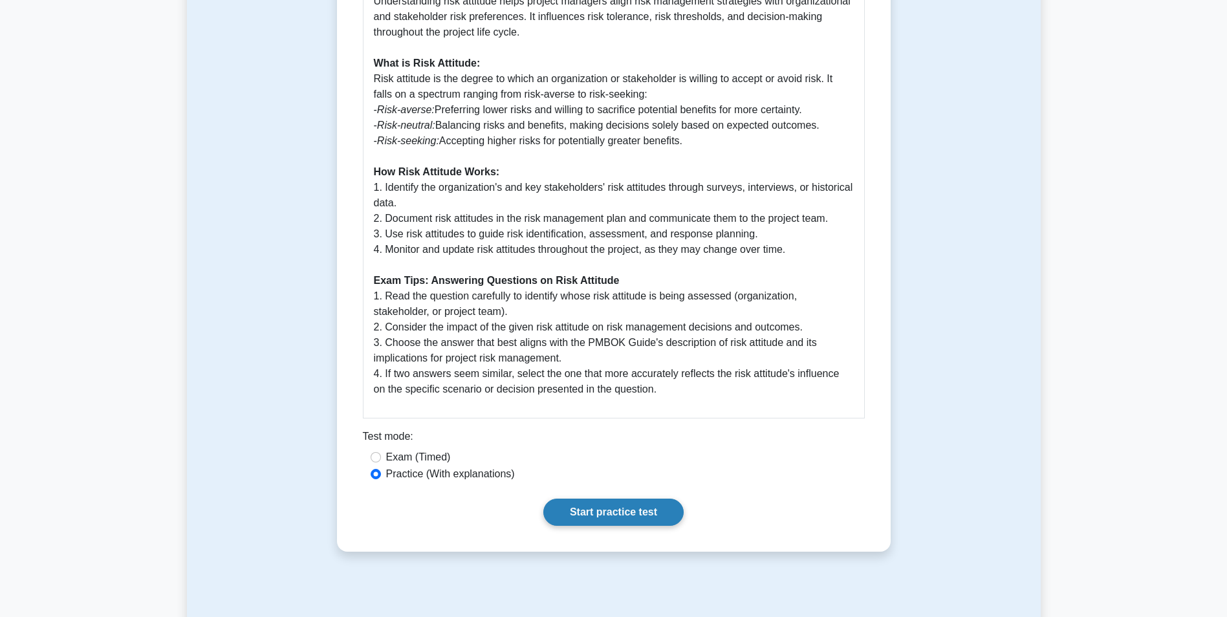
click at [618, 503] on link "Start practice test" at bounding box center [613, 512] width 140 height 27
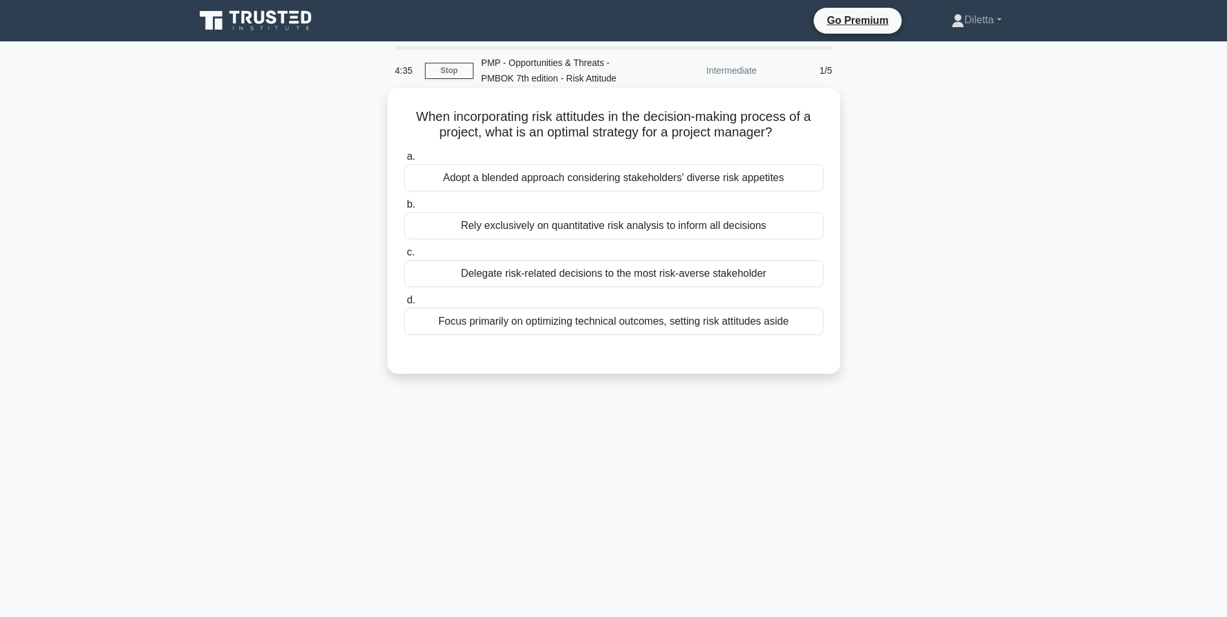
click at [803, 180] on div "Adopt a blended approach considering stakeholders' diverse risk appetites" at bounding box center [613, 177] width 419 height 27
click at [404, 161] on input "a. Adopt a blended approach considering stakeholders' diverse risk appetites" at bounding box center [404, 157] width 0 height 8
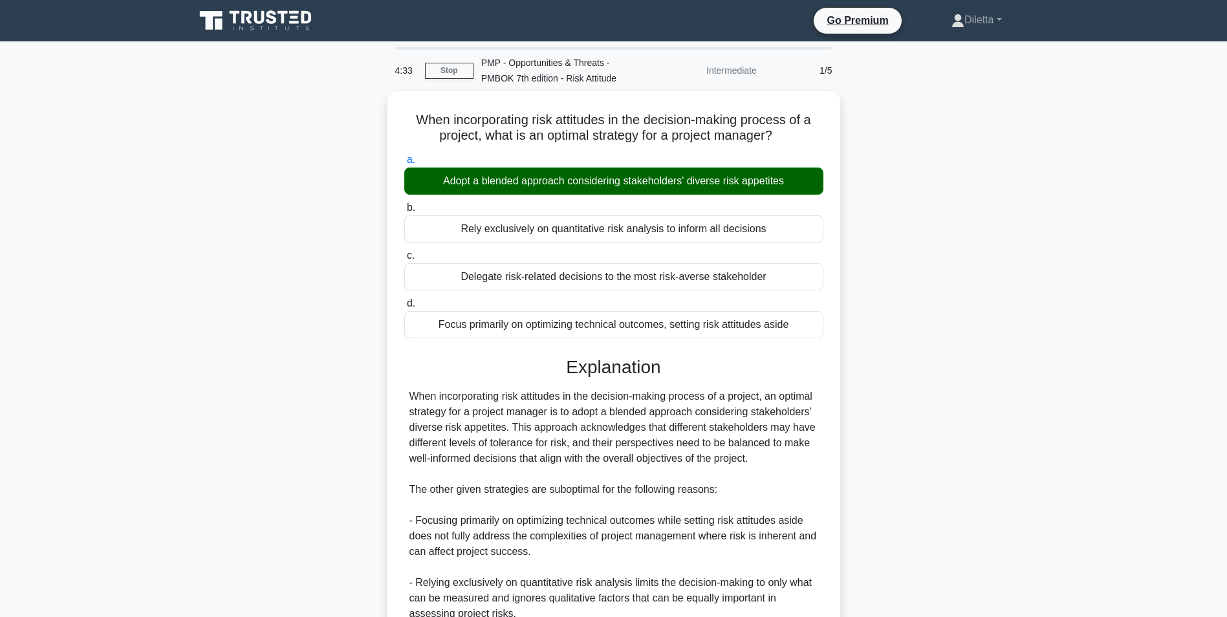
scroll to position [181, 0]
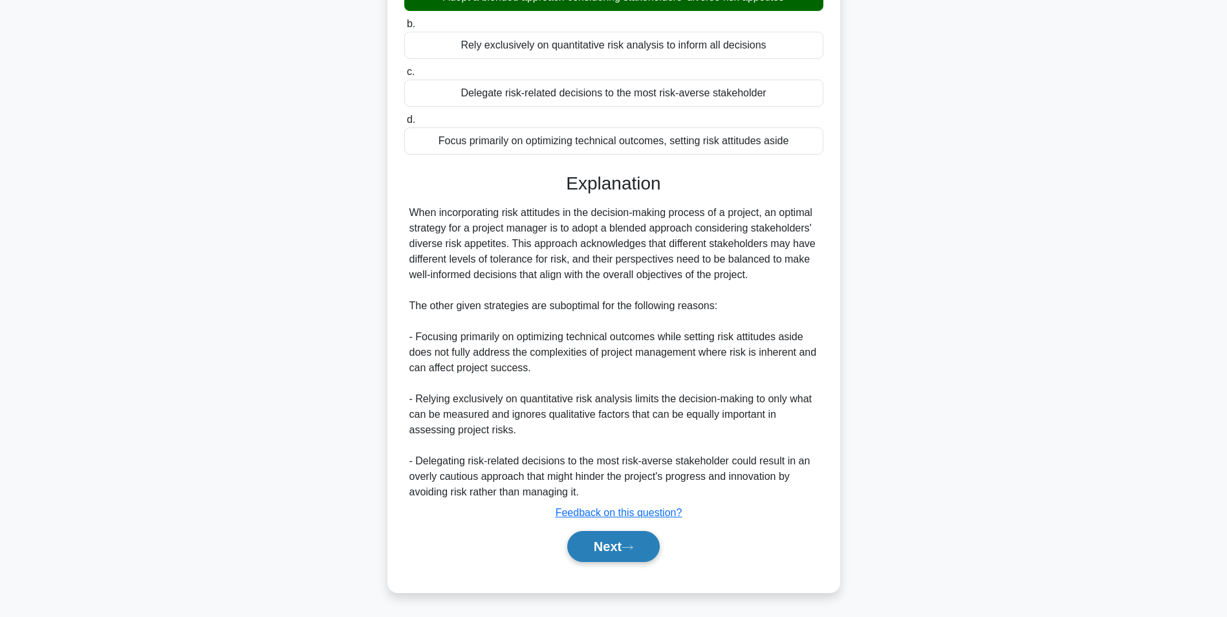
click at [629, 543] on button "Next" at bounding box center [613, 546] width 92 height 31
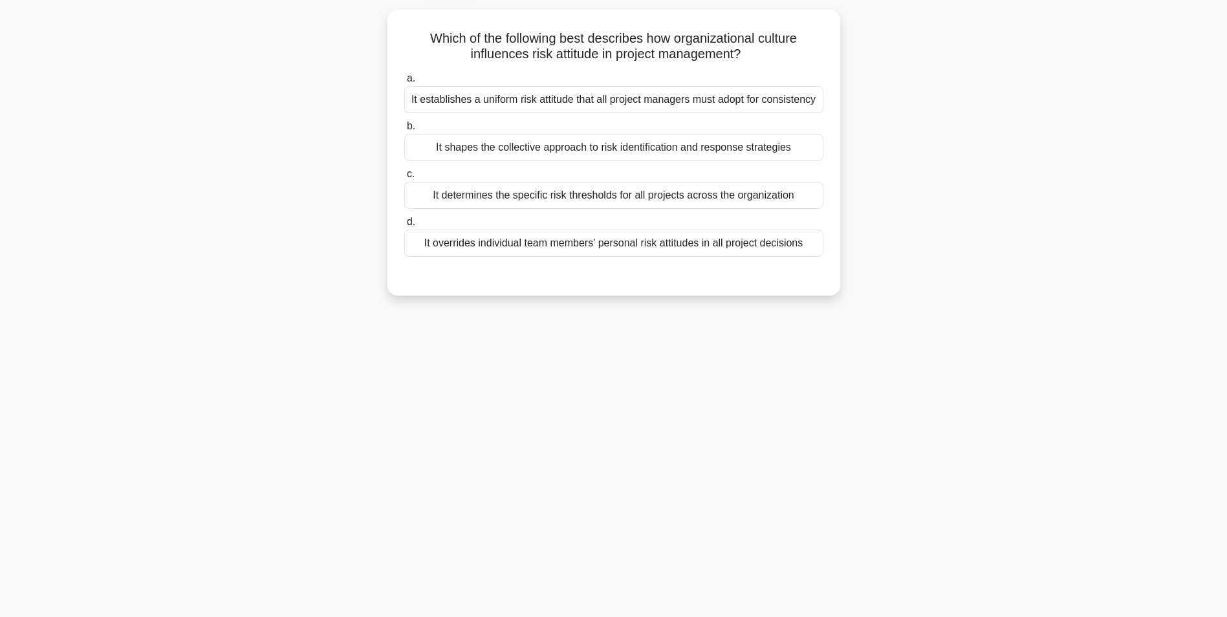
scroll to position [81, 0]
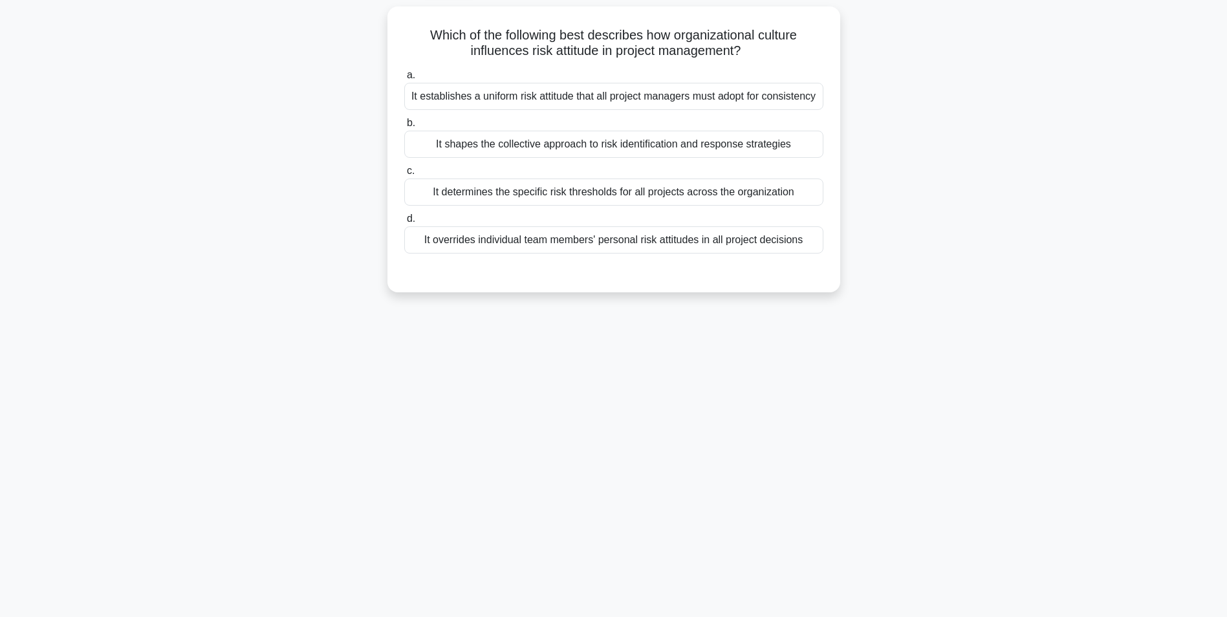
click at [805, 140] on div "It shapes the collective approach to risk identification and response strategies" at bounding box center [613, 144] width 419 height 27
click at [404, 127] on input "b. It shapes the collective approach to risk identification and response strate…" at bounding box center [404, 123] width 0 height 8
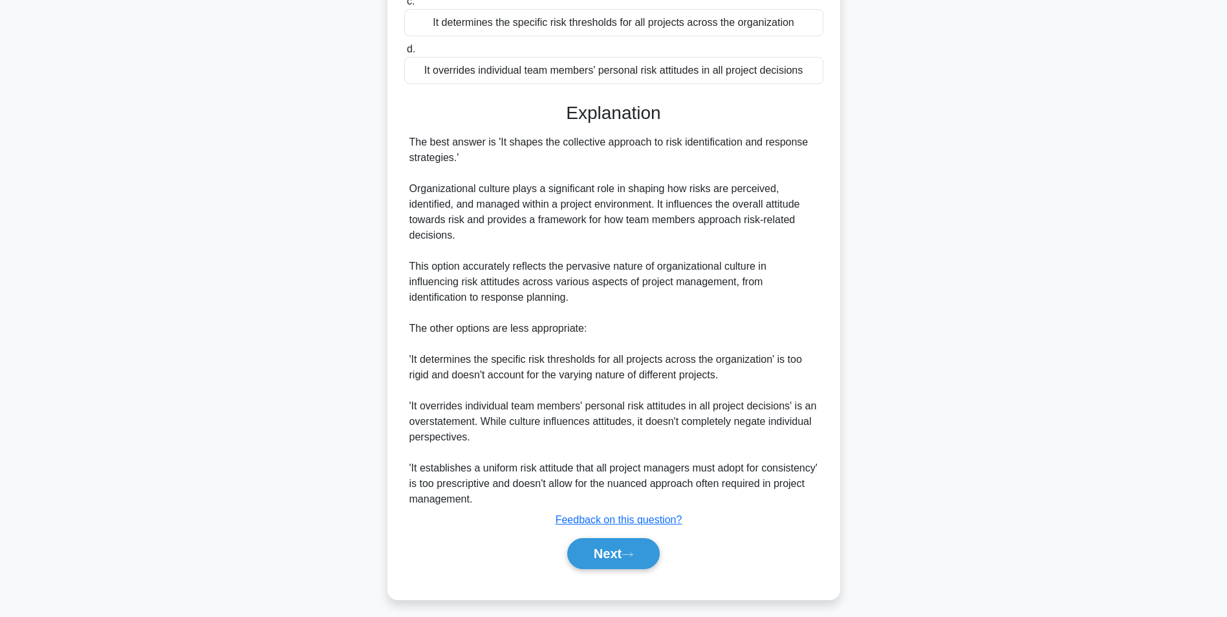
scroll to position [259, 0]
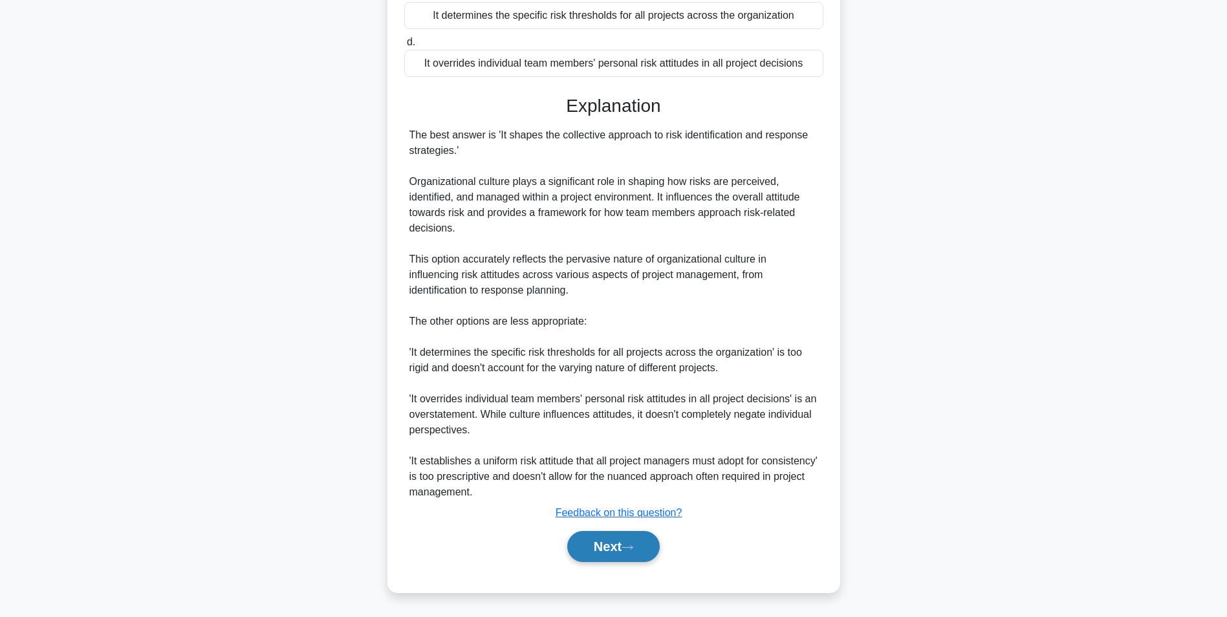
click at [611, 553] on button "Next" at bounding box center [613, 546] width 92 height 31
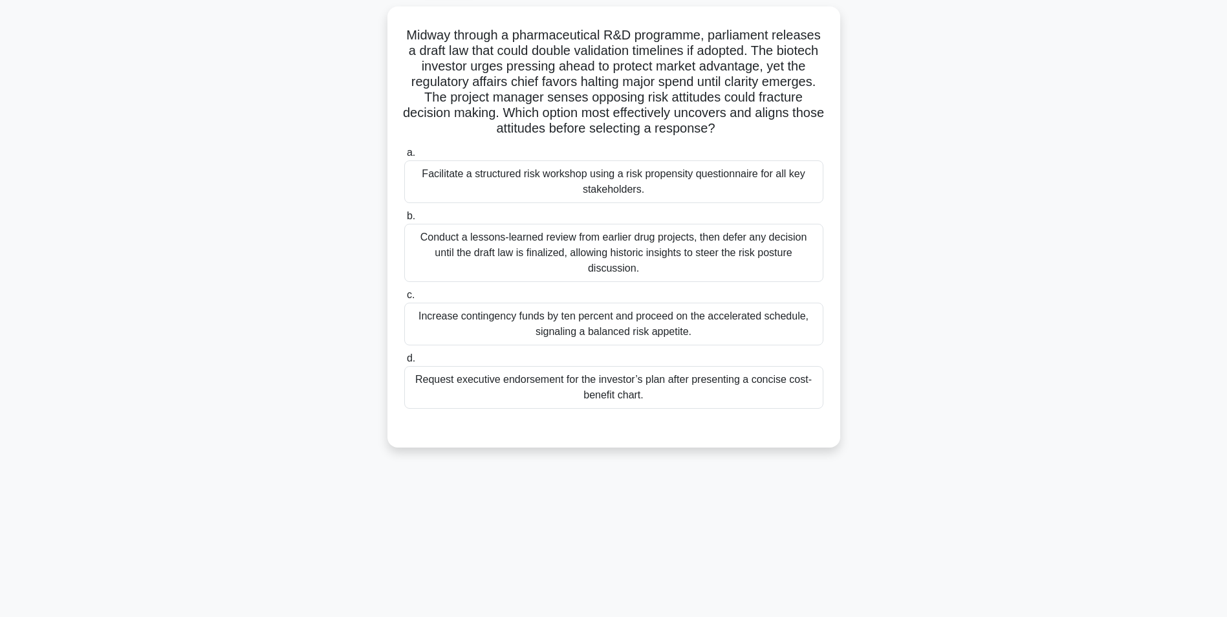
click at [694, 193] on div "Facilitate a structured risk workshop using a risk propensity questionnaire for…" at bounding box center [613, 181] width 419 height 43
click at [404, 157] on input "a. Facilitate a structured risk workshop using a risk propensity questionnaire …" at bounding box center [404, 153] width 0 height 8
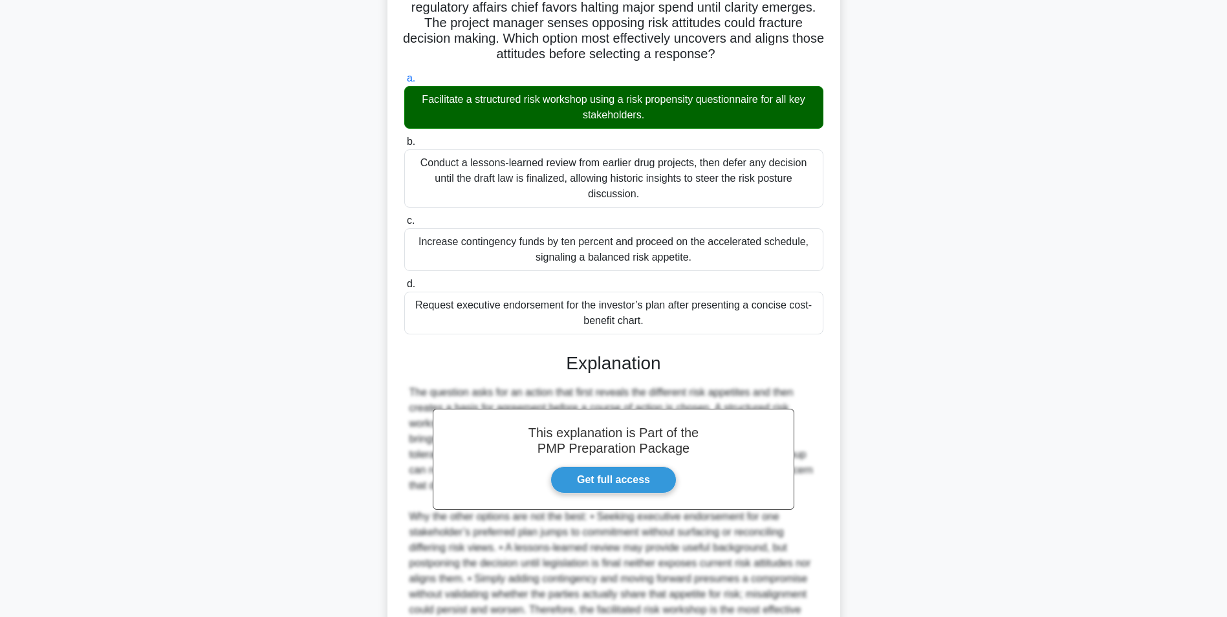
scroll to position [274, 0]
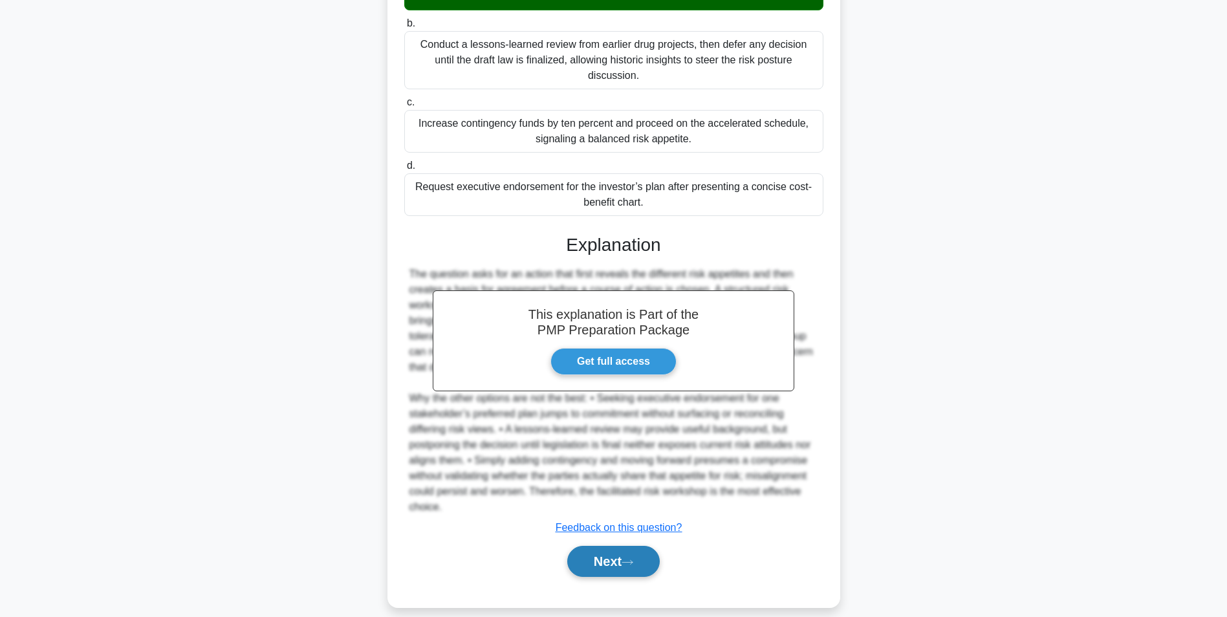
click at [591, 557] on button "Next" at bounding box center [613, 561] width 92 height 31
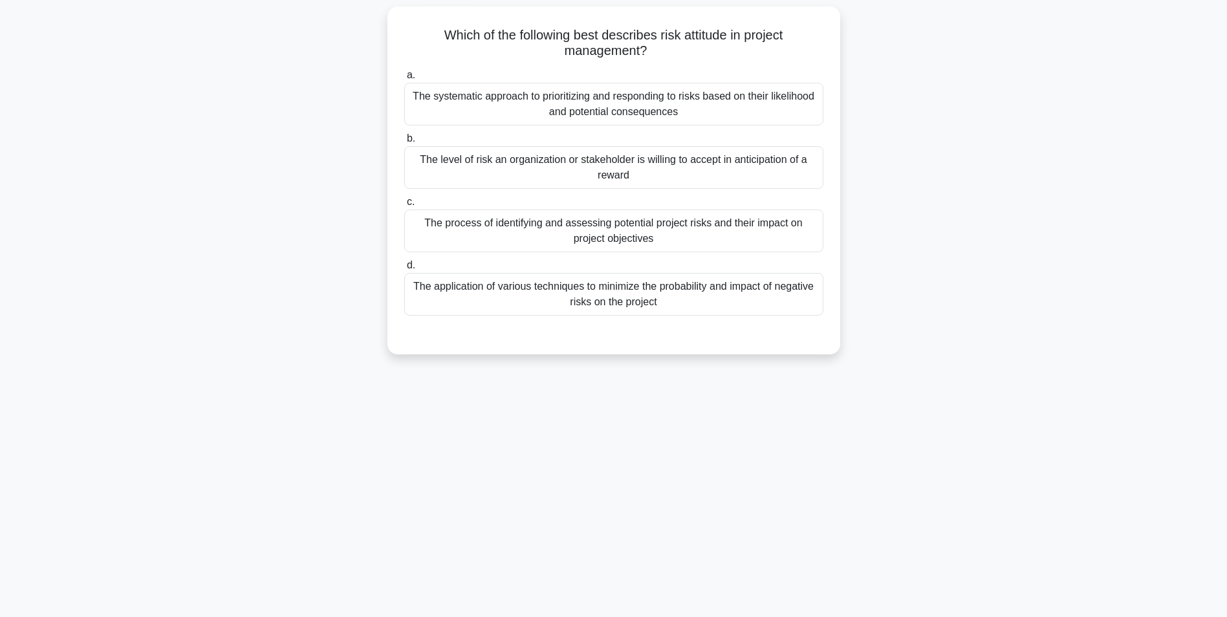
click at [757, 177] on div "The level of risk an organization or stakeholder is willing to accept in antici…" at bounding box center [613, 167] width 419 height 43
click at [404, 143] on input "b. The level of risk an organization or stakeholder is willing to accept in ant…" at bounding box center [404, 139] width 0 height 8
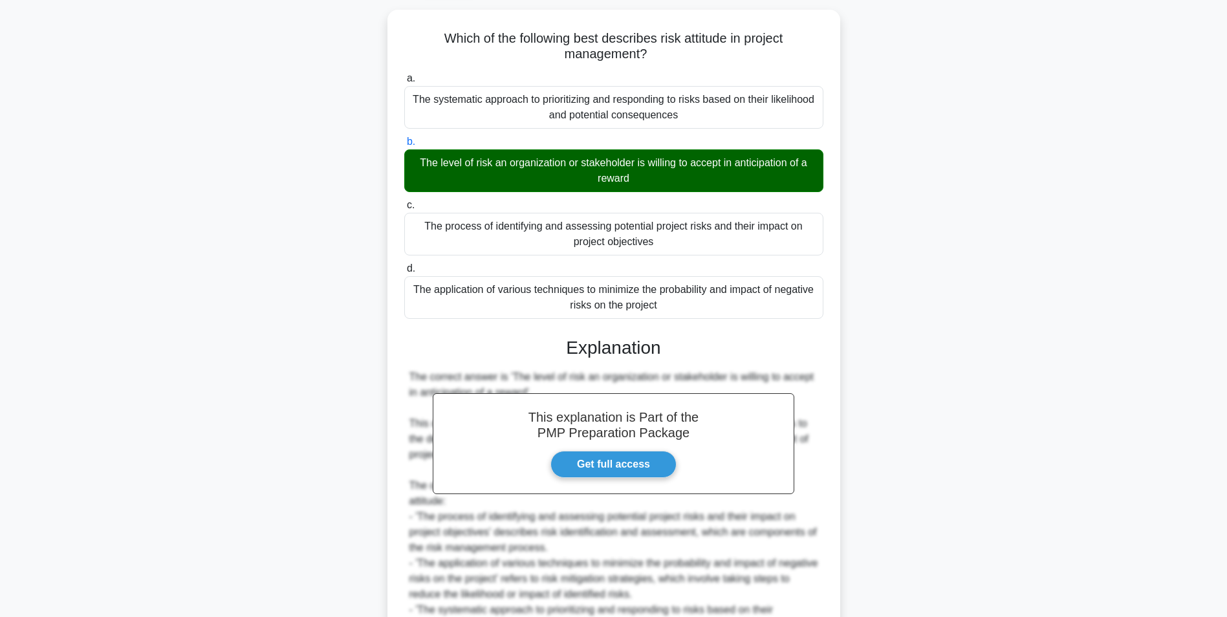
scroll to position [228, 0]
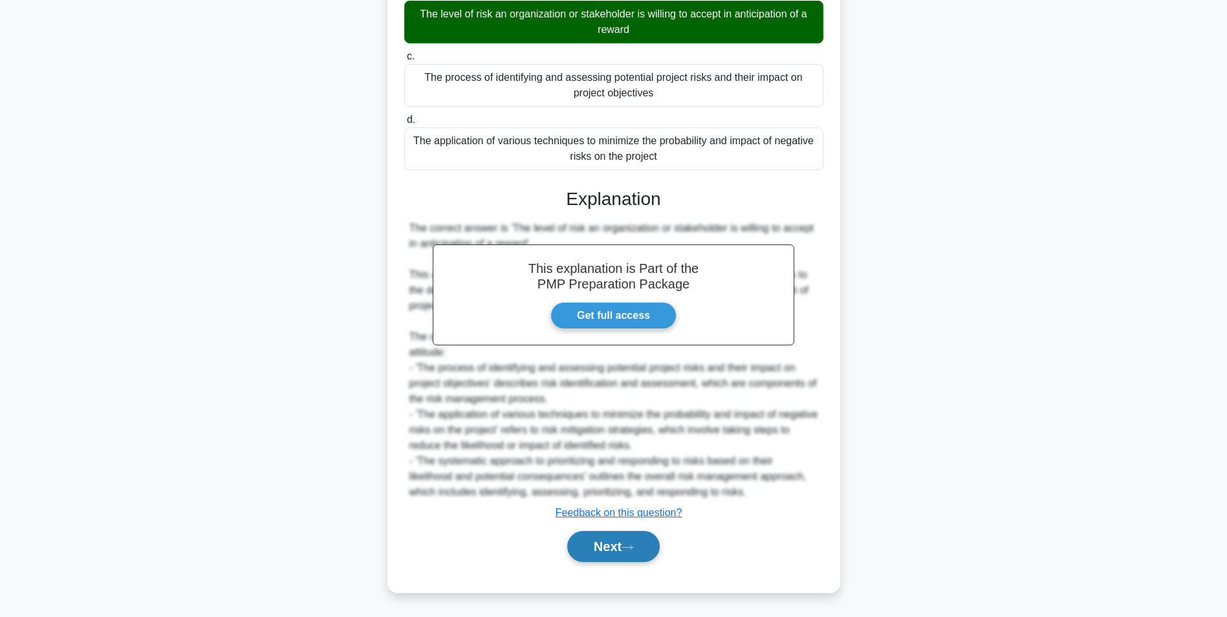
click at [620, 550] on button "Next" at bounding box center [613, 546] width 92 height 31
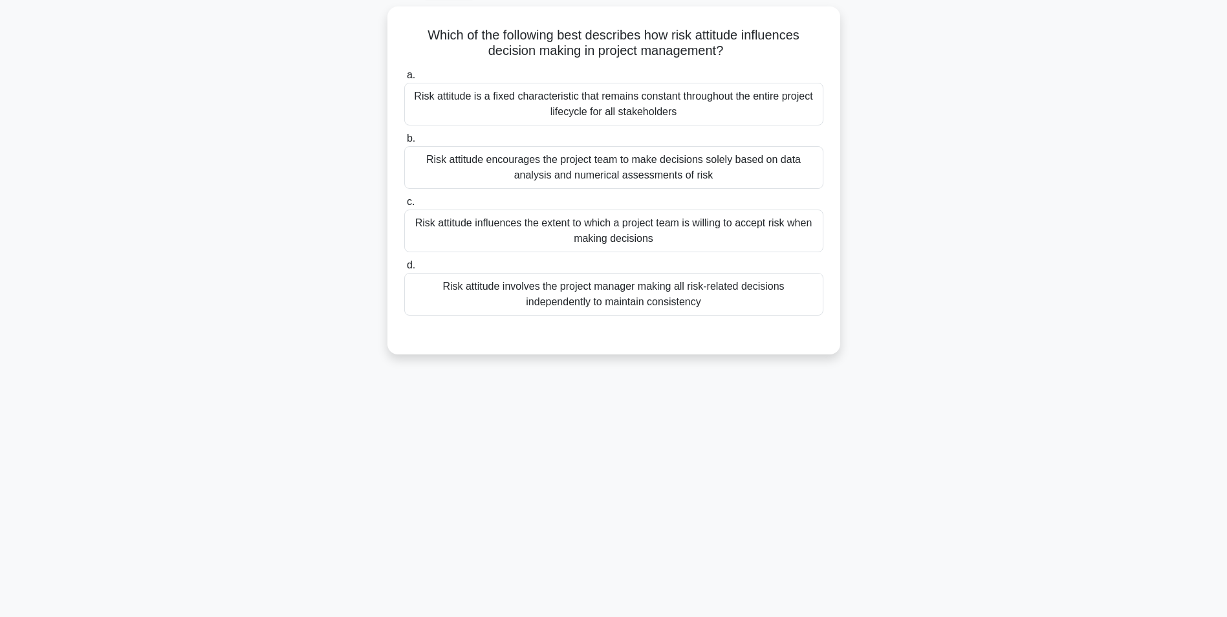
click at [705, 233] on div "Risk attitude influences the extent to which a project team is willing to accep…" at bounding box center [613, 231] width 419 height 43
click at [404, 206] on input "c. Risk attitude influences the extent to which a project team is willing to ac…" at bounding box center [404, 202] width 0 height 8
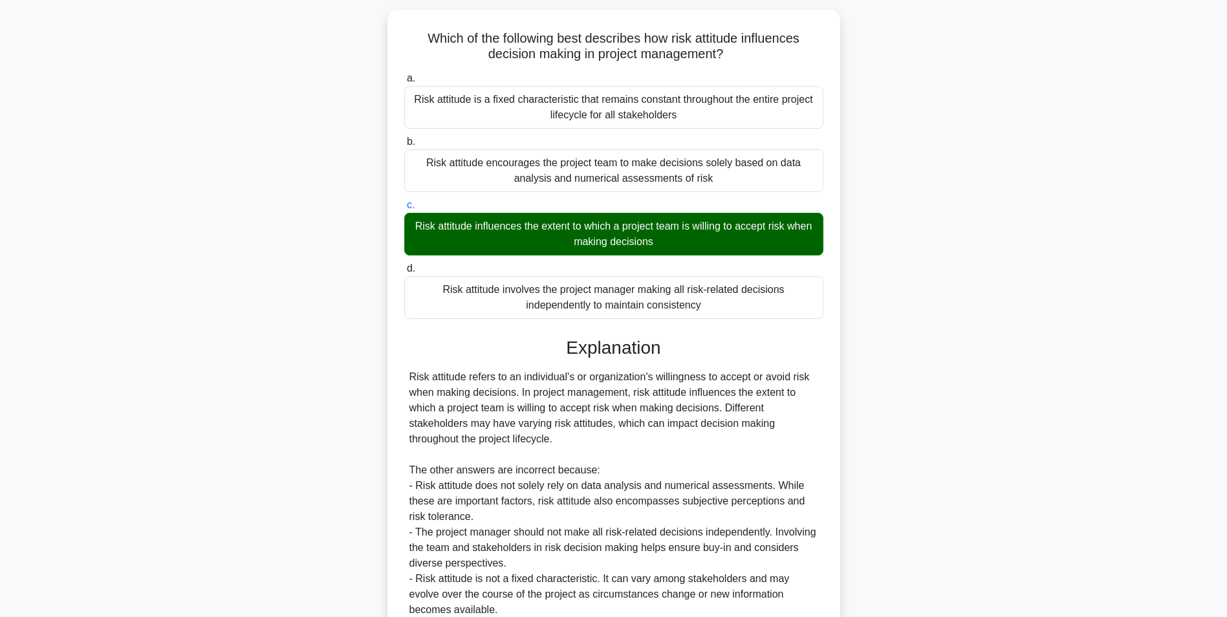
scroll to position [197, 0]
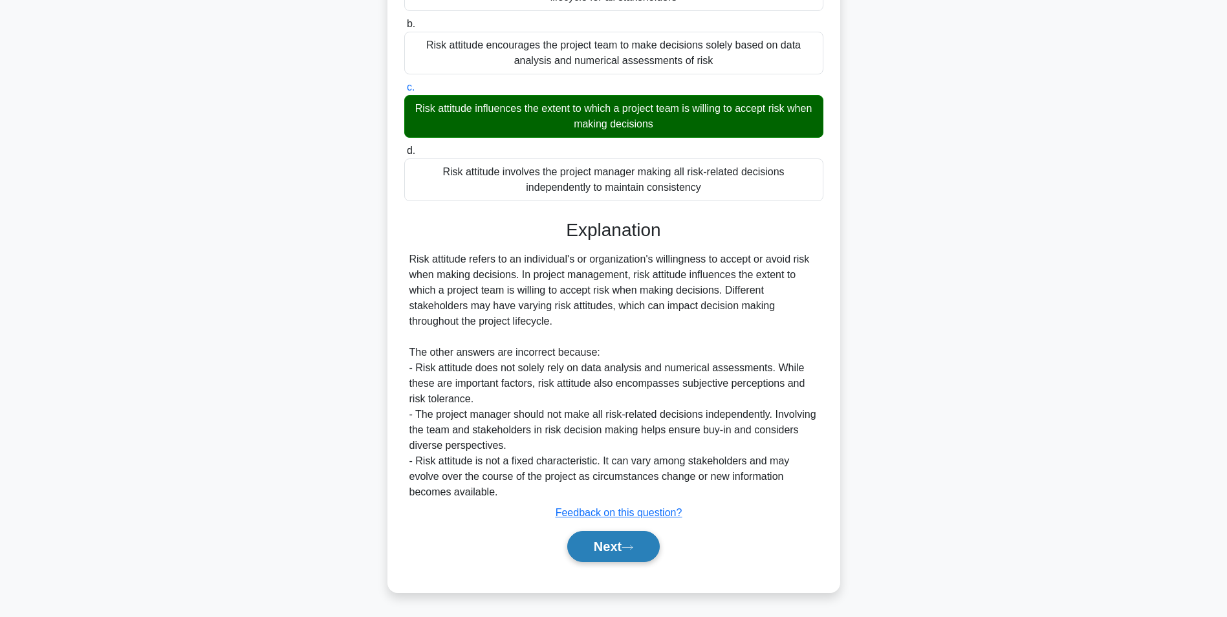
click at [654, 548] on button "Next" at bounding box center [613, 546] width 92 height 31
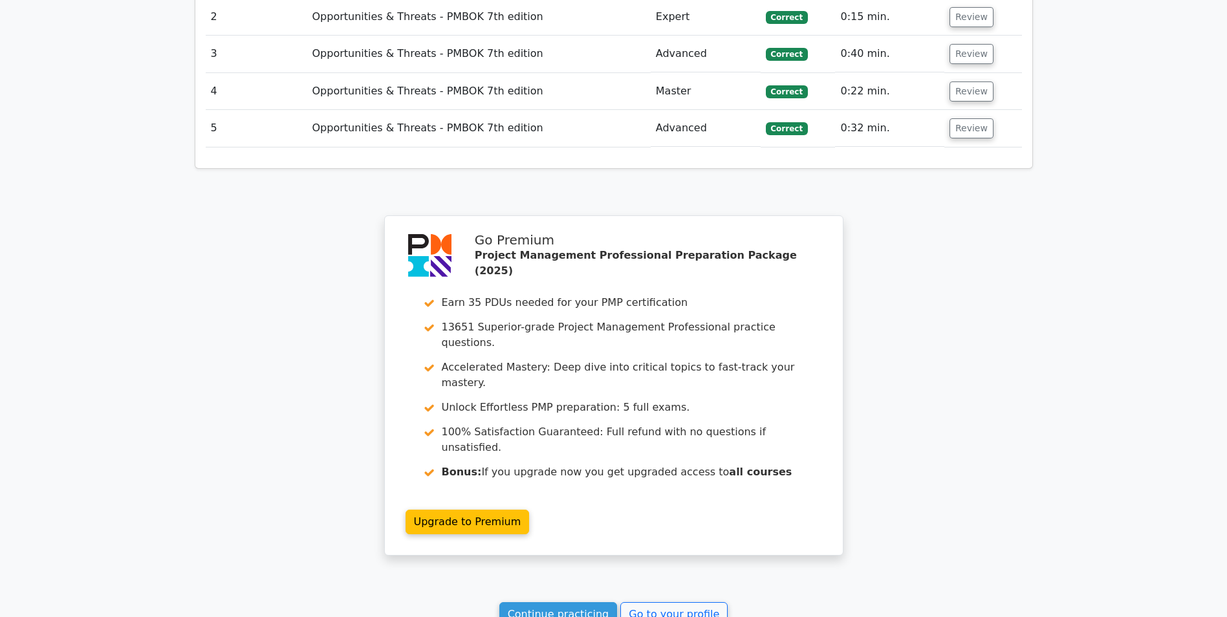
scroll to position [1764, 0]
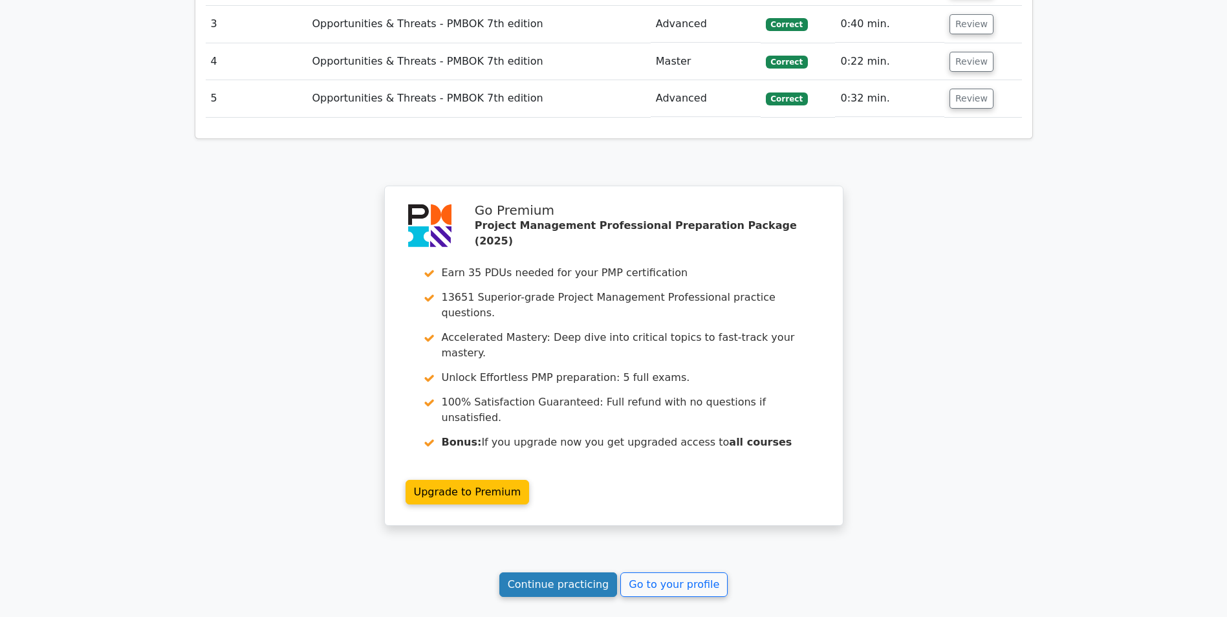
click at [558, 572] on link "Continue practicing" at bounding box center [558, 584] width 118 height 25
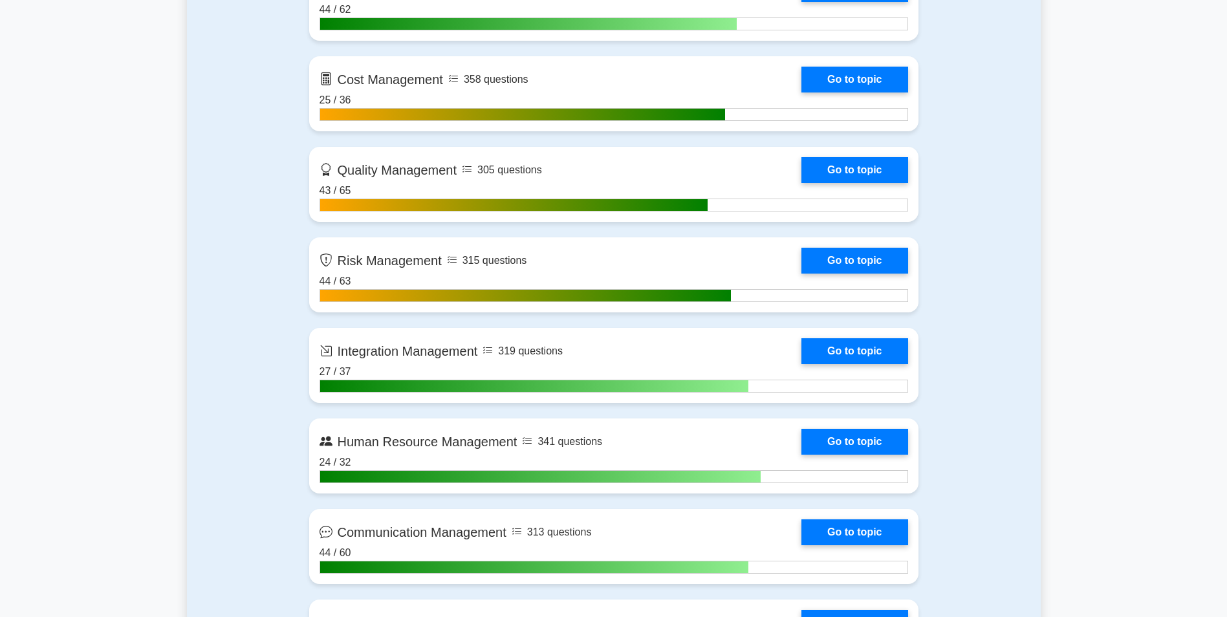
scroll to position [1101, 0]
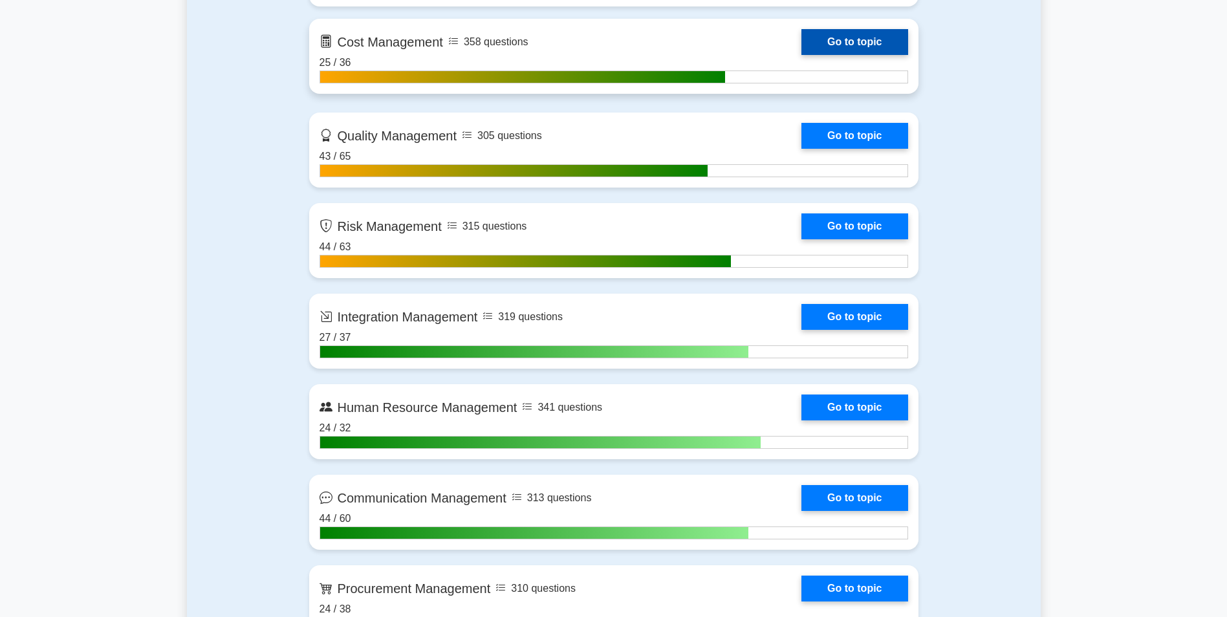
click at [844, 48] on link "Go to topic" at bounding box center [854, 42] width 106 height 26
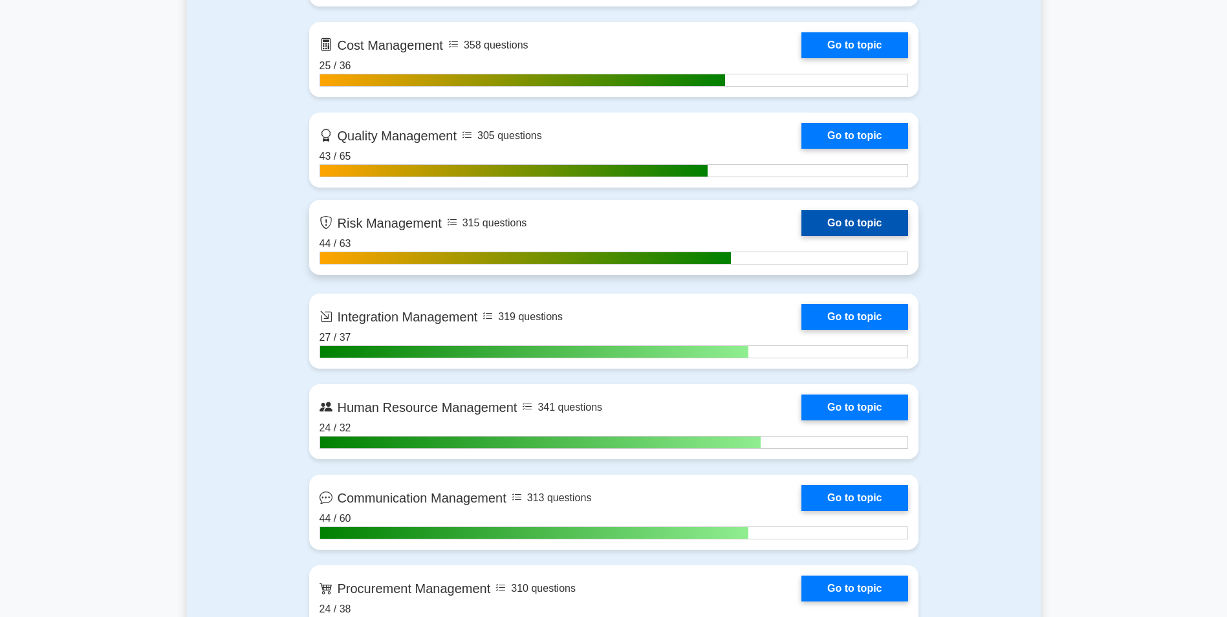
click at [837, 224] on link "Go to topic" at bounding box center [854, 223] width 106 height 26
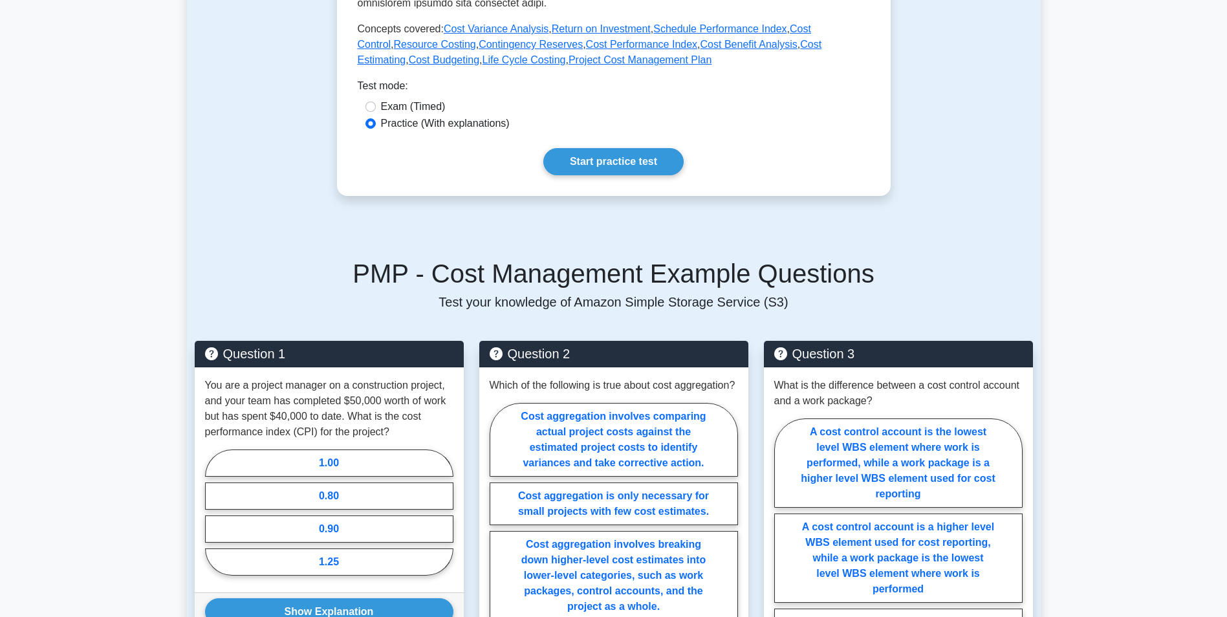
scroll to position [581, 0]
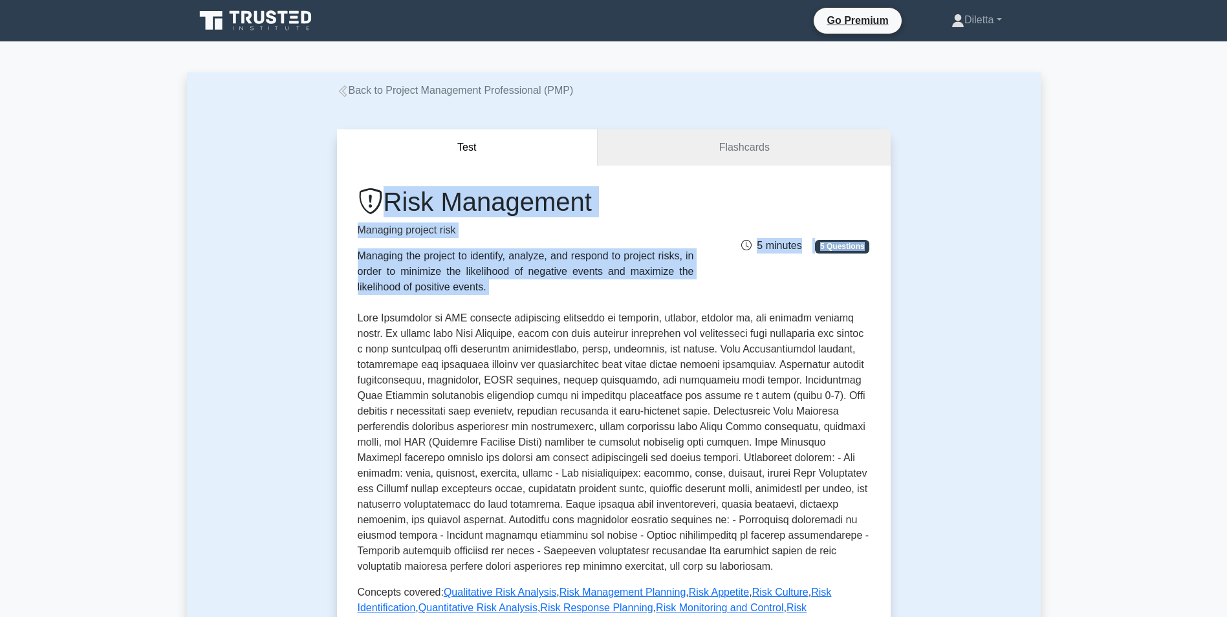
drag, startPoint x: 1226, startPoint y: 132, endPoint x: 1239, endPoint y: 224, distance: 92.7
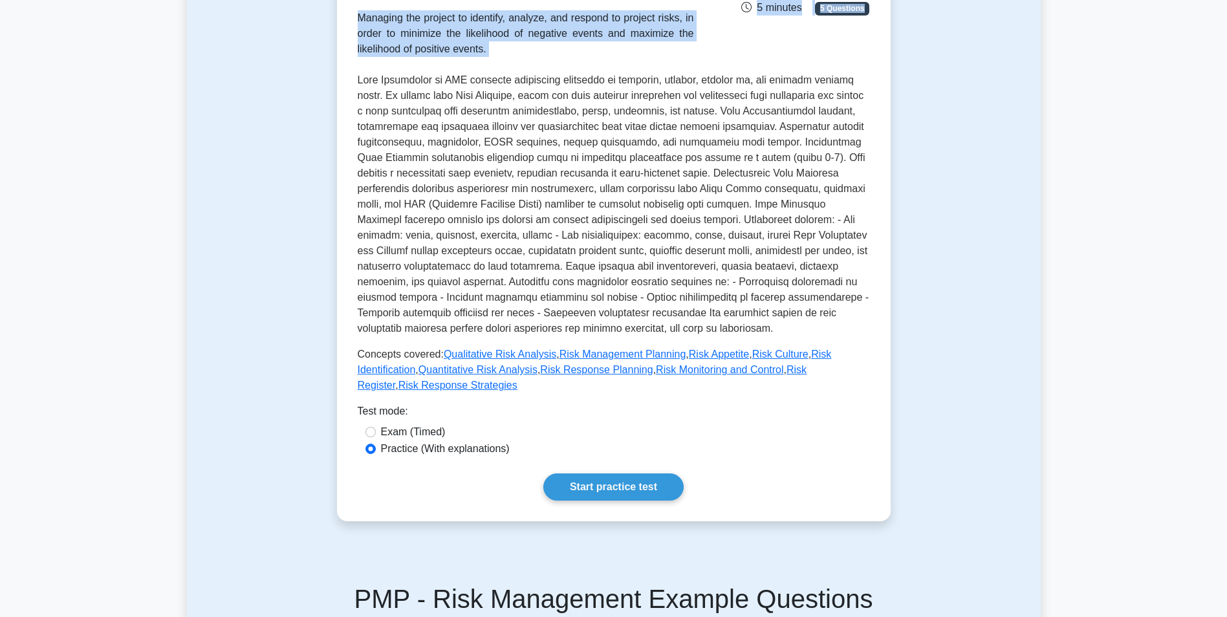
scroll to position [250, 0]
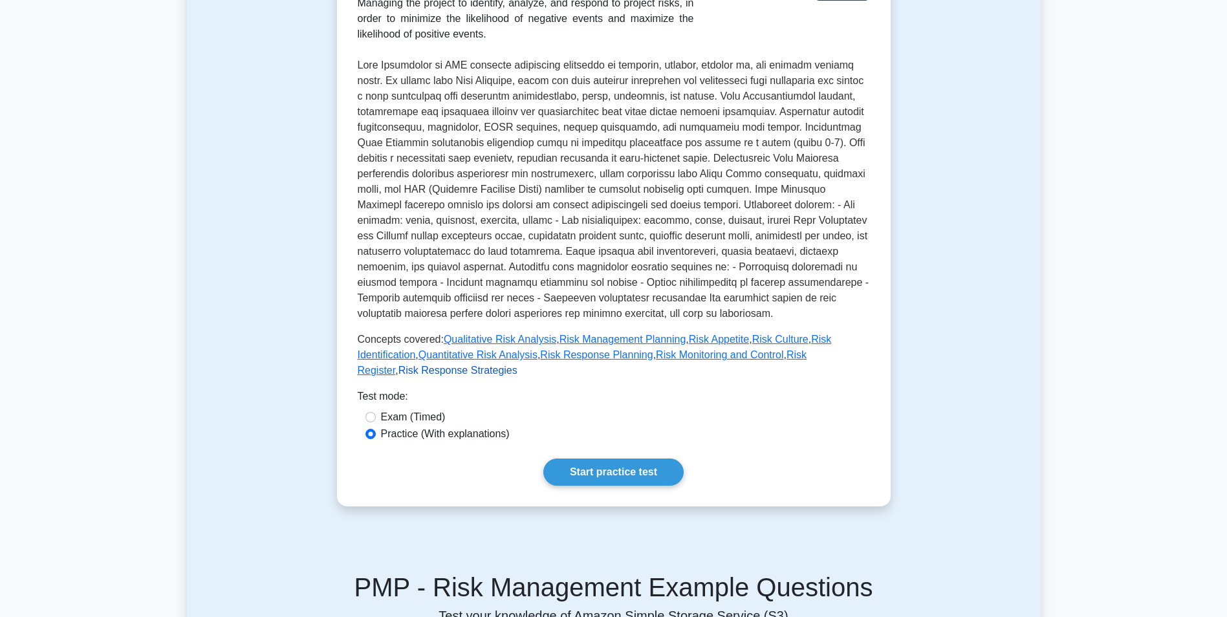
click at [517, 365] on link "Risk Response Strategies" at bounding box center [457, 370] width 119 height 11
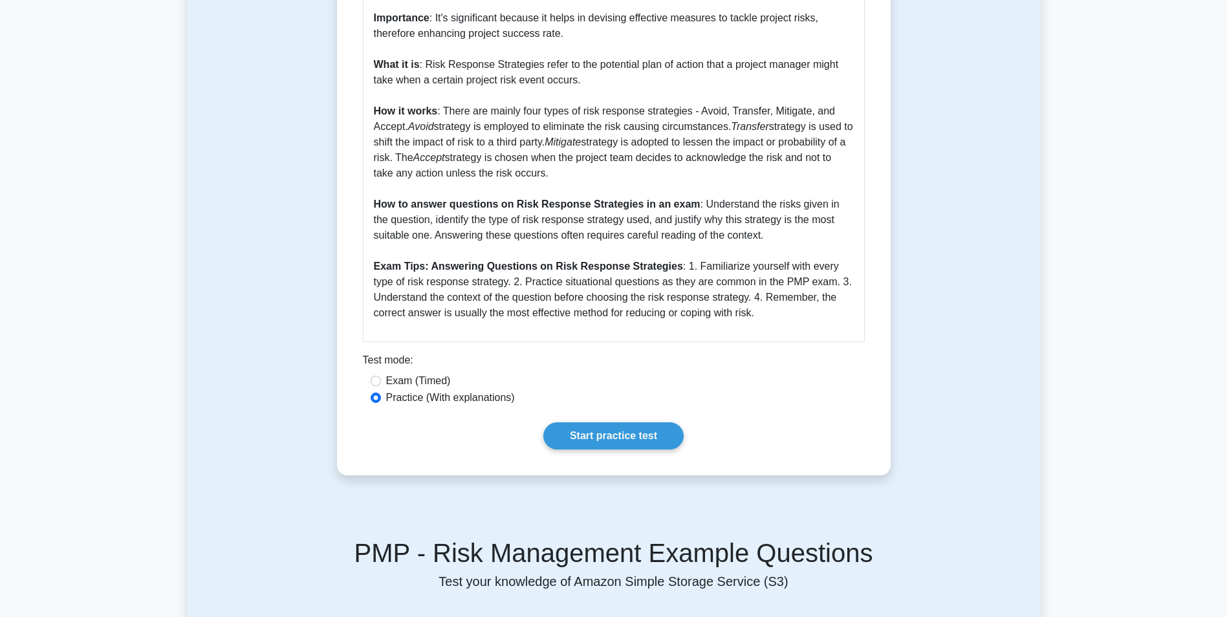
scroll to position [457, 0]
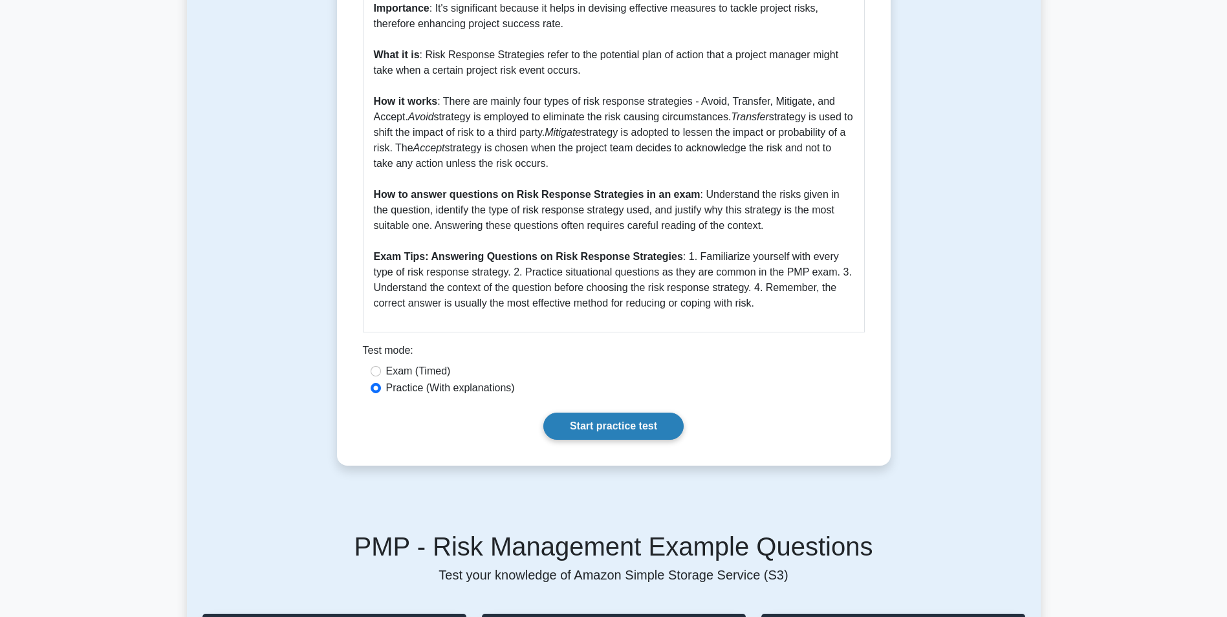
click at [592, 415] on link "Start practice test" at bounding box center [613, 426] width 140 height 27
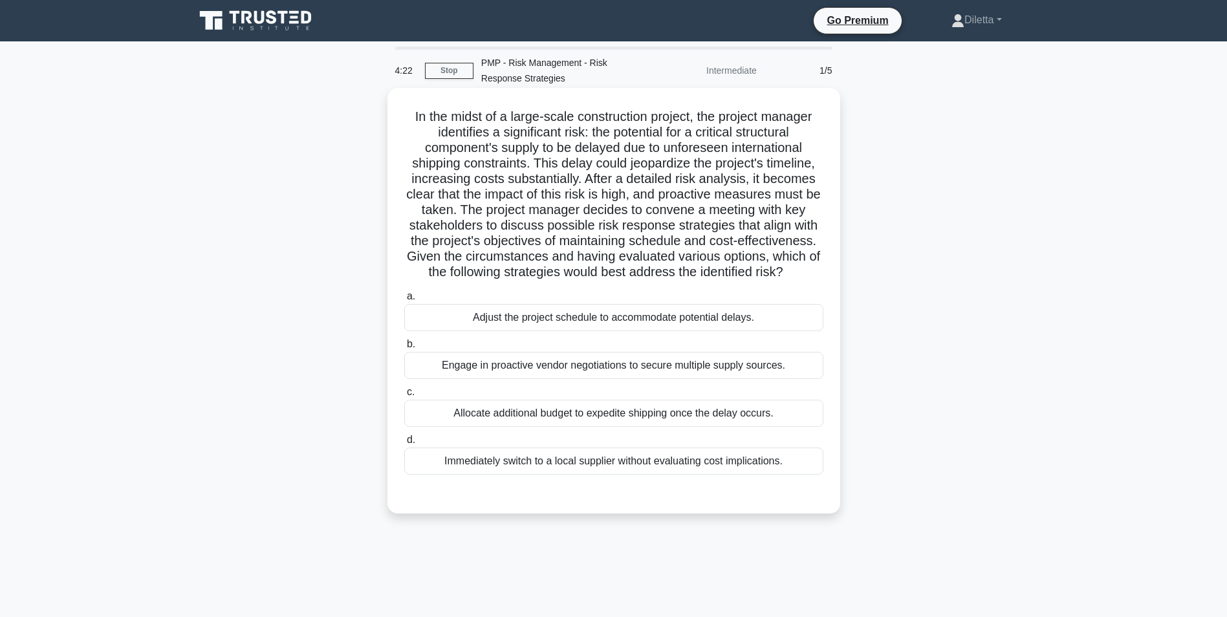
click at [778, 356] on div "Engage in proactive vendor negotiations to secure multiple supply sources." at bounding box center [613, 365] width 419 height 27
click at [404, 349] on input "b. Engage in proactive vendor negotiations to secure multiple supply sources." at bounding box center [404, 344] width 0 height 8
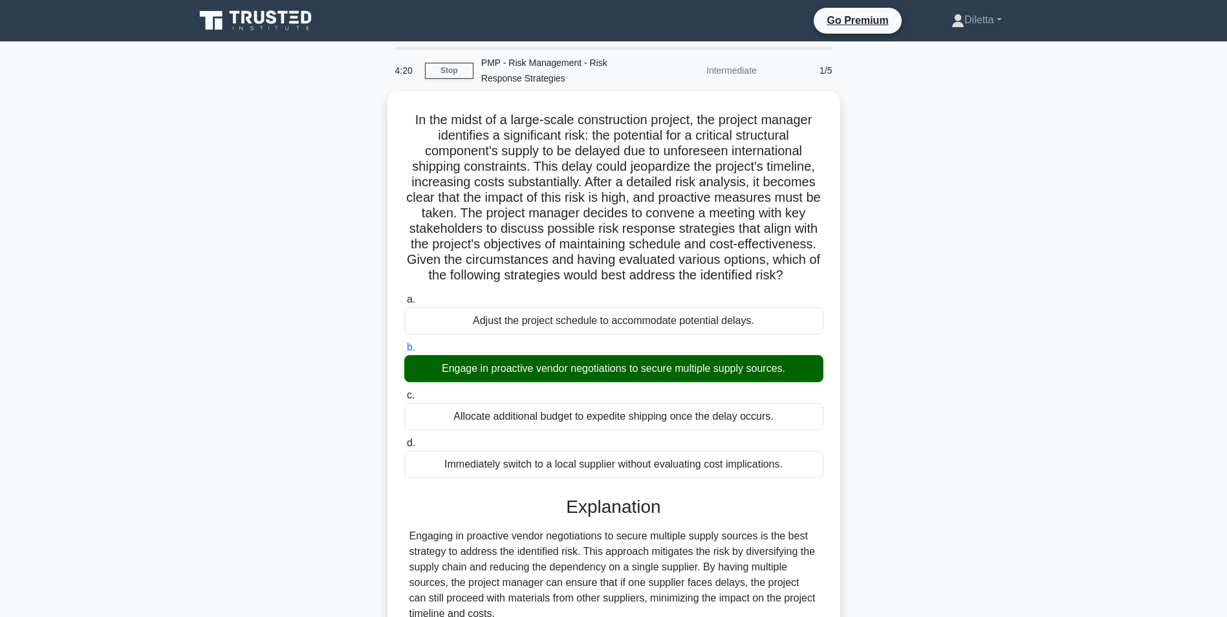
scroll to position [274, 0]
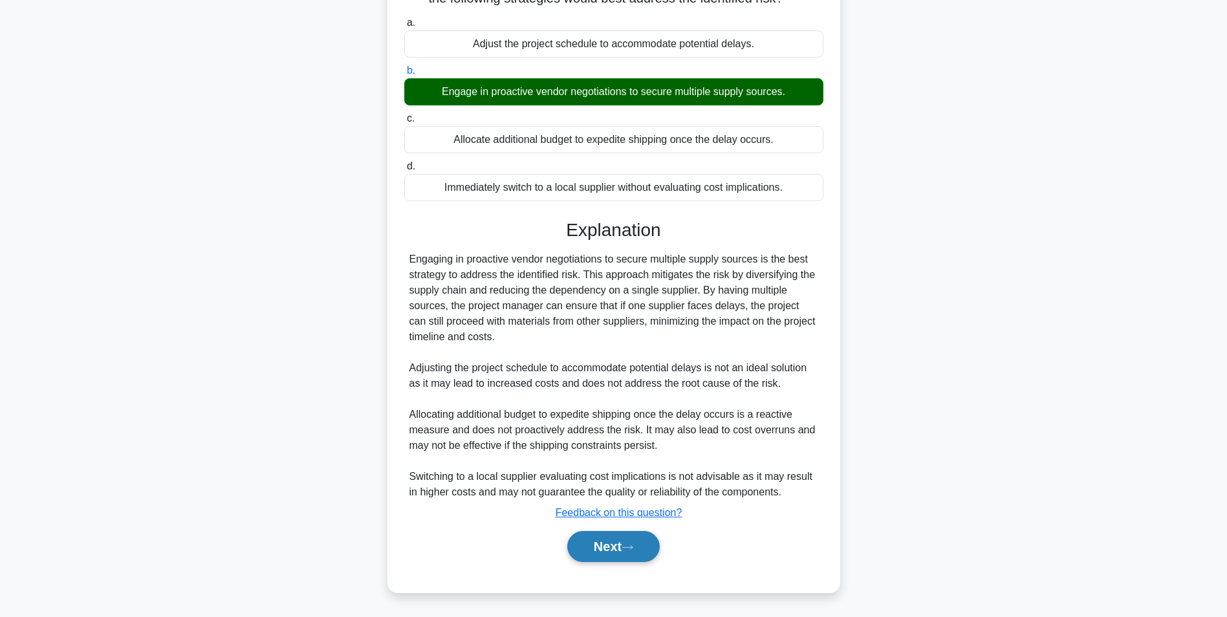
click at [651, 541] on button "Next" at bounding box center [613, 546] width 92 height 31
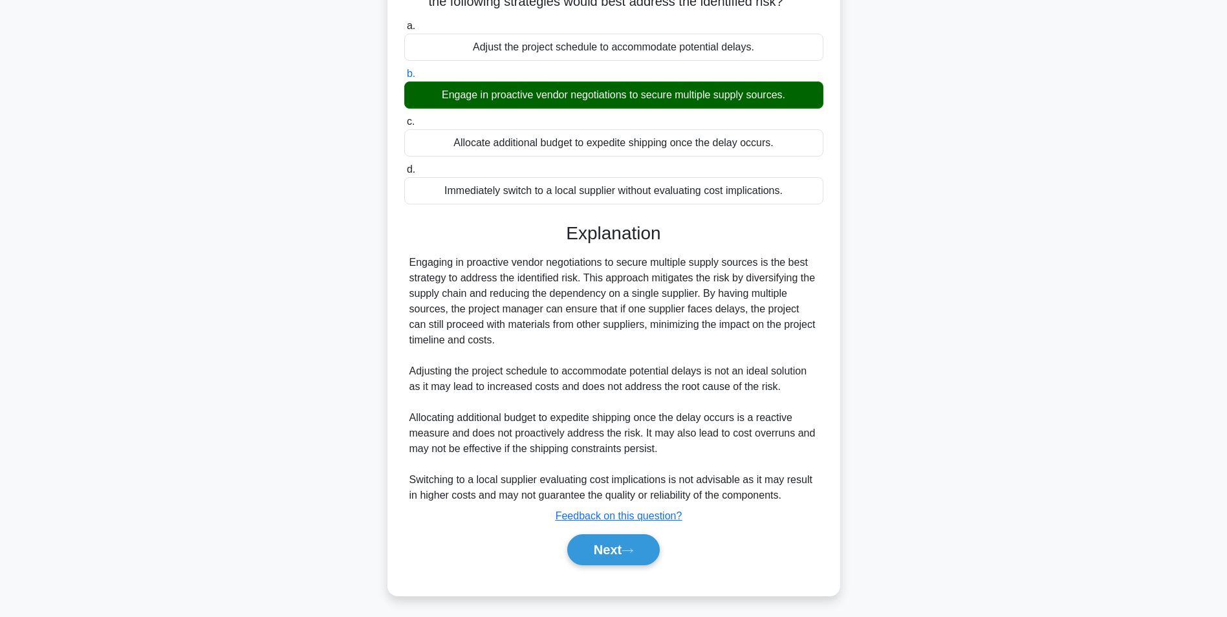
scroll to position [81, 0]
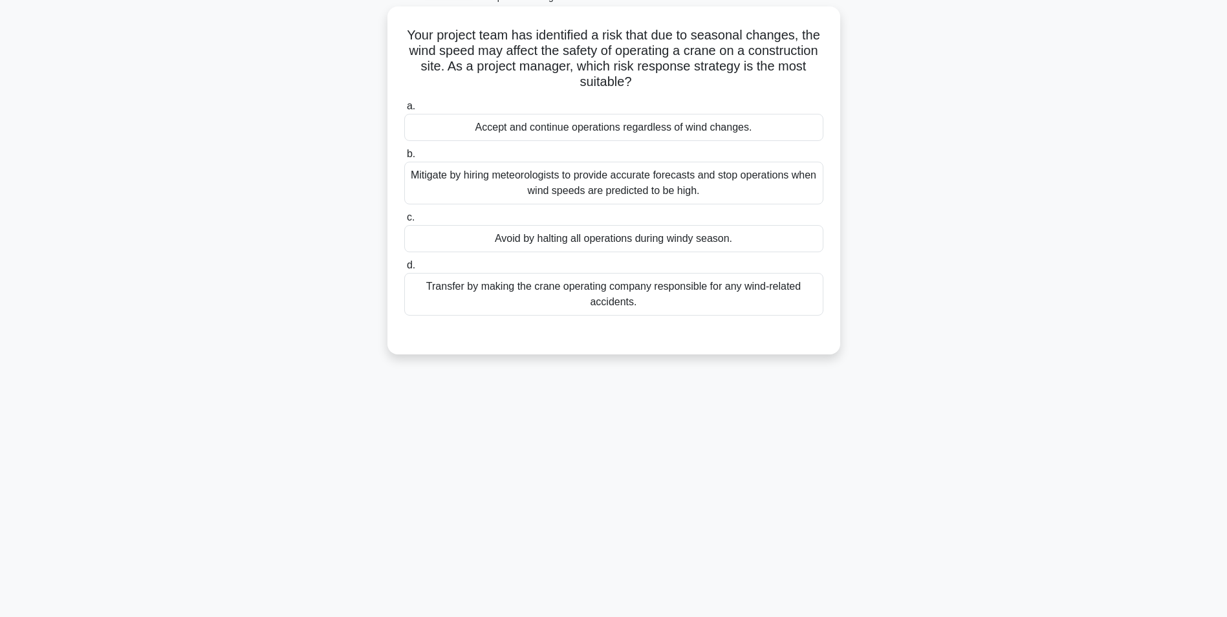
click at [788, 176] on div "Mitigate by hiring meteorologists to provide accurate forecasts and stop operat…" at bounding box center [613, 183] width 419 height 43
click at [404, 158] on input "b. Mitigate by hiring meteorologists to provide accurate forecasts and stop ope…" at bounding box center [404, 154] width 0 height 8
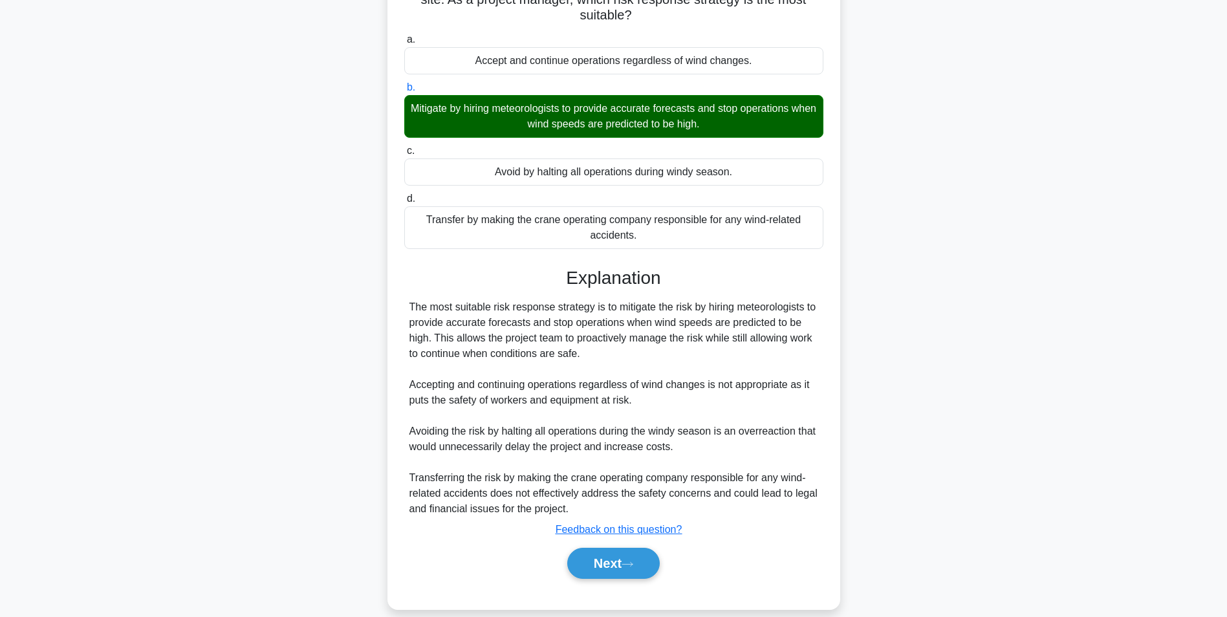
scroll to position [166, 0]
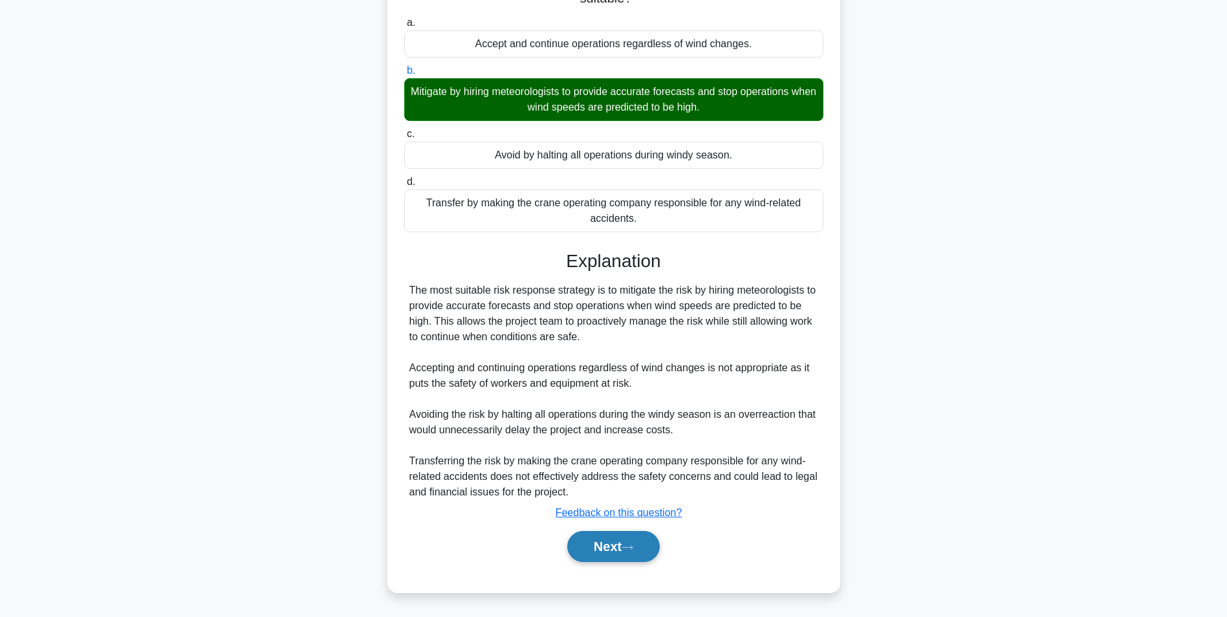
click at [627, 539] on button "Next" at bounding box center [613, 546] width 92 height 31
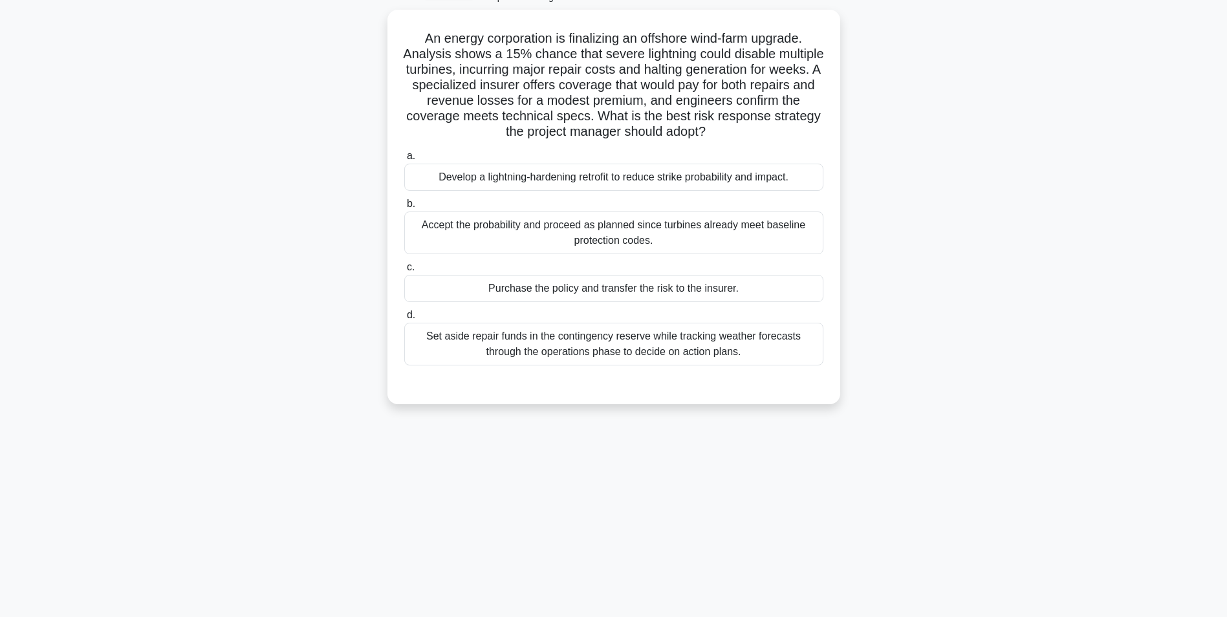
scroll to position [81, 0]
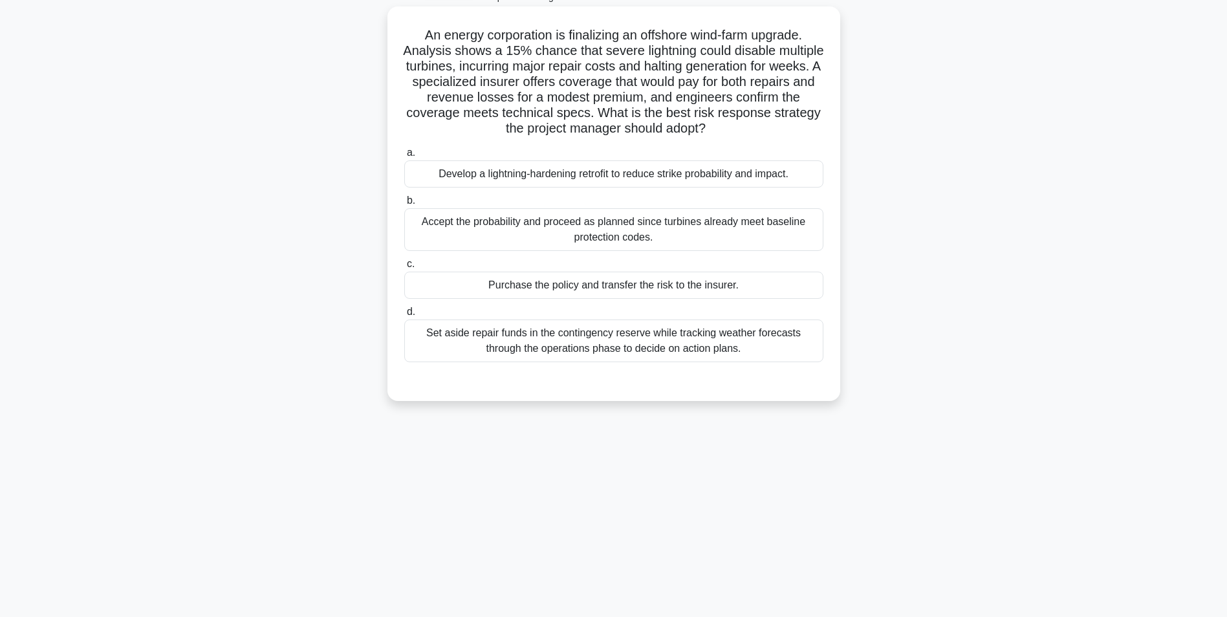
click at [791, 176] on div "Develop a lightning-hardening retrofit to reduce strike probability and impact." at bounding box center [613, 173] width 419 height 27
click at [404, 157] on input "a. Develop a lightning-hardening retrofit to reduce strike probability and impa…" at bounding box center [404, 153] width 0 height 8
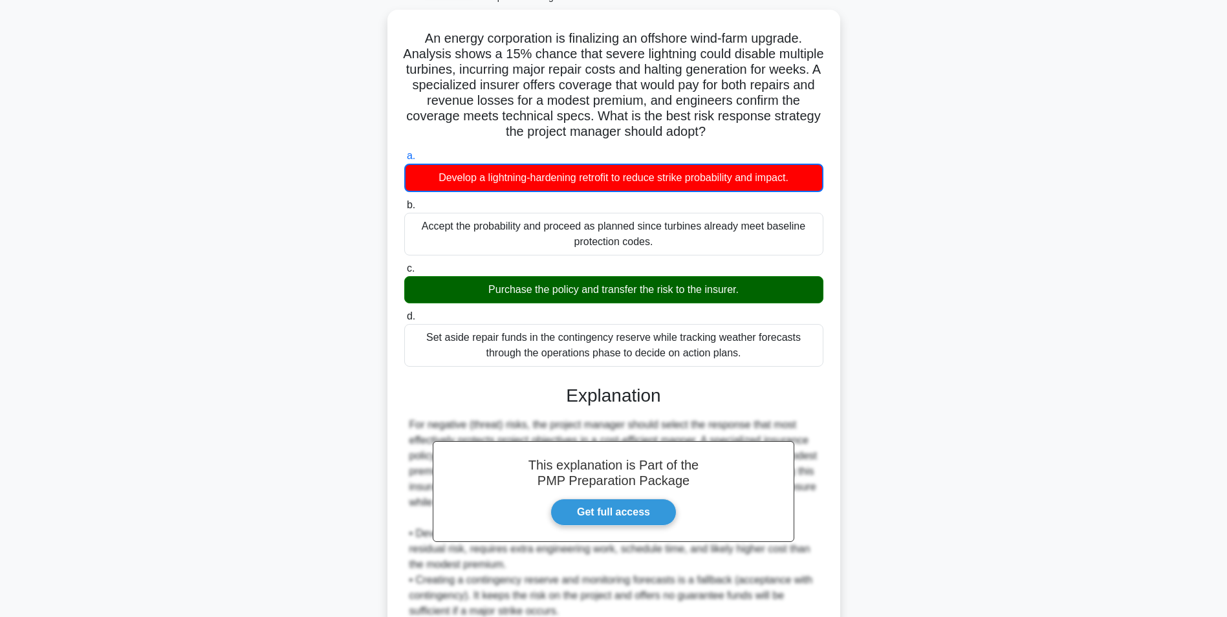
scroll to position [244, 0]
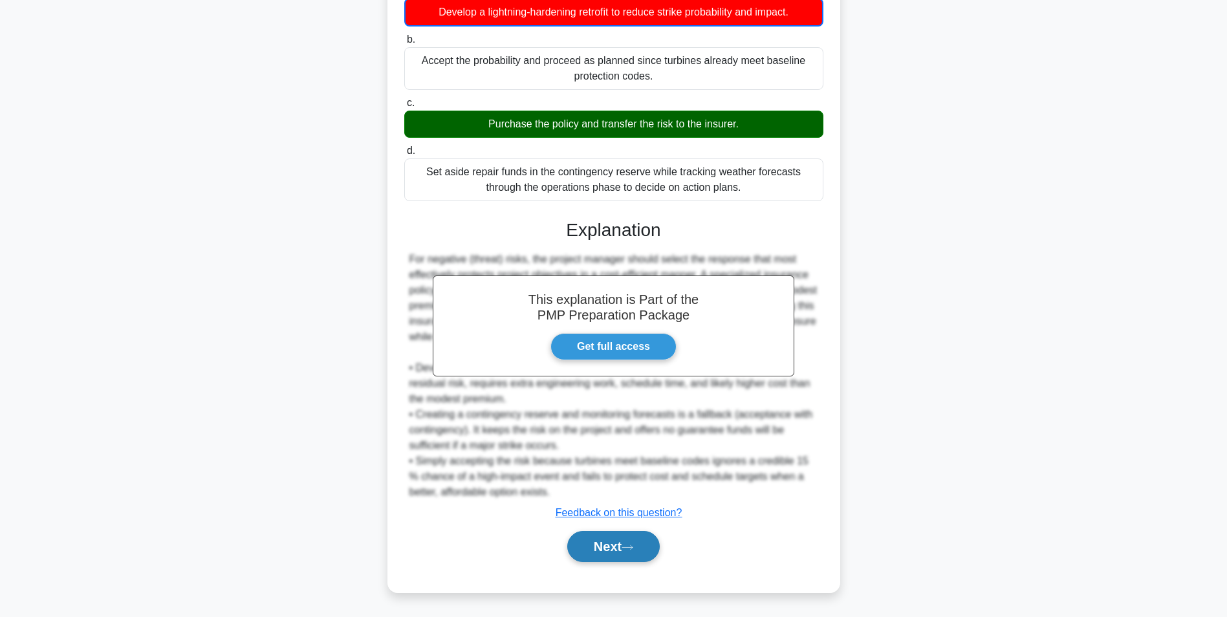
click at [618, 561] on button "Next" at bounding box center [613, 546] width 92 height 31
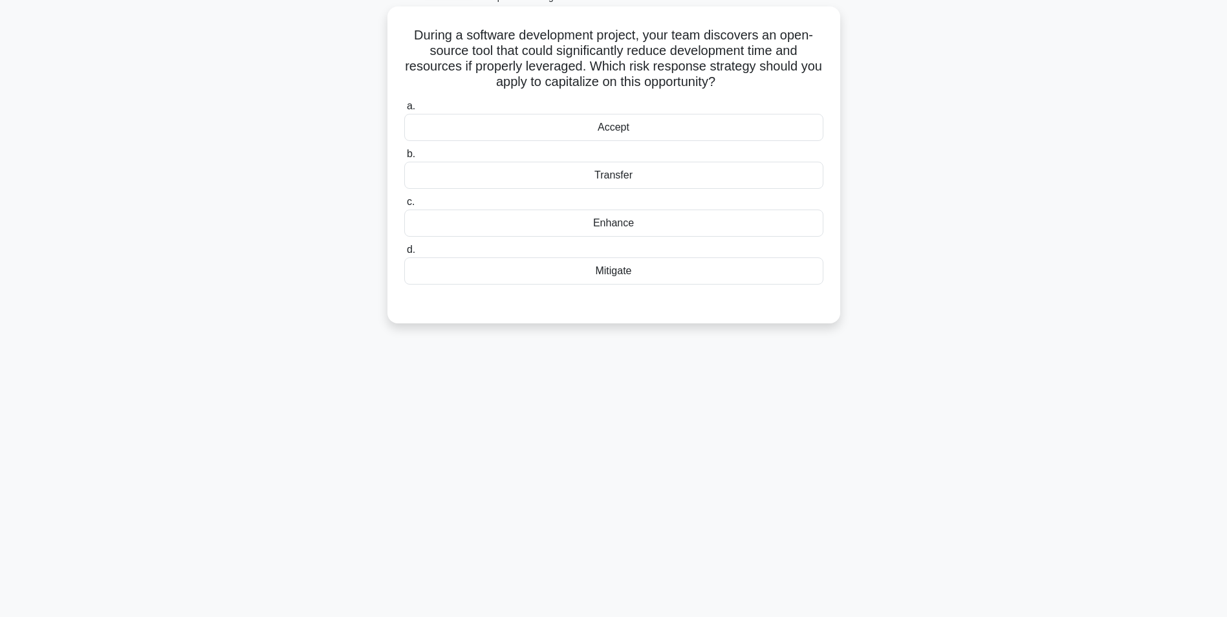
click at [675, 221] on div "Enhance" at bounding box center [613, 223] width 419 height 27
click at [404, 206] on input "c. Enhance" at bounding box center [404, 202] width 0 height 8
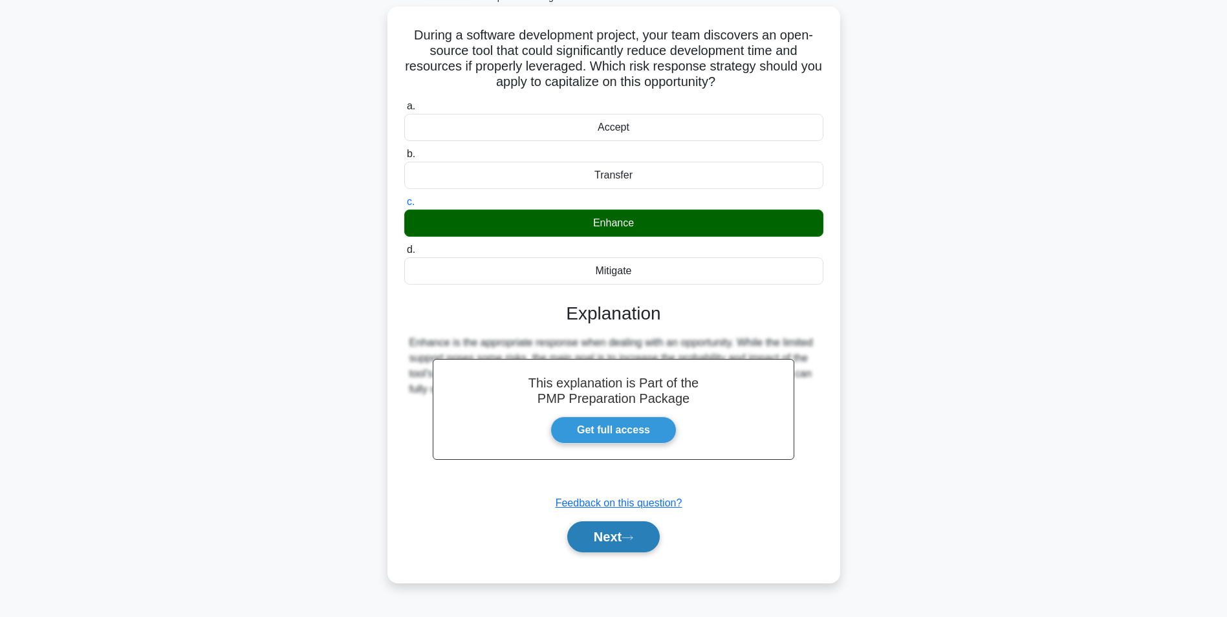
click at [611, 539] on button "Next" at bounding box center [613, 536] width 92 height 31
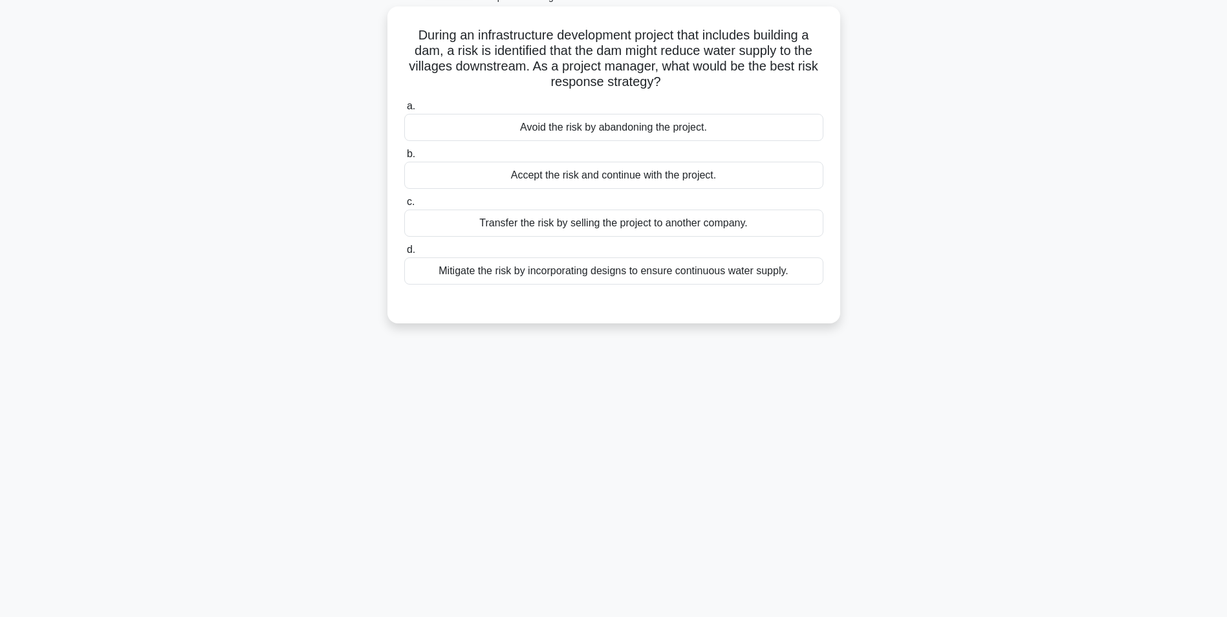
click at [736, 265] on div "Mitigate the risk by incorporating designs to ensure continuous water supply." at bounding box center [613, 270] width 419 height 27
click at [404, 254] on input "d. Mitigate the risk by incorporating designs to ensure continuous water supply." at bounding box center [404, 250] width 0 height 8
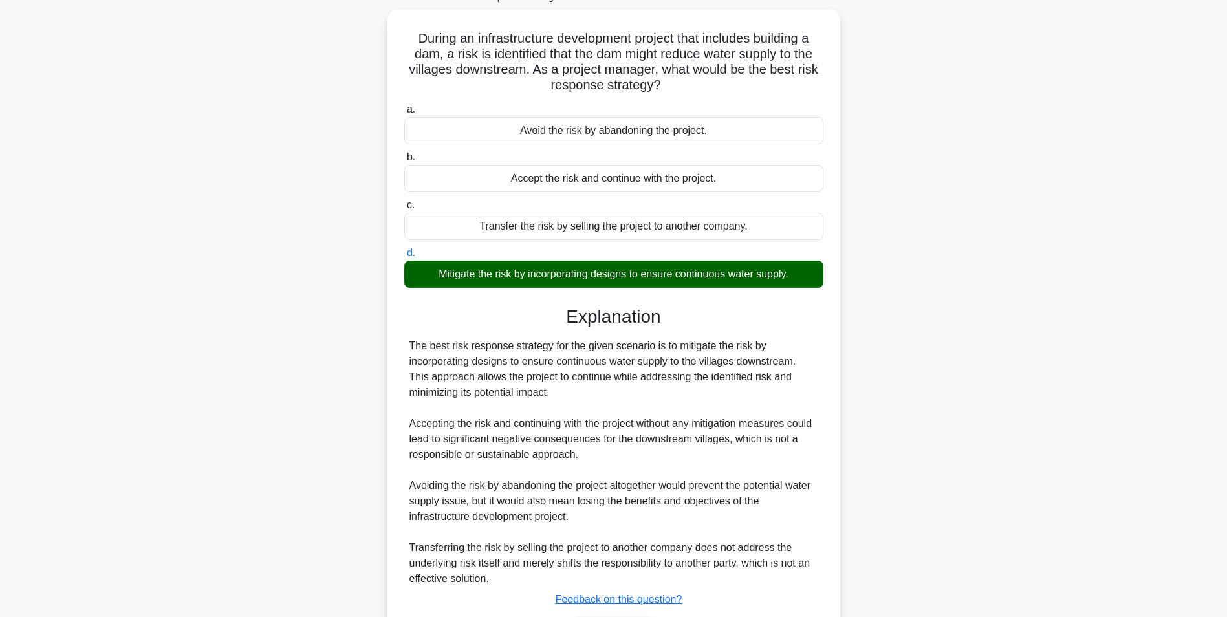
scroll to position [166, 0]
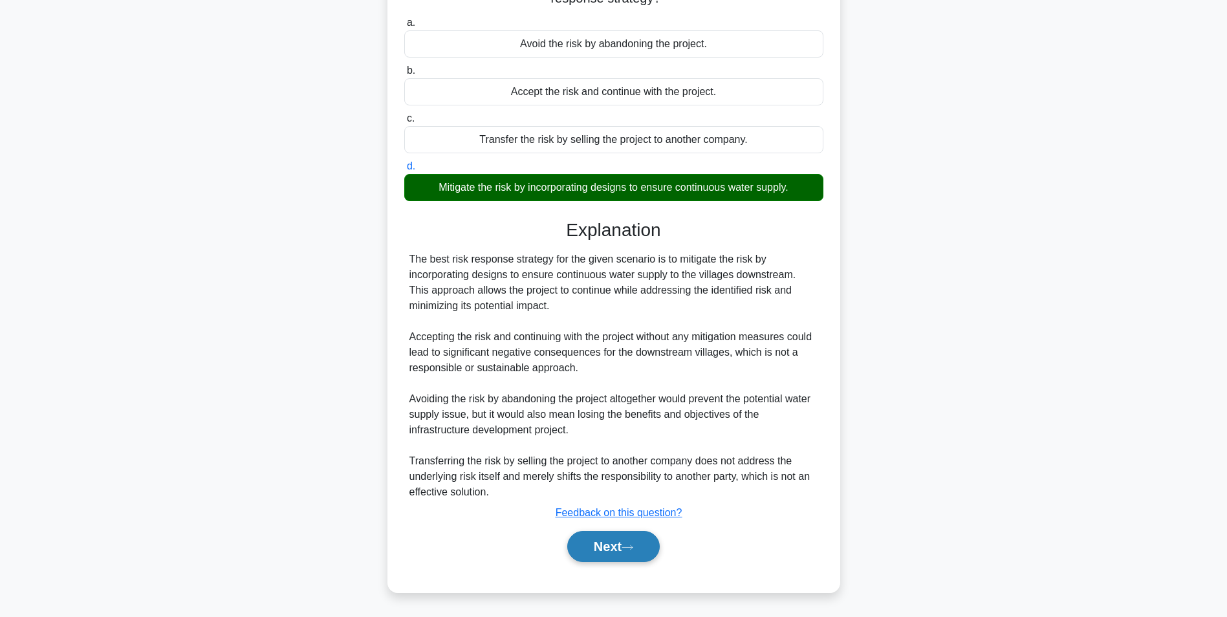
click at [616, 548] on button "Next" at bounding box center [613, 546] width 92 height 31
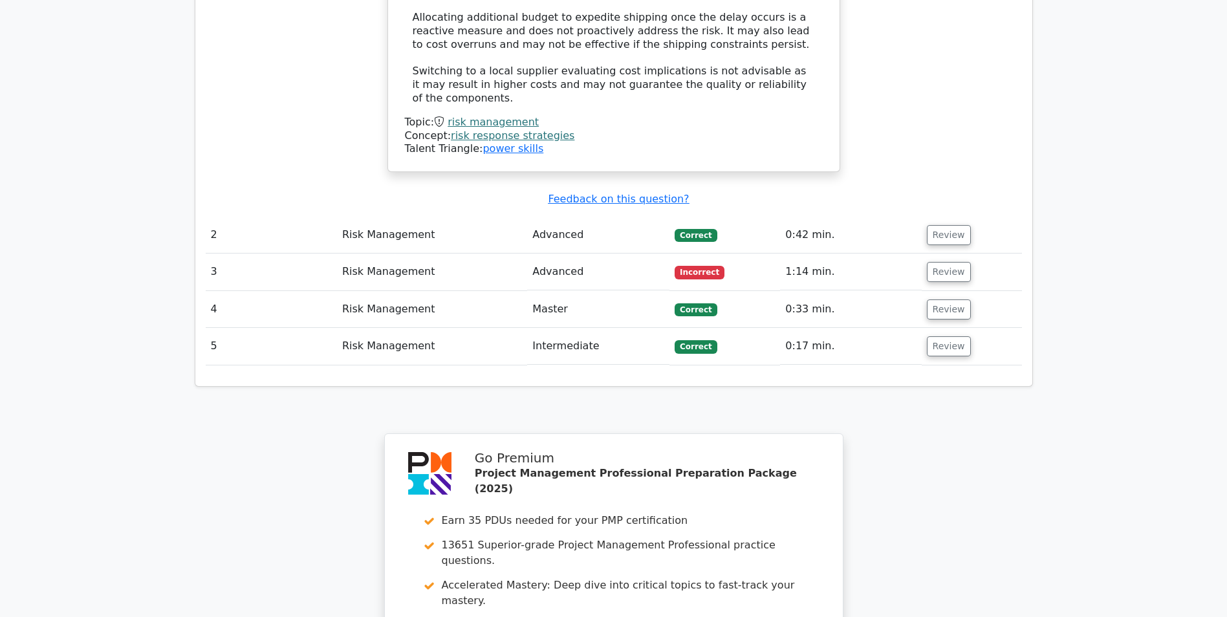
scroll to position [1653, 0]
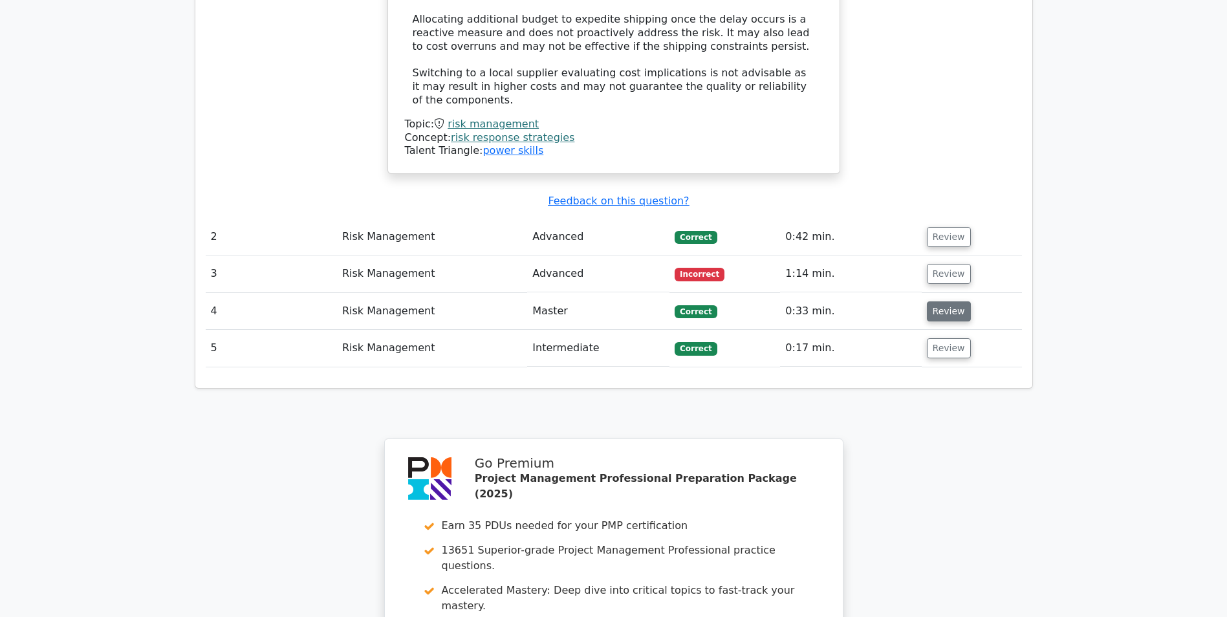
click at [946, 301] on button "Review" at bounding box center [949, 311] width 44 height 20
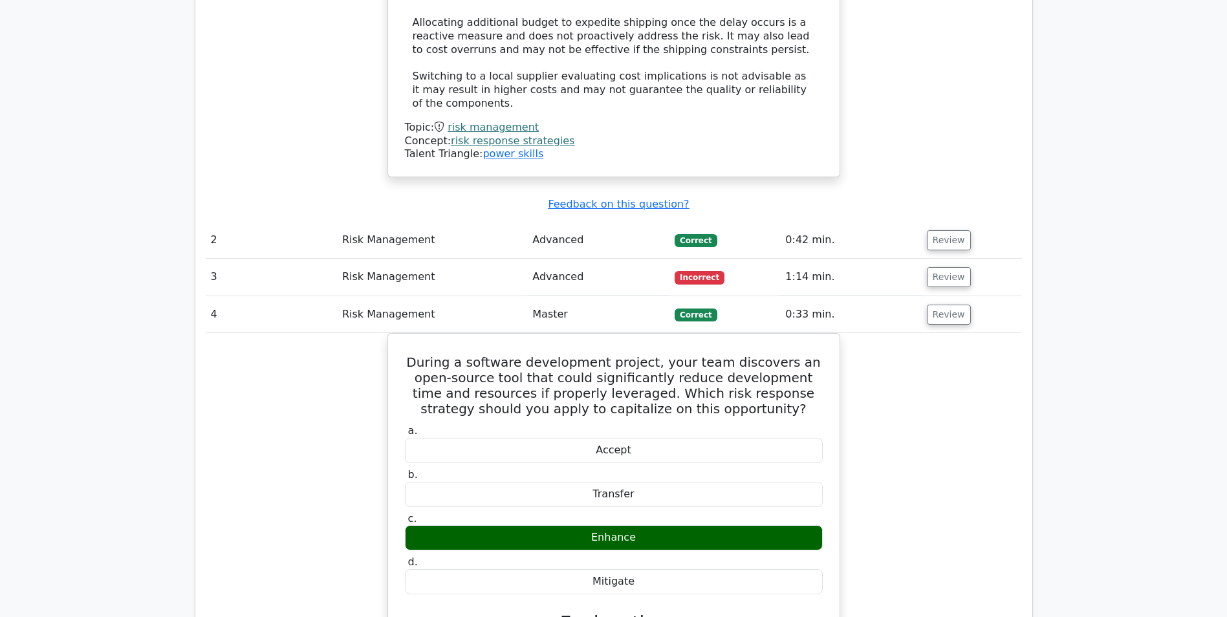
scroll to position [2292, 0]
